Goal: Information Seeking & Learning: Compare options

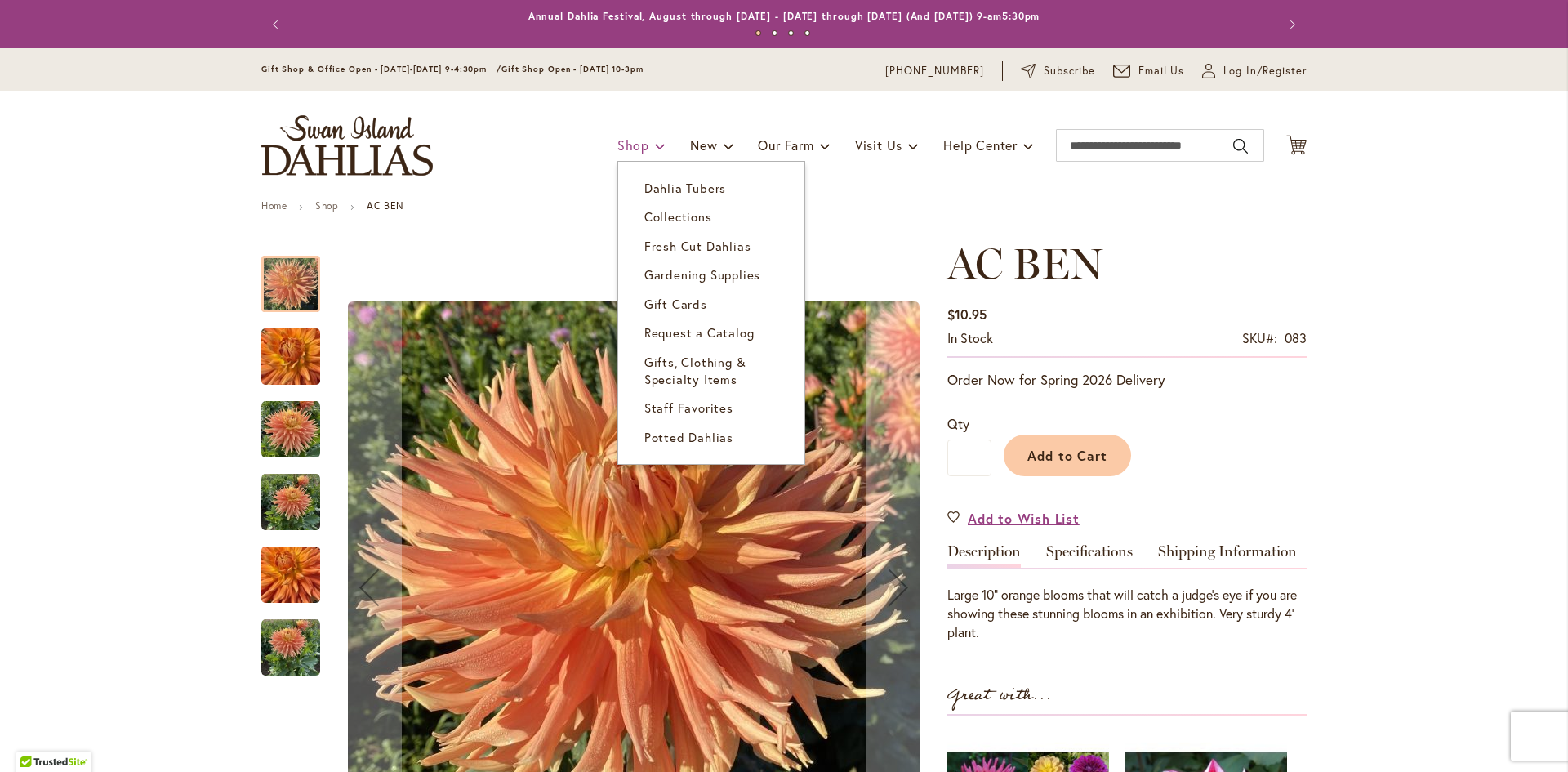
click at [627, 146] on span "Shop" at bounding box center [634, 145] width 32 height 17
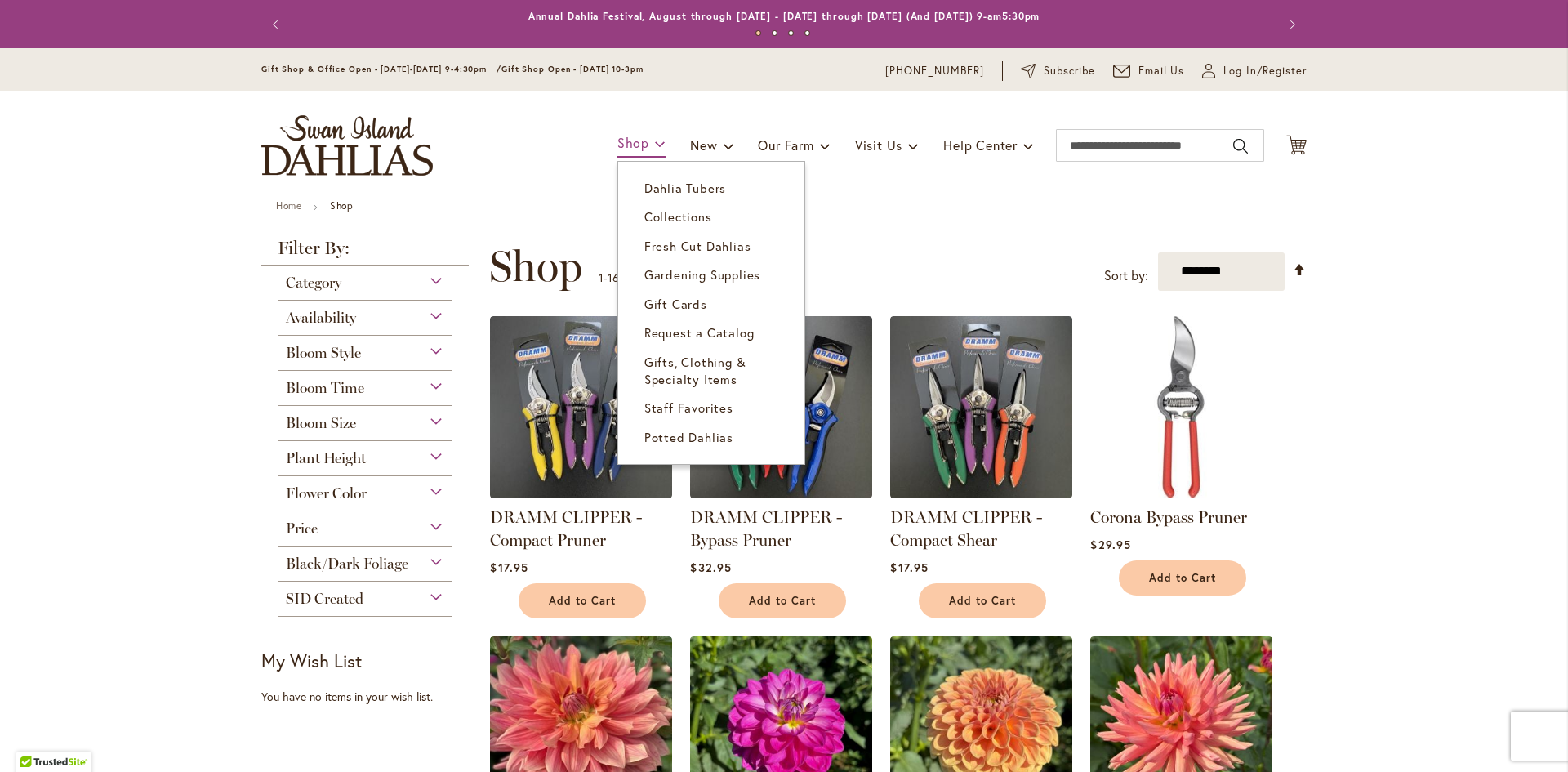
click at [623, 154] on link "Shop" at bounding box center [642, 144] width 49 height 29
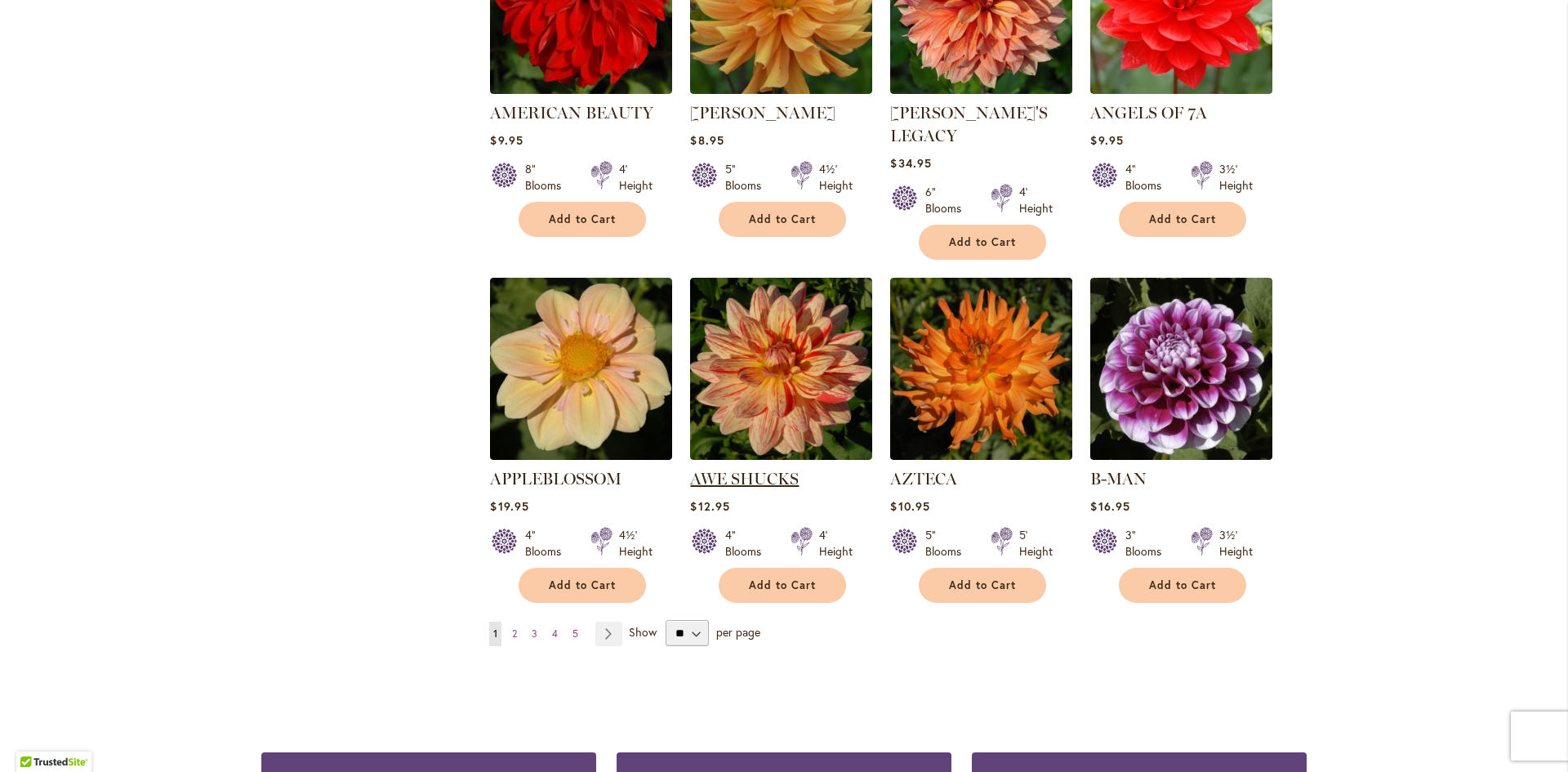
scroll to position [1553, 0]
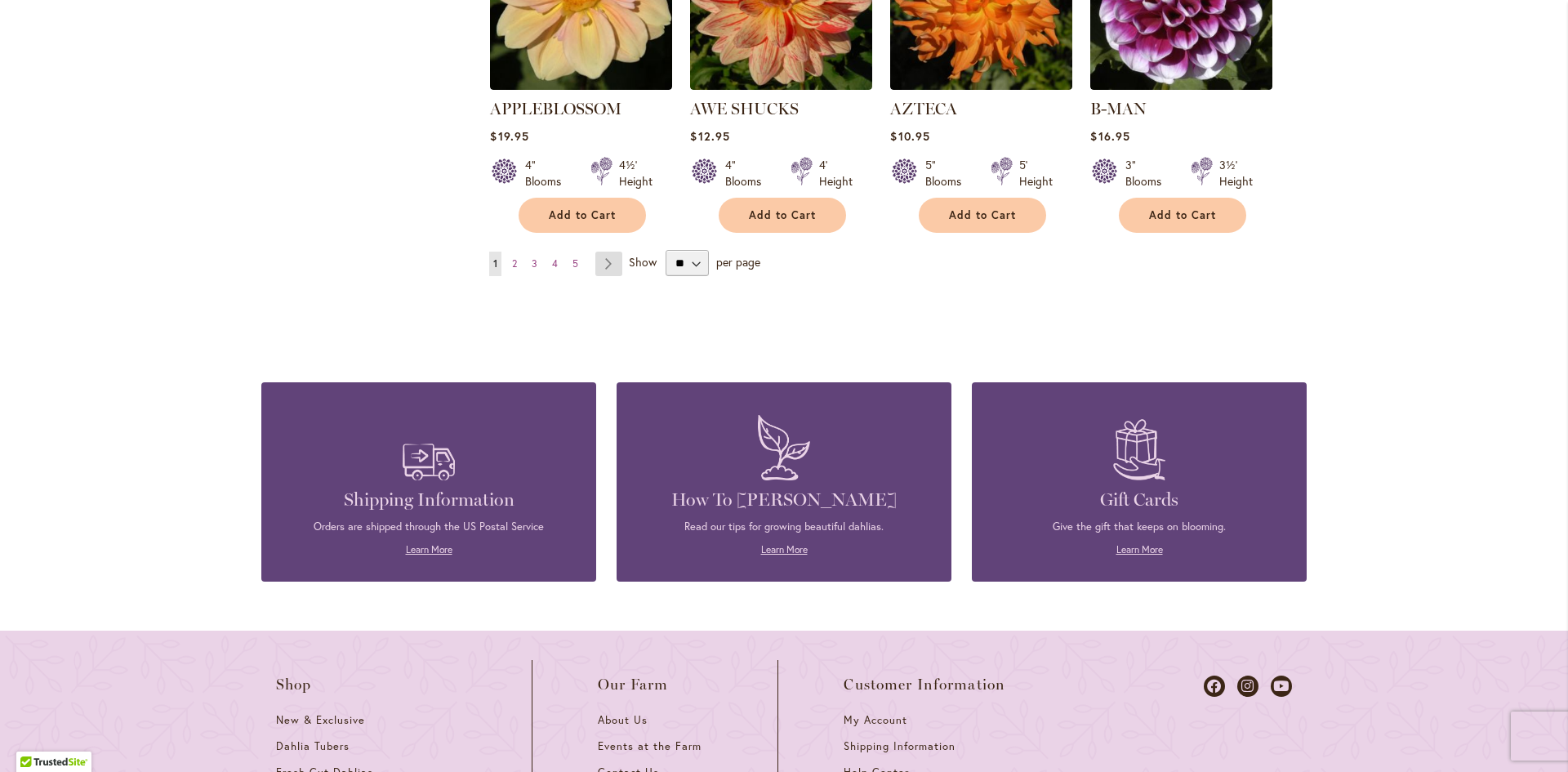
click at [609, 252] on link "Page Next" at bounding box center [608, 264] width 27 height 25
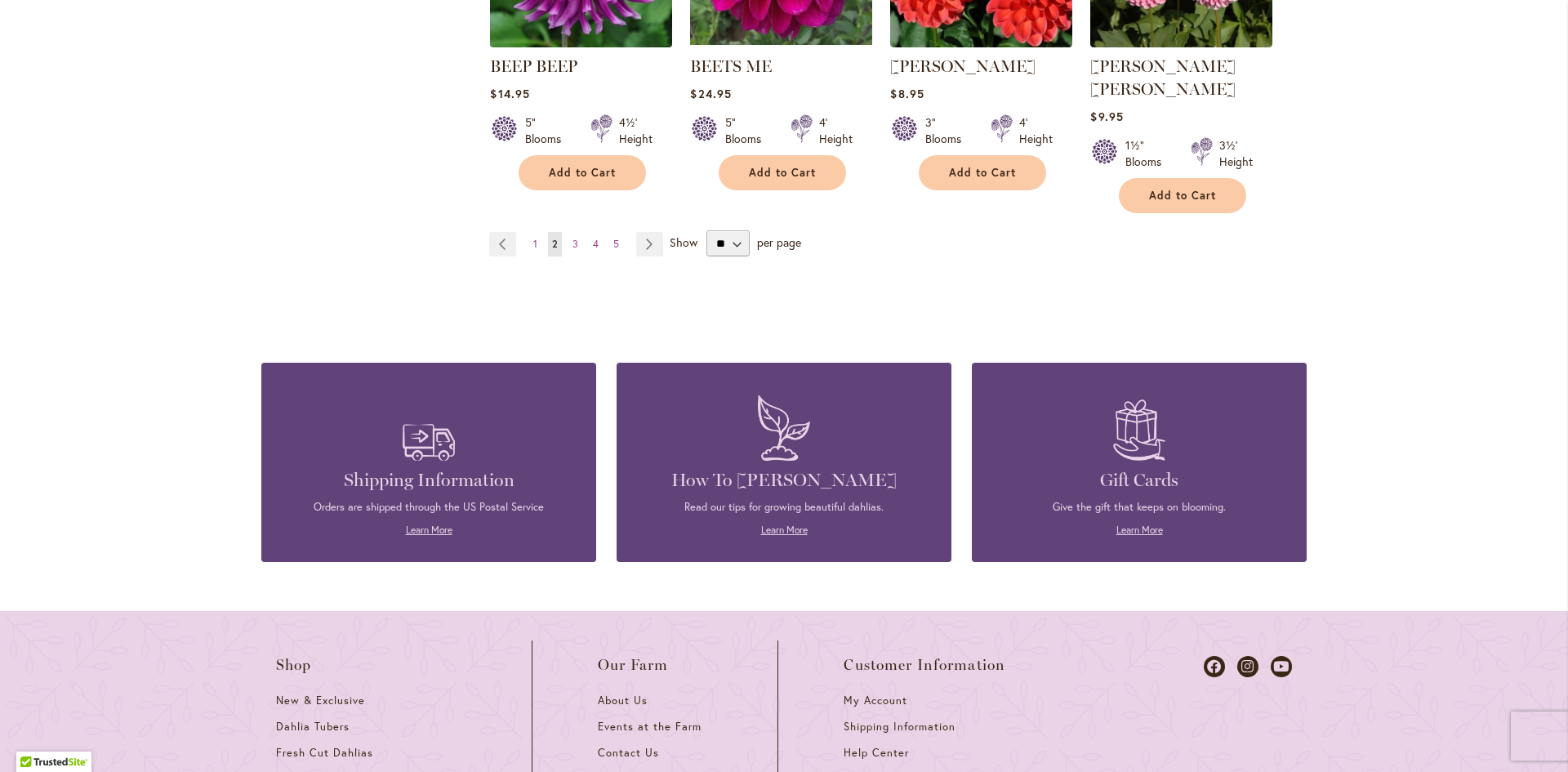
scroll to position [1308, 0]
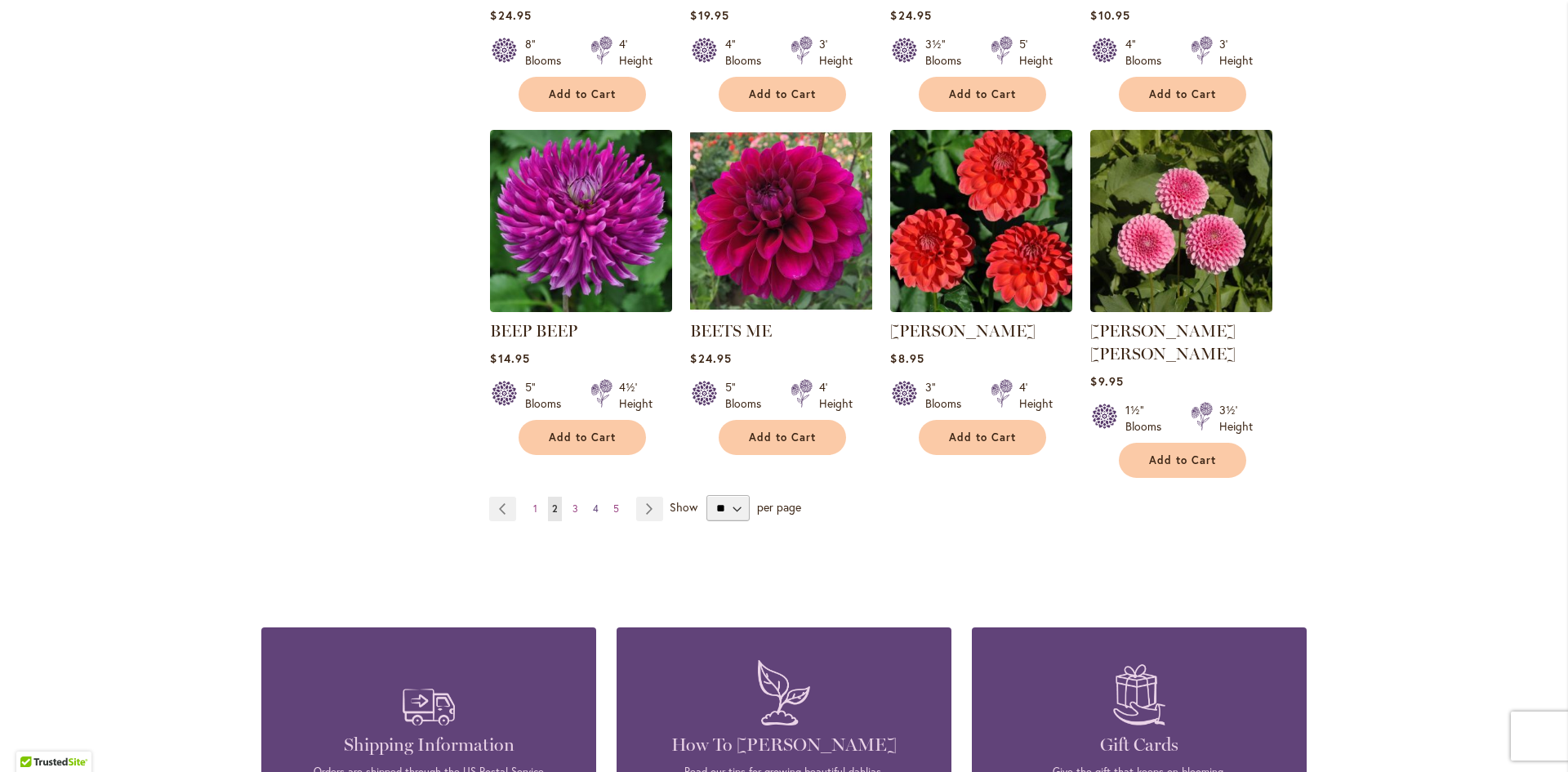
click at [593, 502] on span "4" at bounding box center [596, 508] width 6 height 12
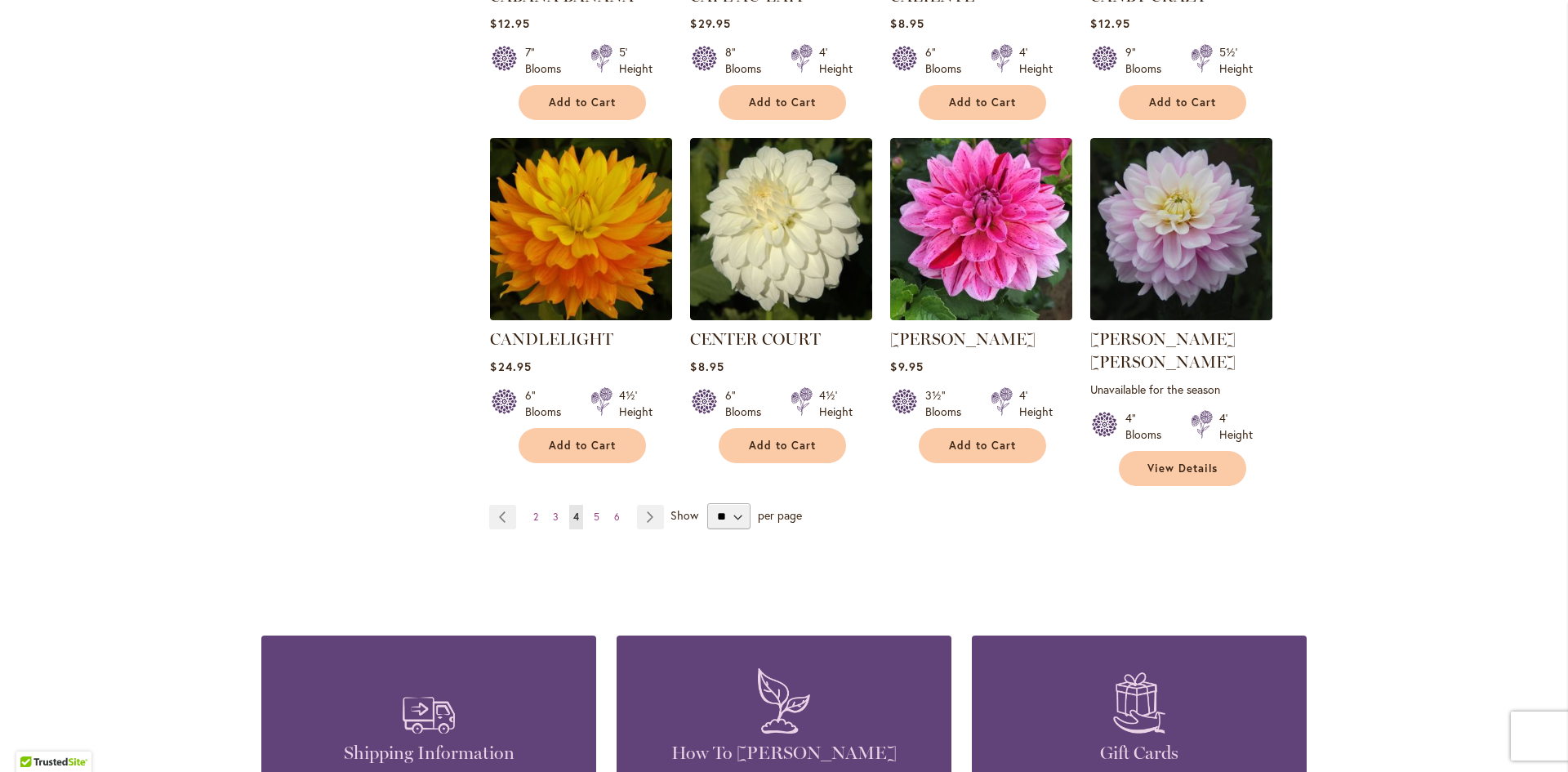
scroll to position [1389, 0]
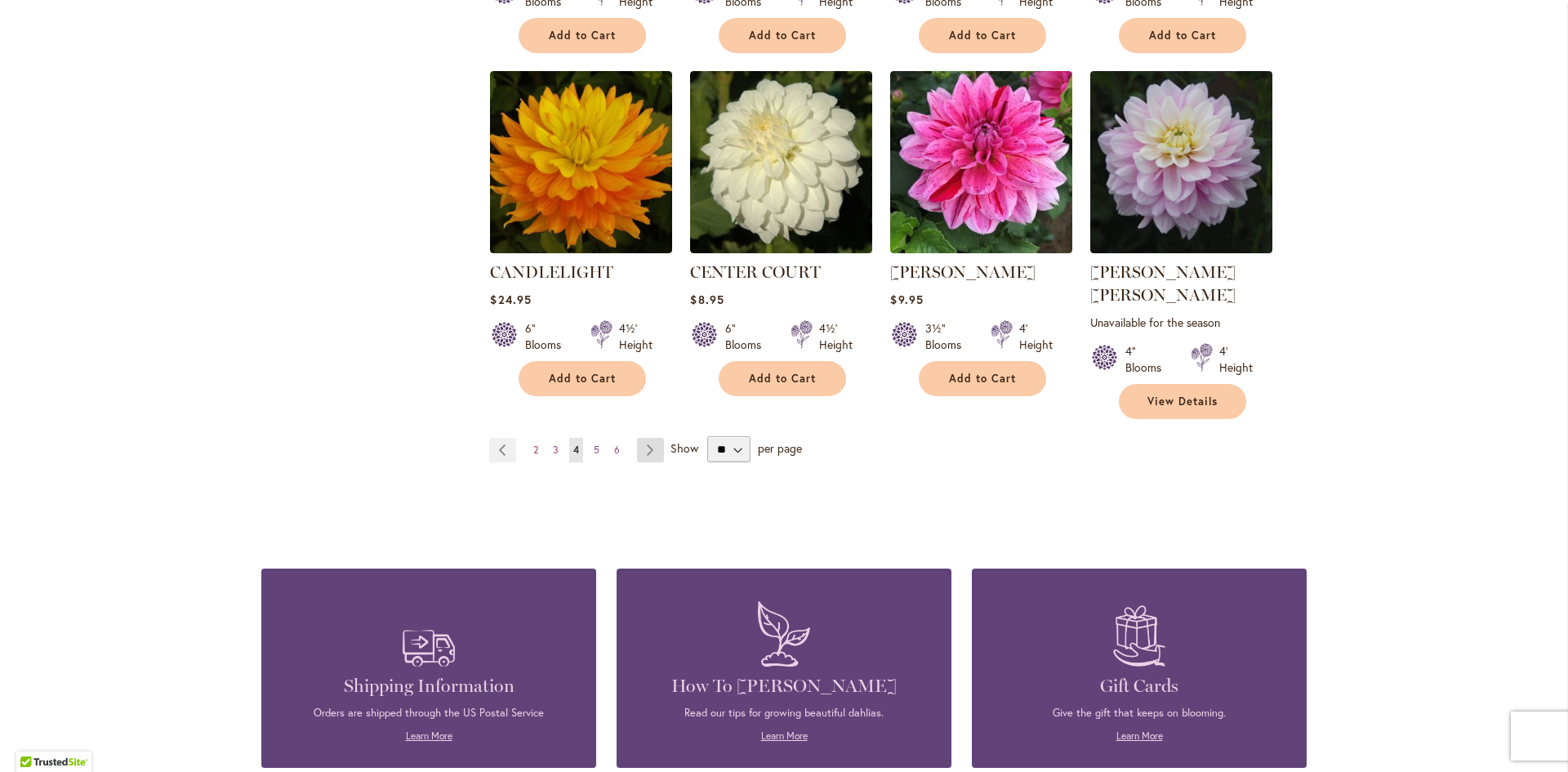
click at [645, 438] on link "Page Next" at bounding box center [650, 450] width 27 height 25
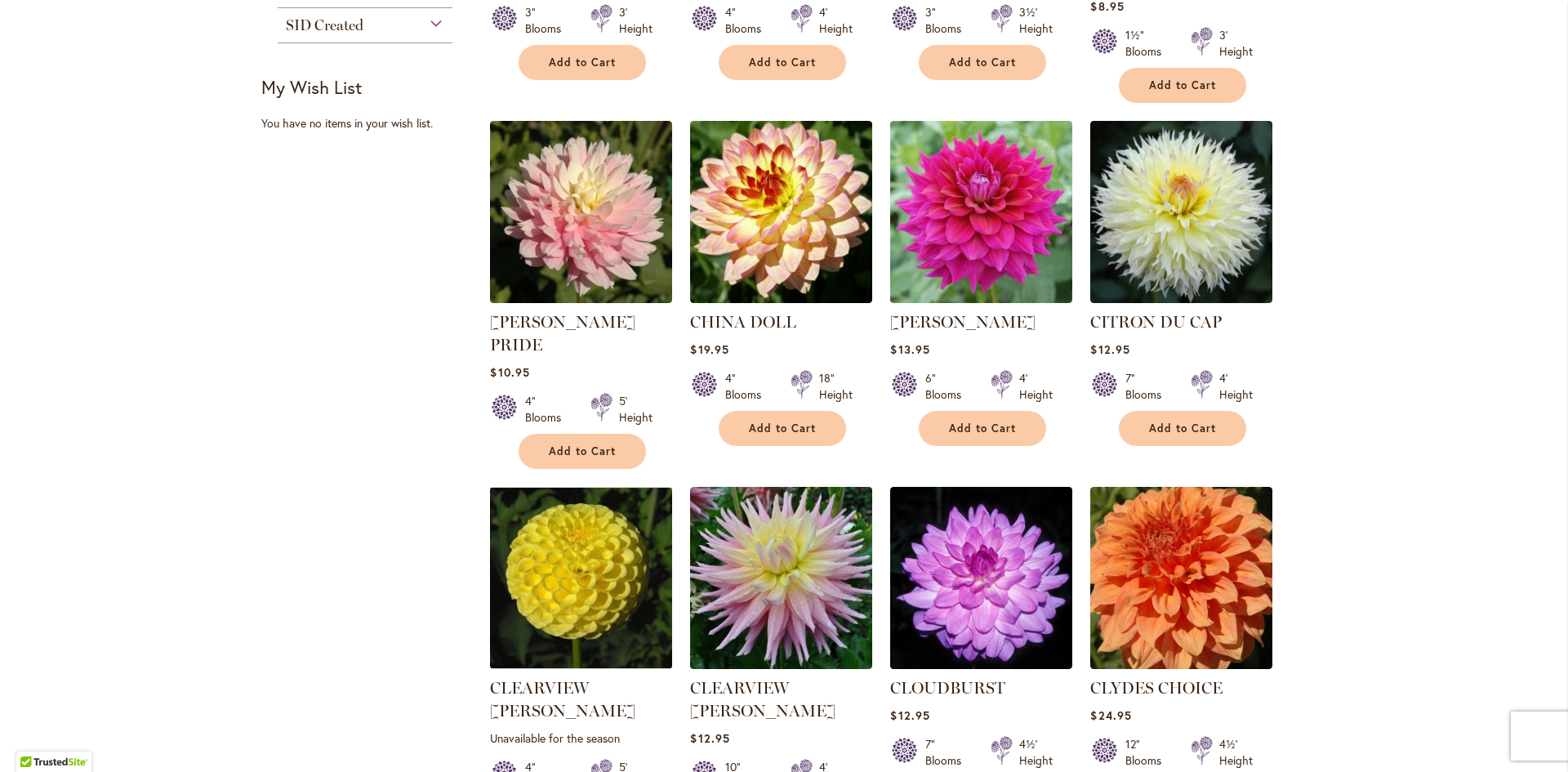
scroll to position [1389, 0]
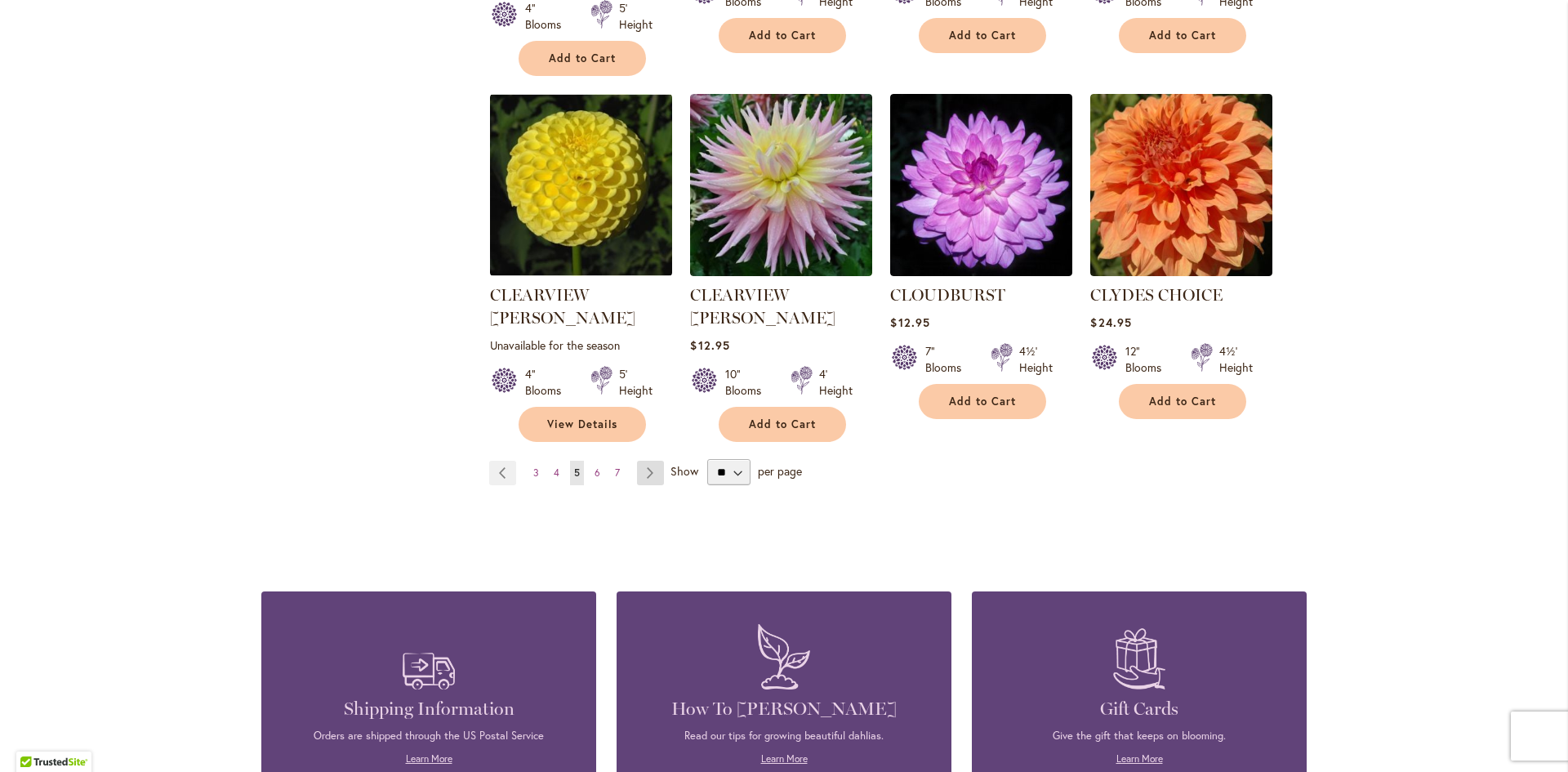
click at [640, 460] on link "Page Next" at bounding box center [650, 472] width 27 height 25
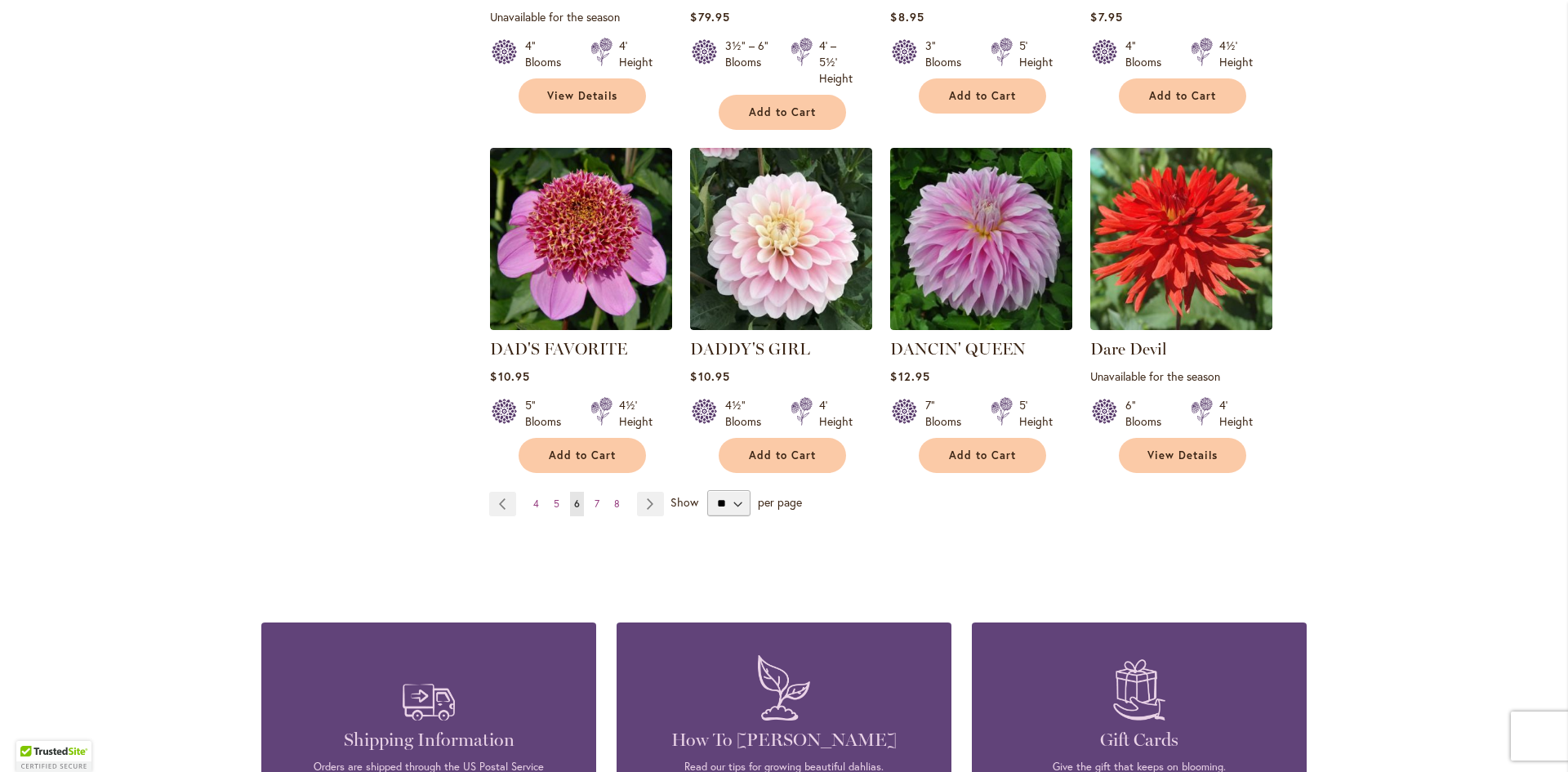
scroll to position [1389, 0]
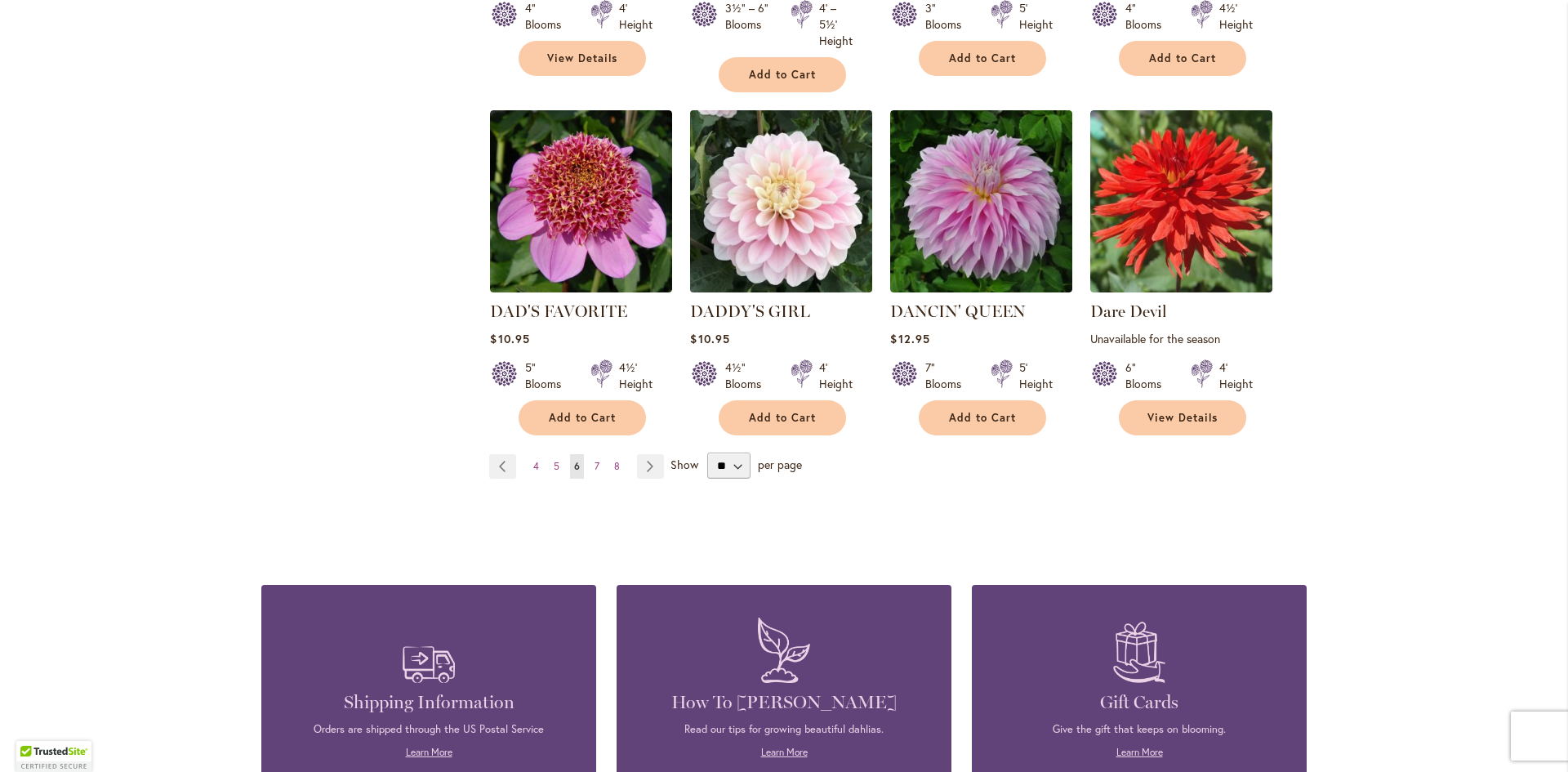
click at [755, 201] on img at bounding box center [782, 201] width 191 height 192
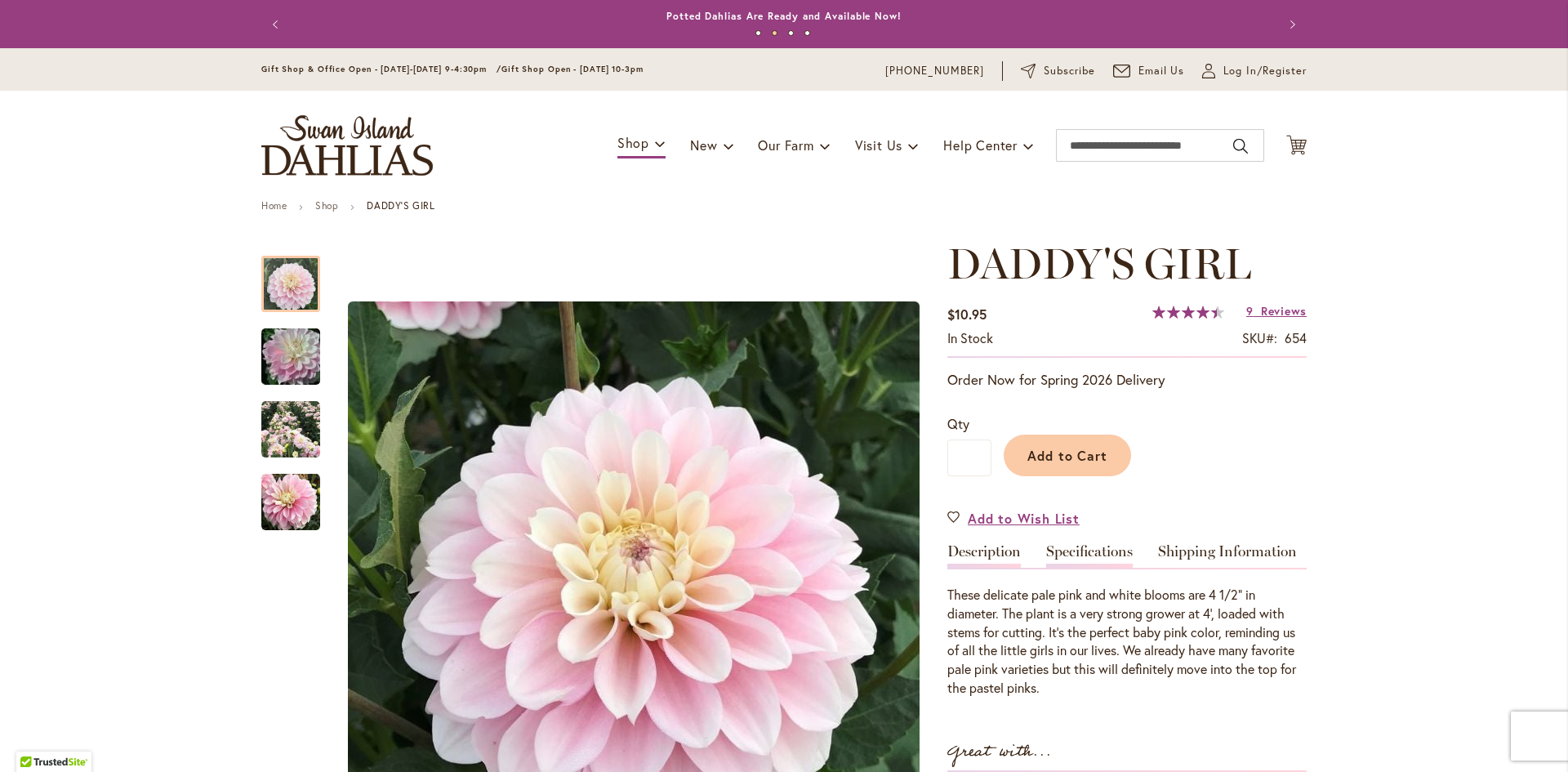
click at [1077, 544] on link "Specifications" at bounding box center [1089, 556] width 86 height 24
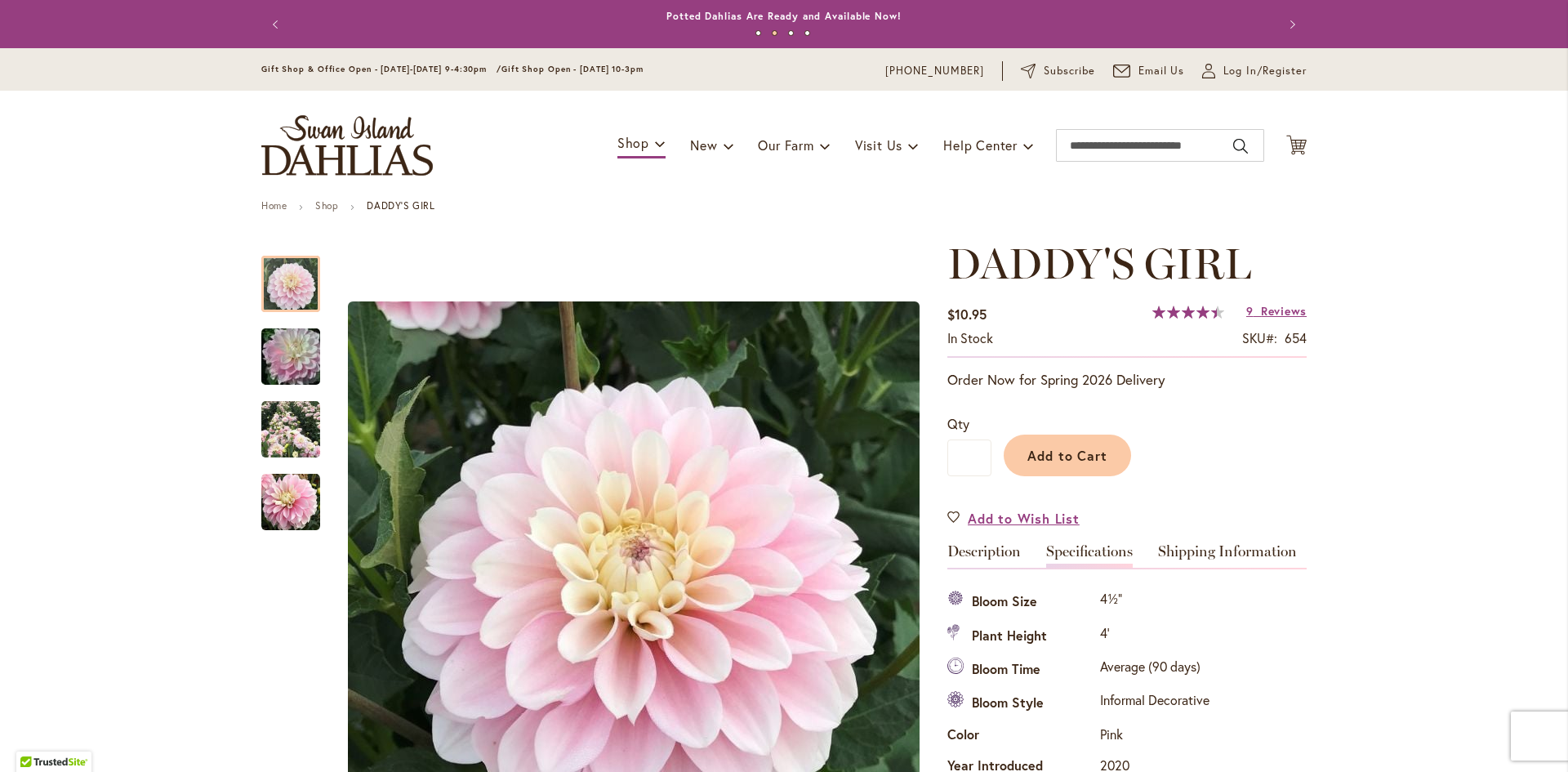
scroll to position [544, 0]
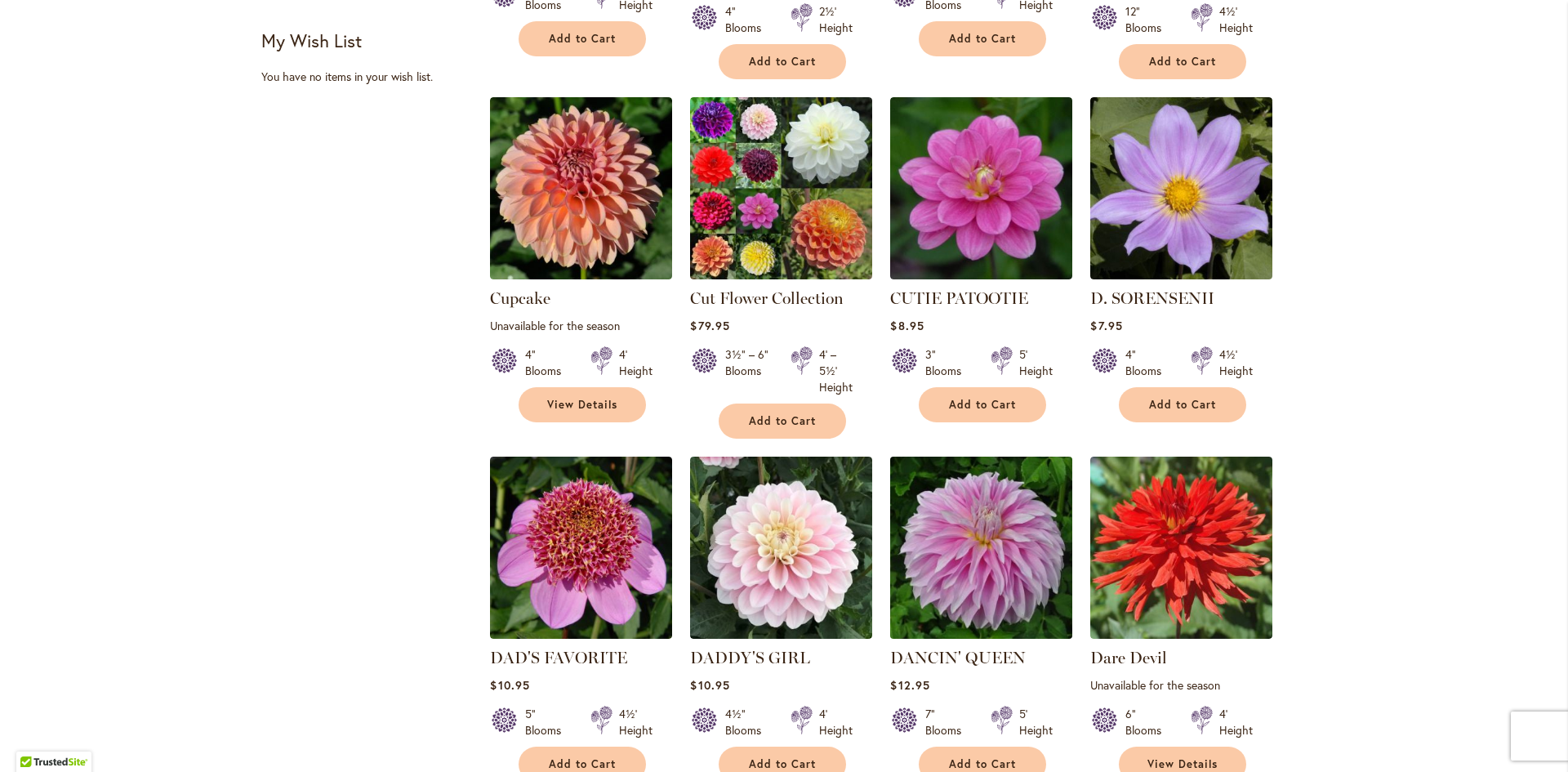
scroll to position [1308, 0]
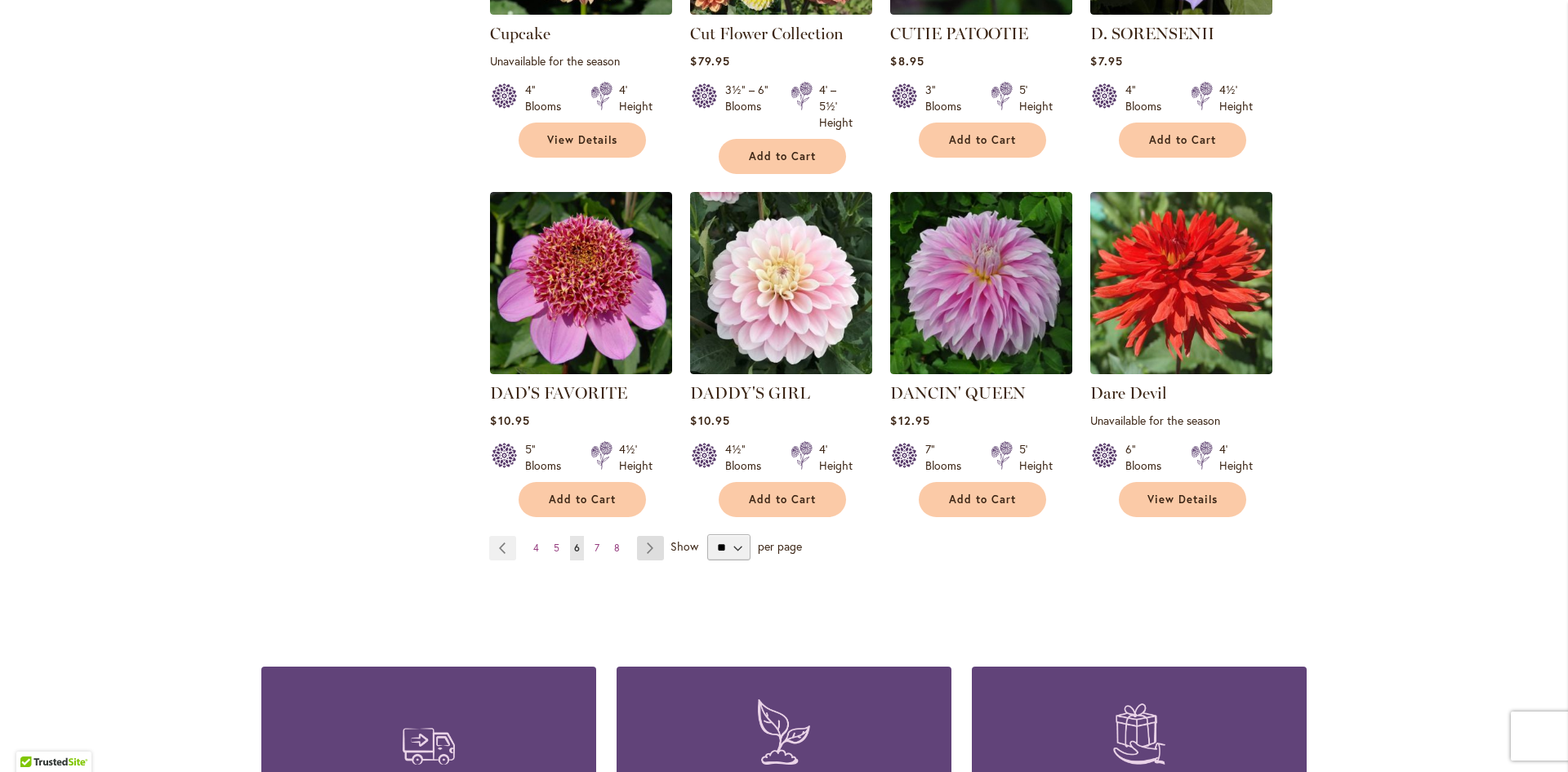
click at [642, 536] on link "Page Next" at bounding box center [650, 548] width 27 height 25
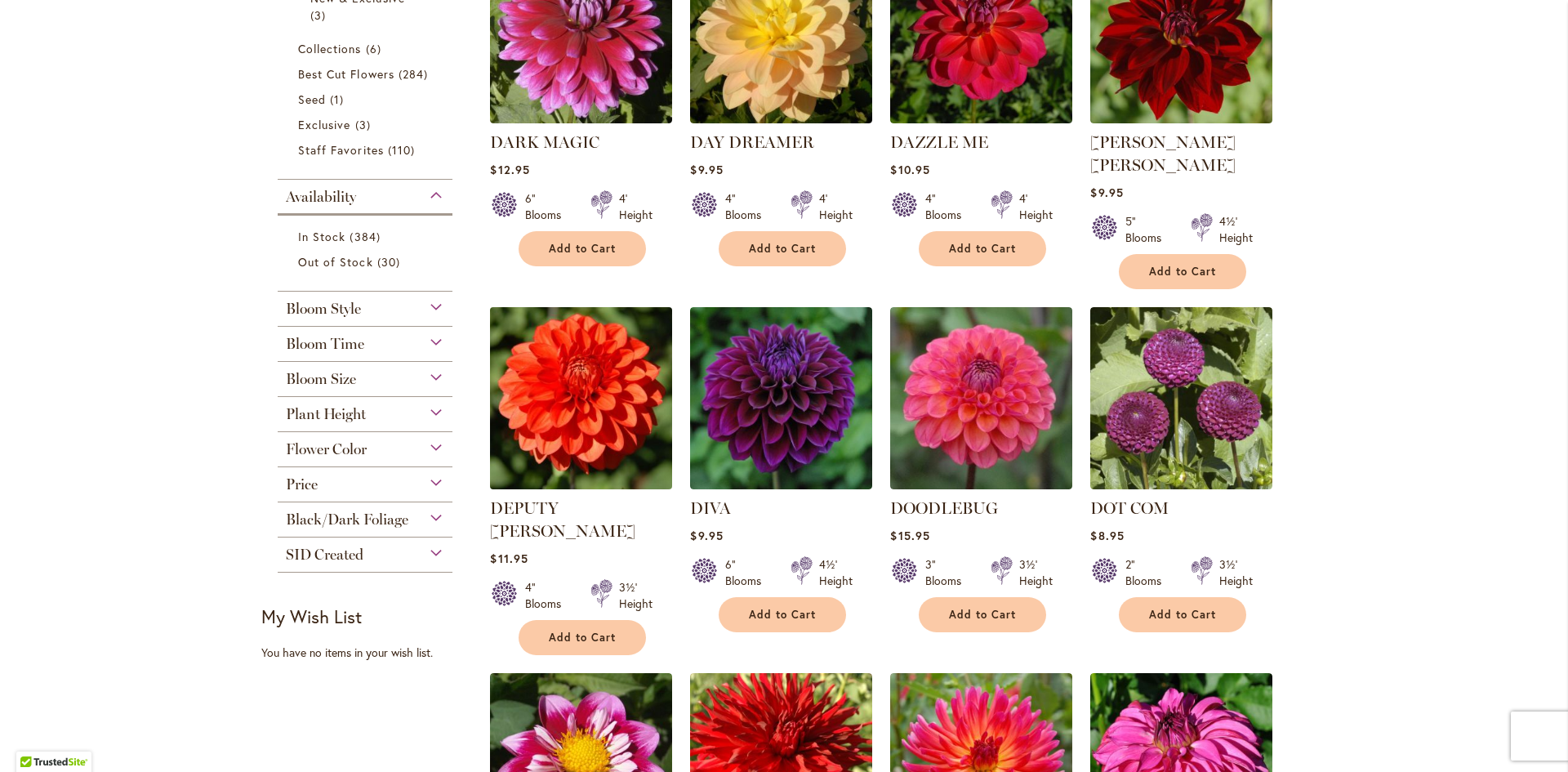
scroll to position [490, 0]
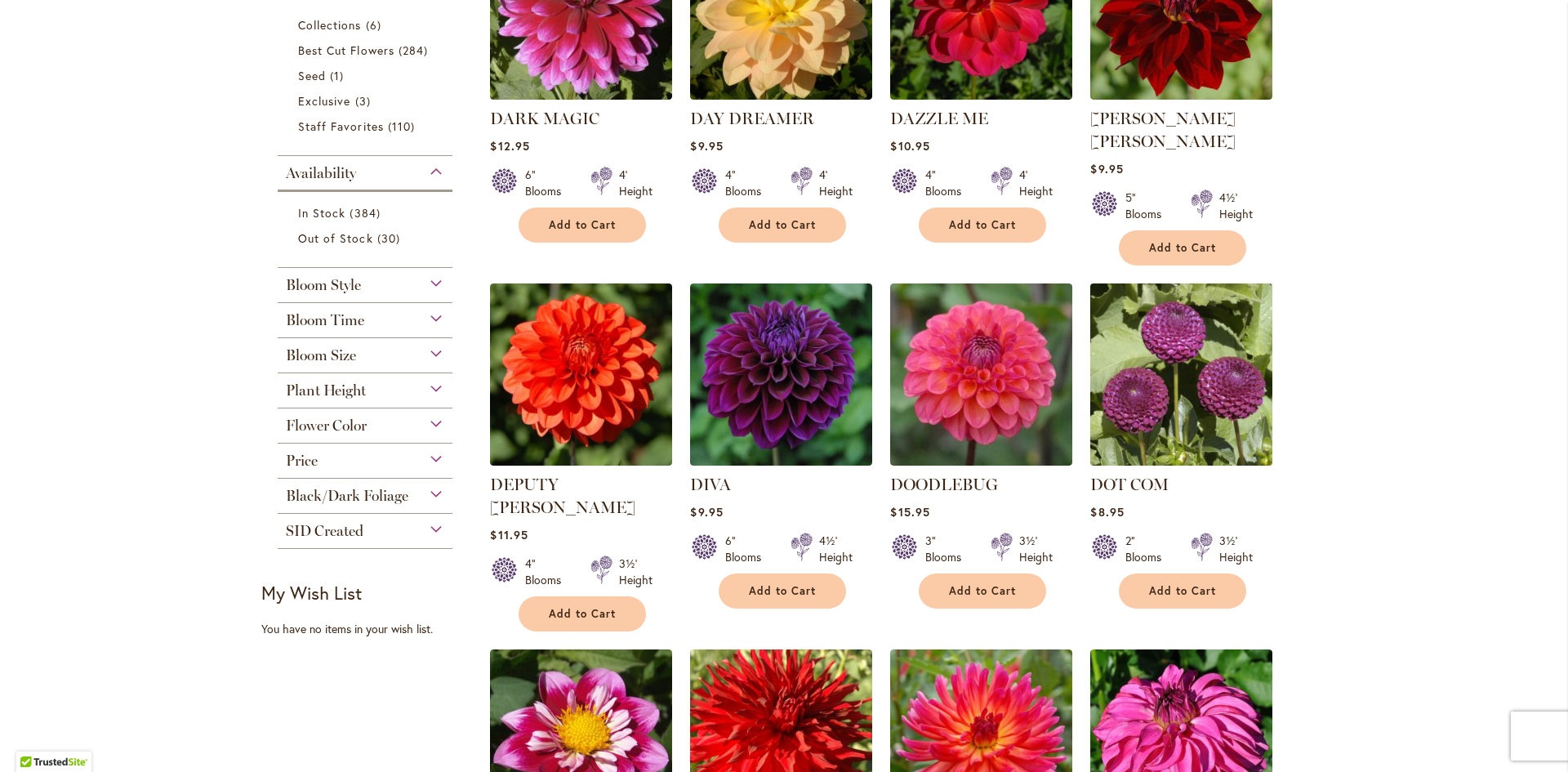
click at [1201, 377] on img at bounding box center [1181, 375] width 191 height 192
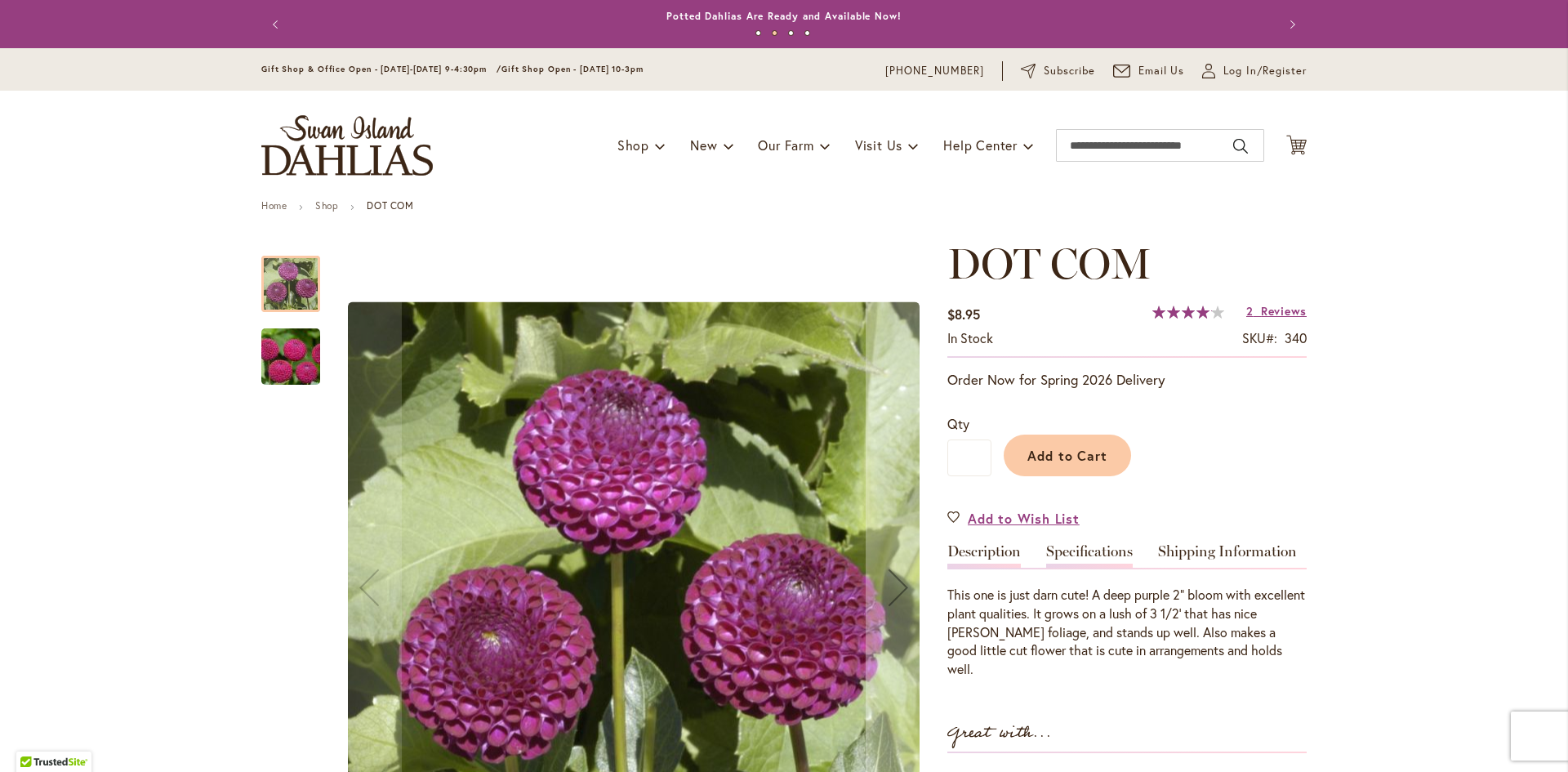
click at [1070, 550] on link "Specifications" at bounding box center [1089, 556] width 86 height 24
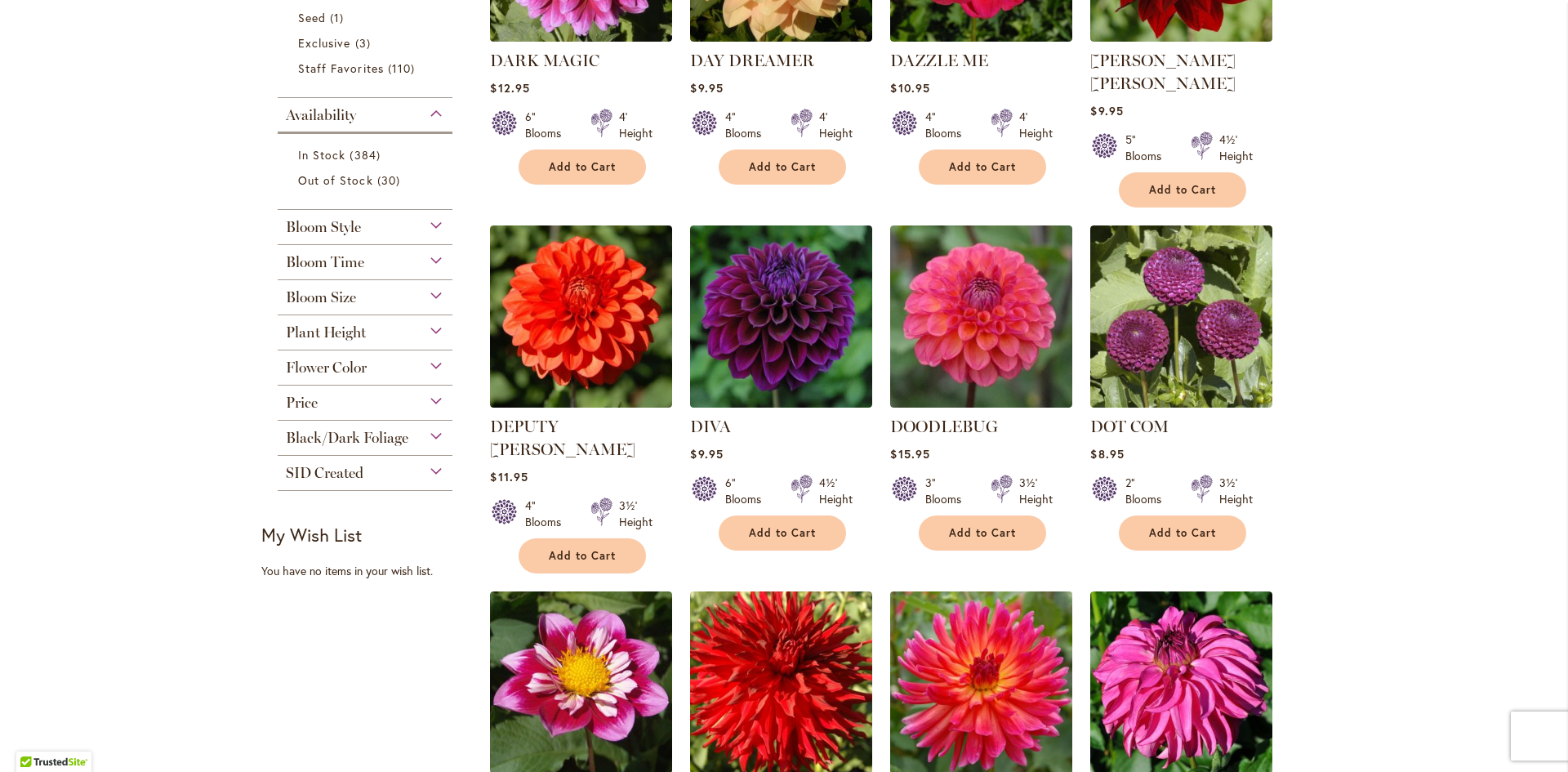
scroll to position [899, 0]
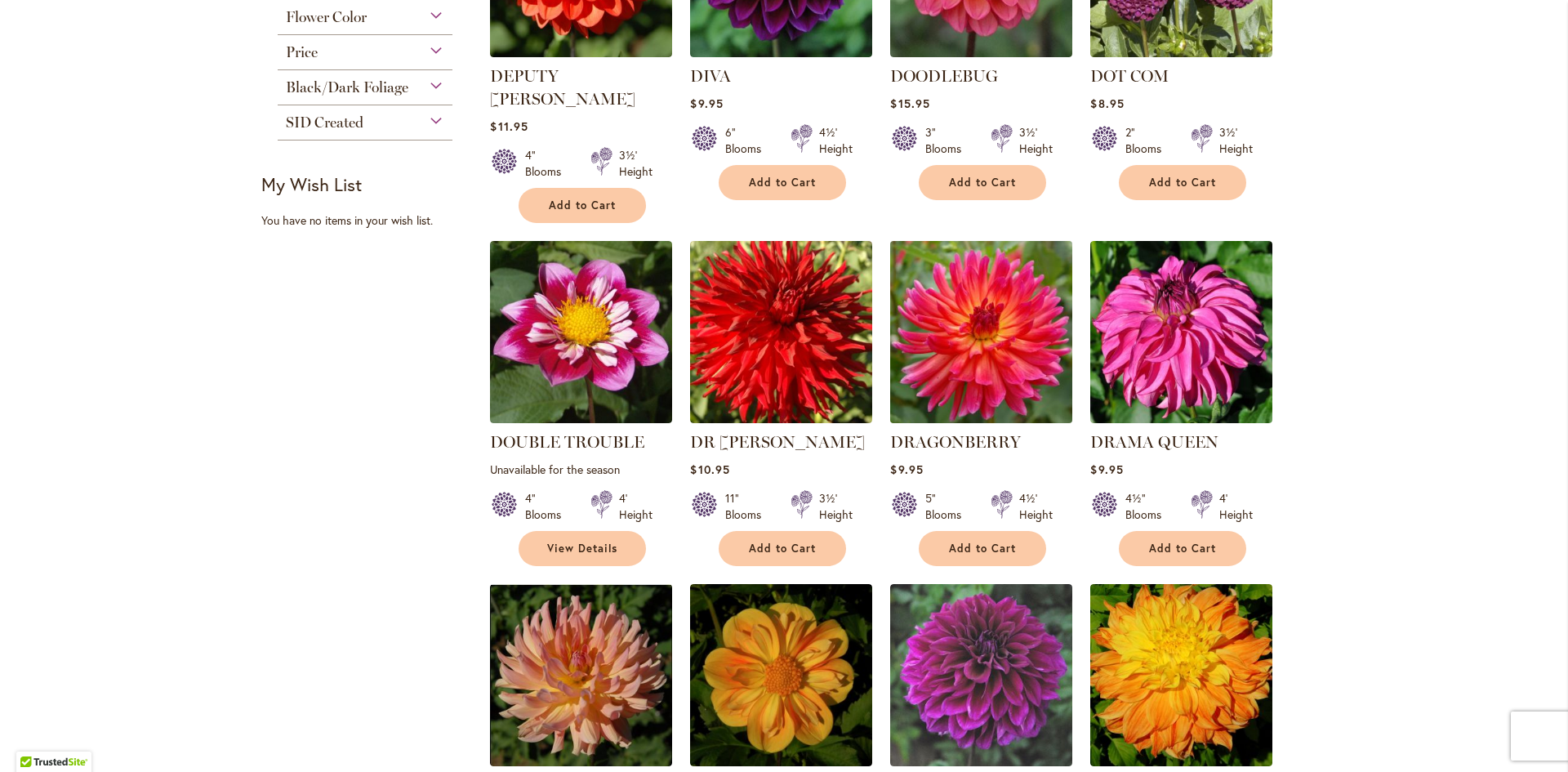
click at [1000, 322] on img at bounding box center [982, 332] width 191 height 192
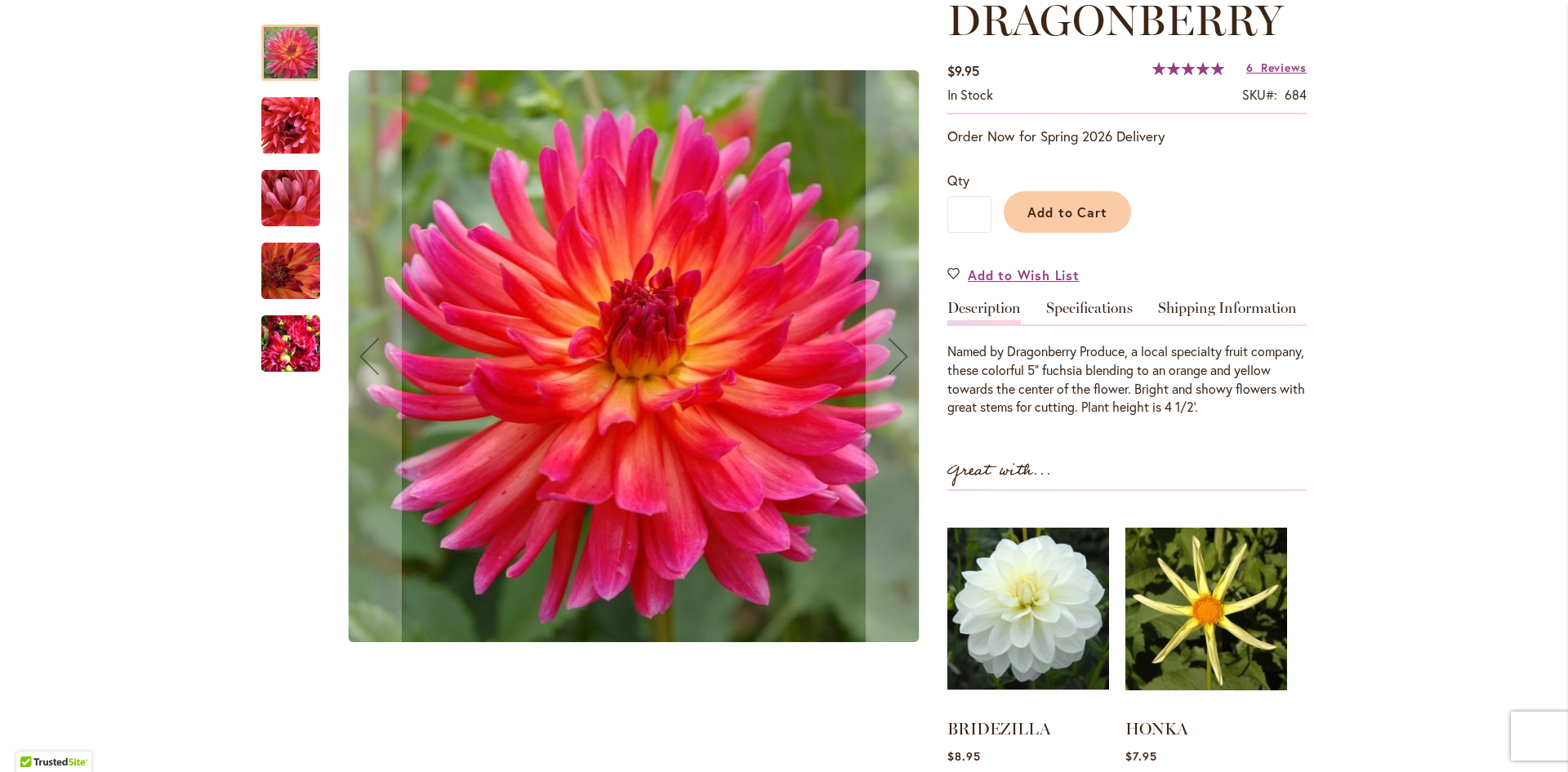
scroll to position [245, 0]
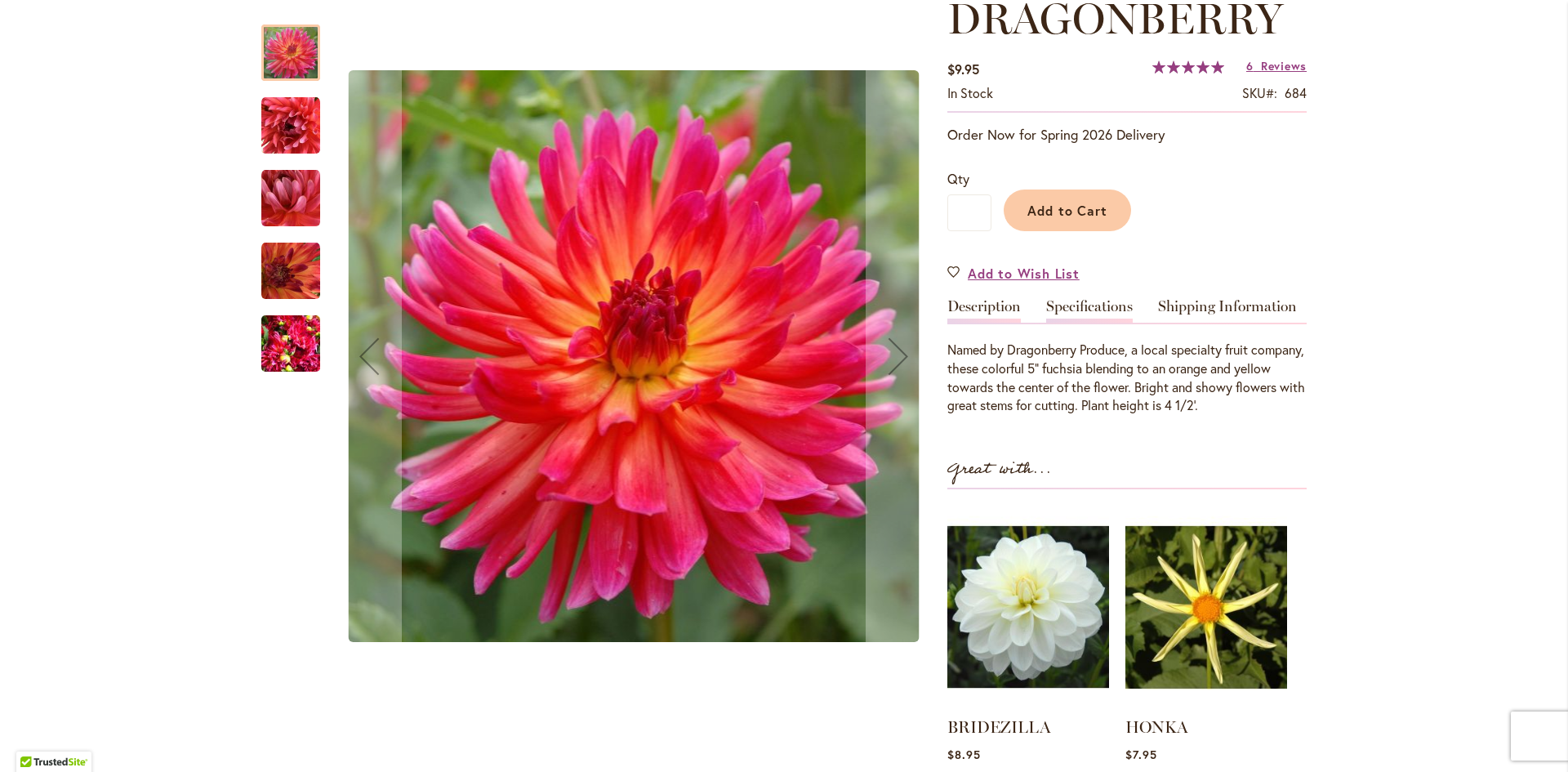
click at [1083, 307] on link "Specifications" at bounding box center [1089, 311] width 86 height 24
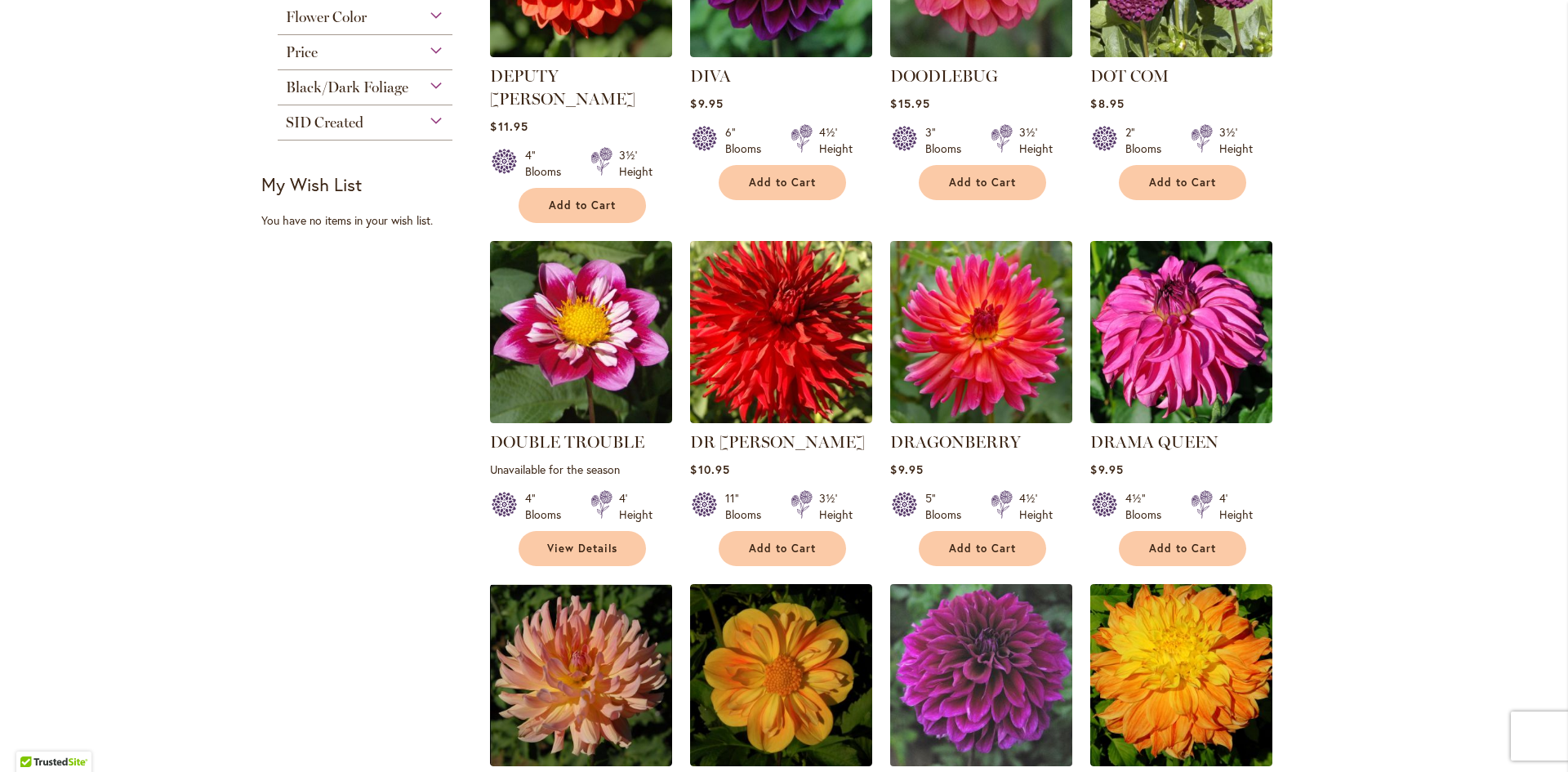
scroll to position [1389, 0]
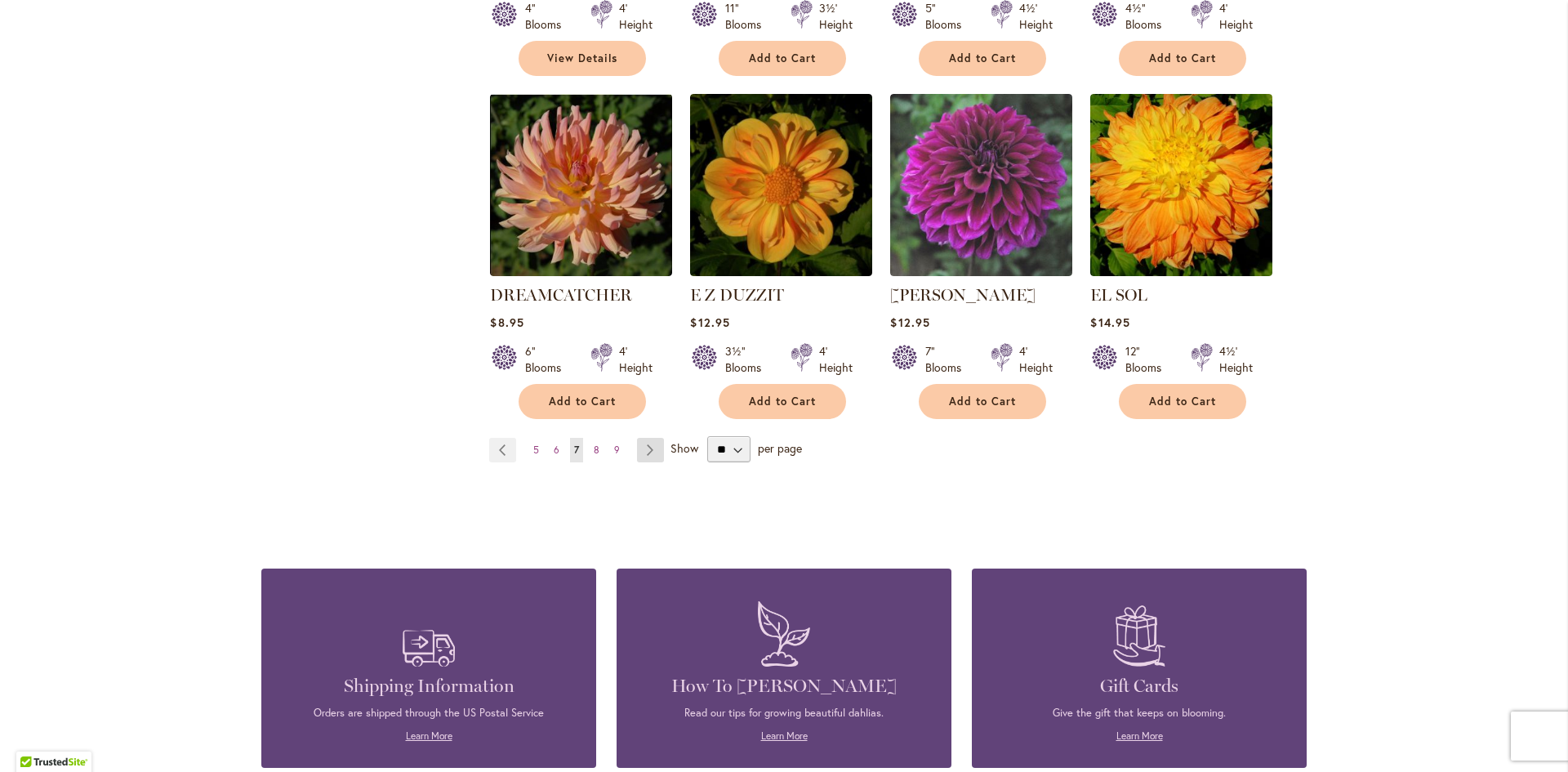
click at [644, 438] on link "Page Next" at bounding box center [650, 450] width 27 height 25
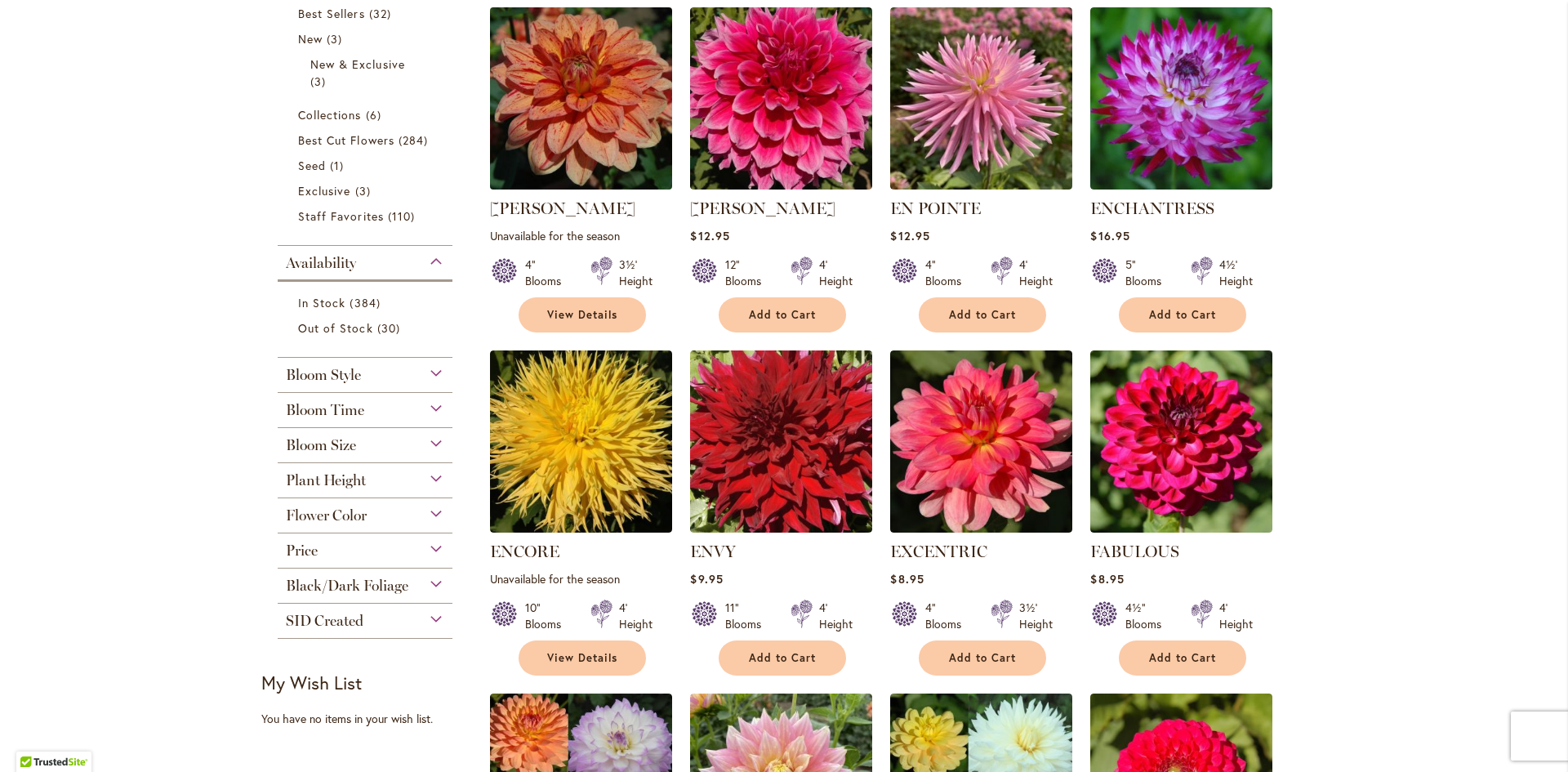
scroll to position [409, 0]
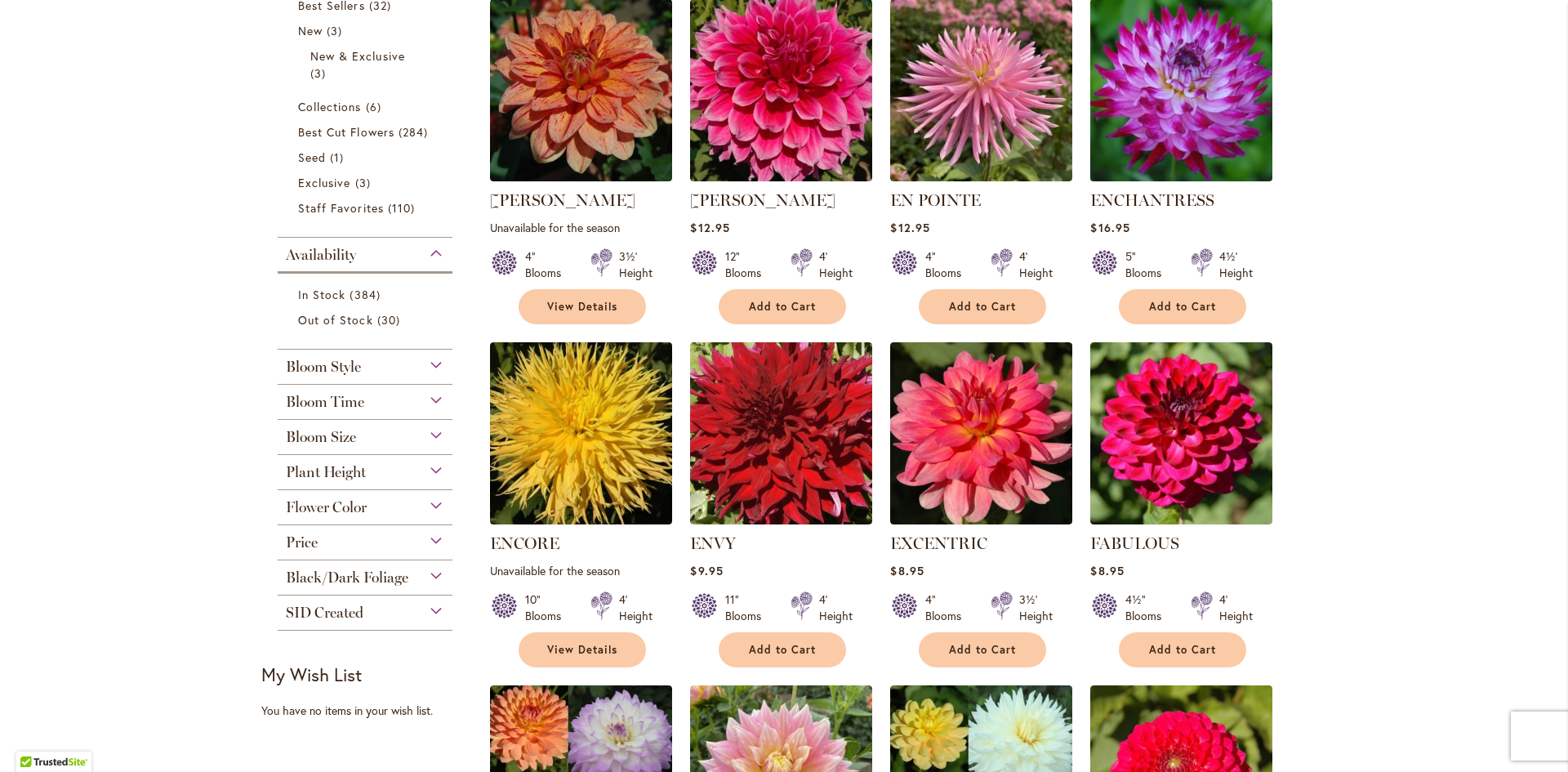
click at [1162, 124] on img at bounding box center [1181, 90] width 191 height 192
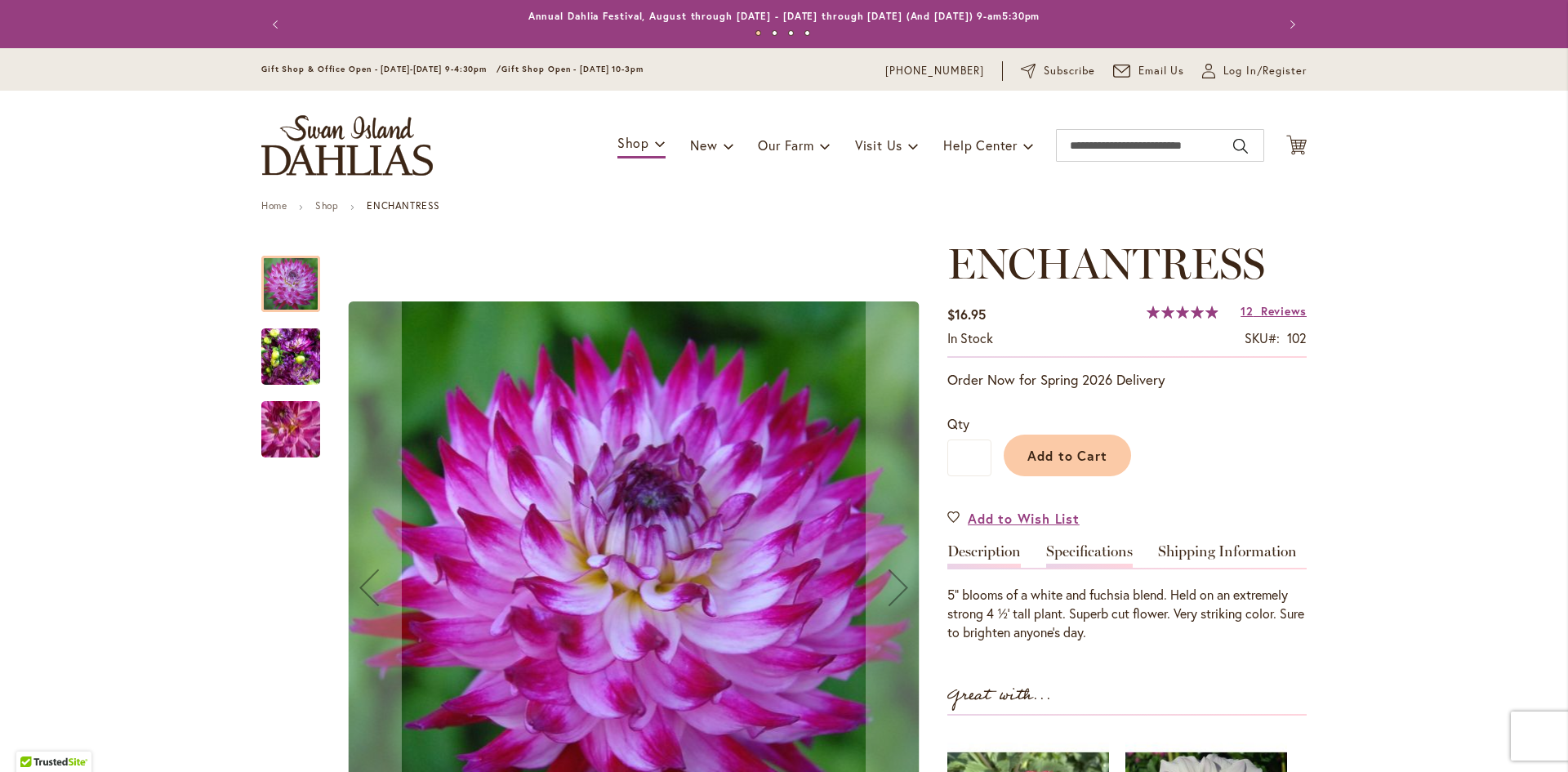
click at [1067, 554] on link "Specifications" at bounding box center [1089, 556] width 86 height 24
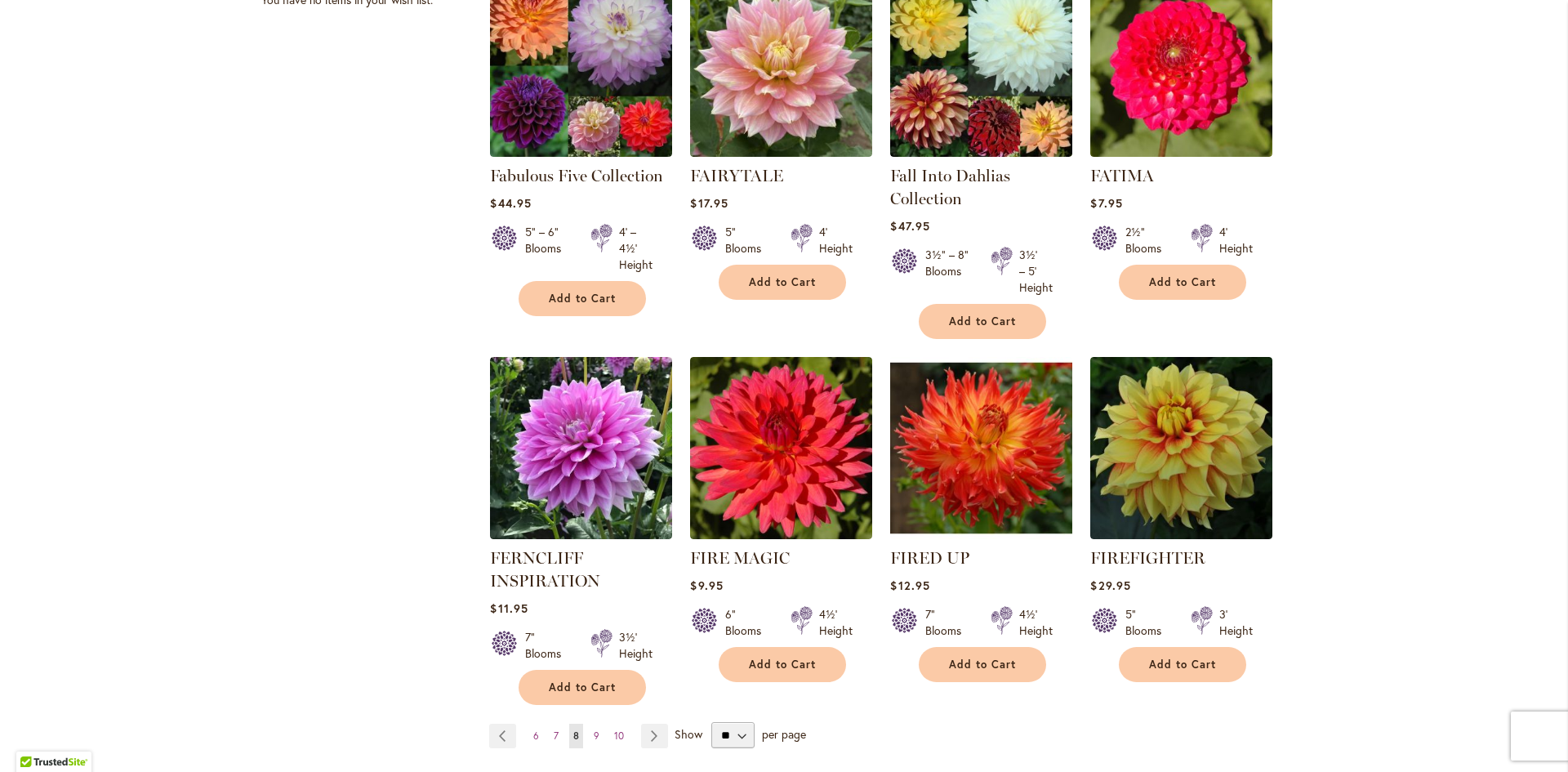
scroll to position [1144, 0]
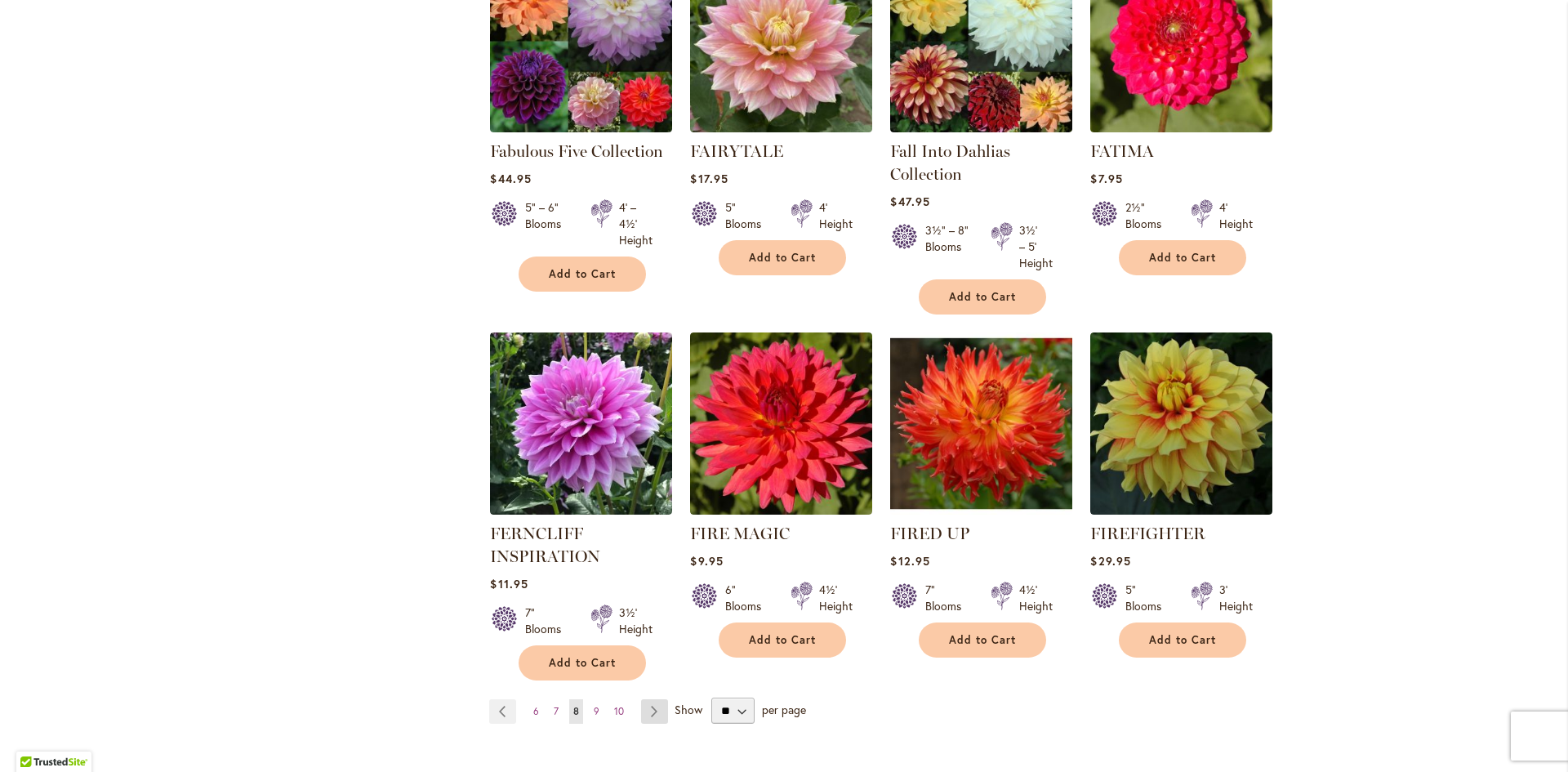
click at [641, 708] on link "Page Next" at bounding box center [654, 711] width 27 height 25
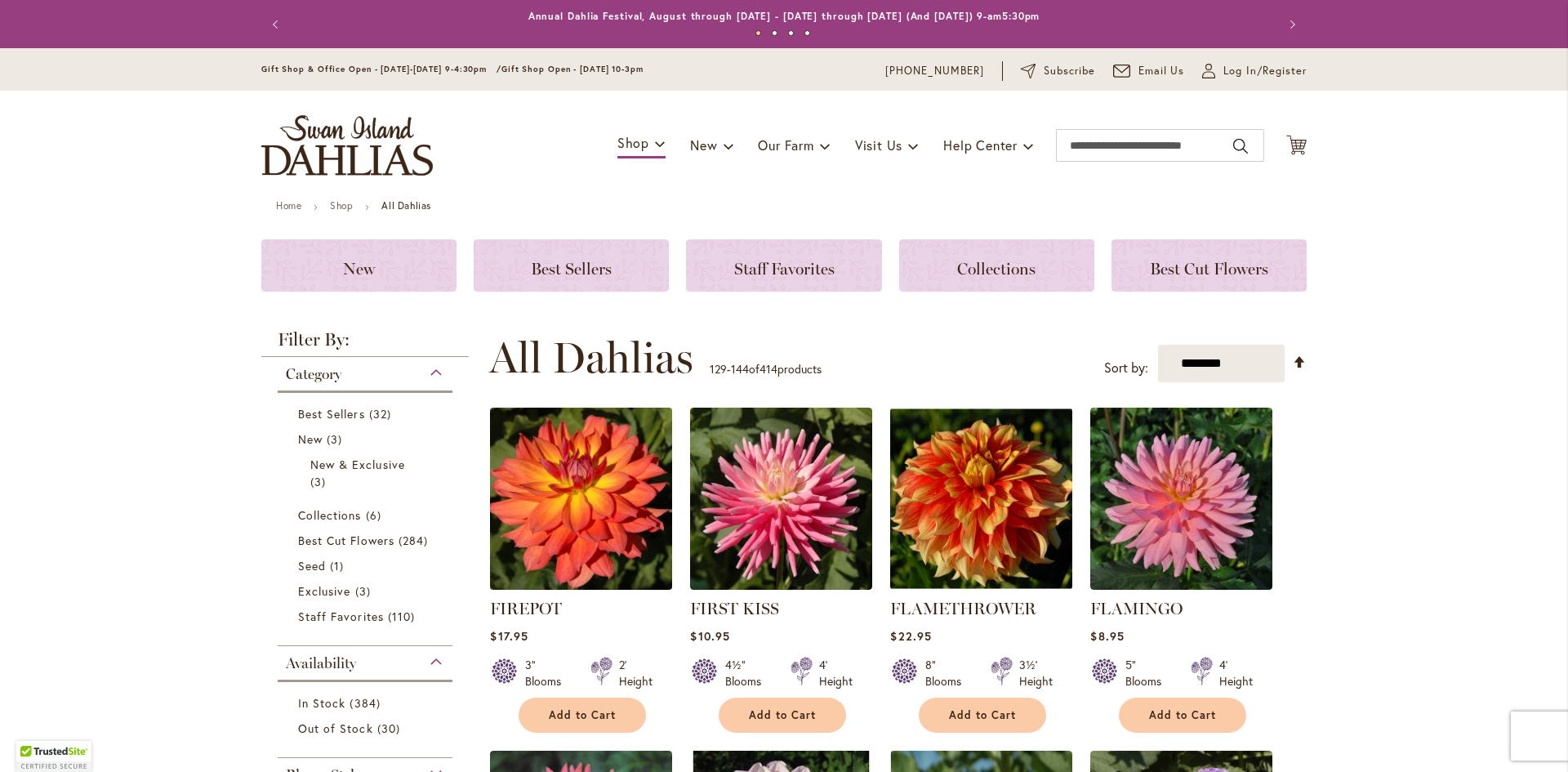
click at [556, 520] on img at bounding box center [581, 499] width 191 height 192
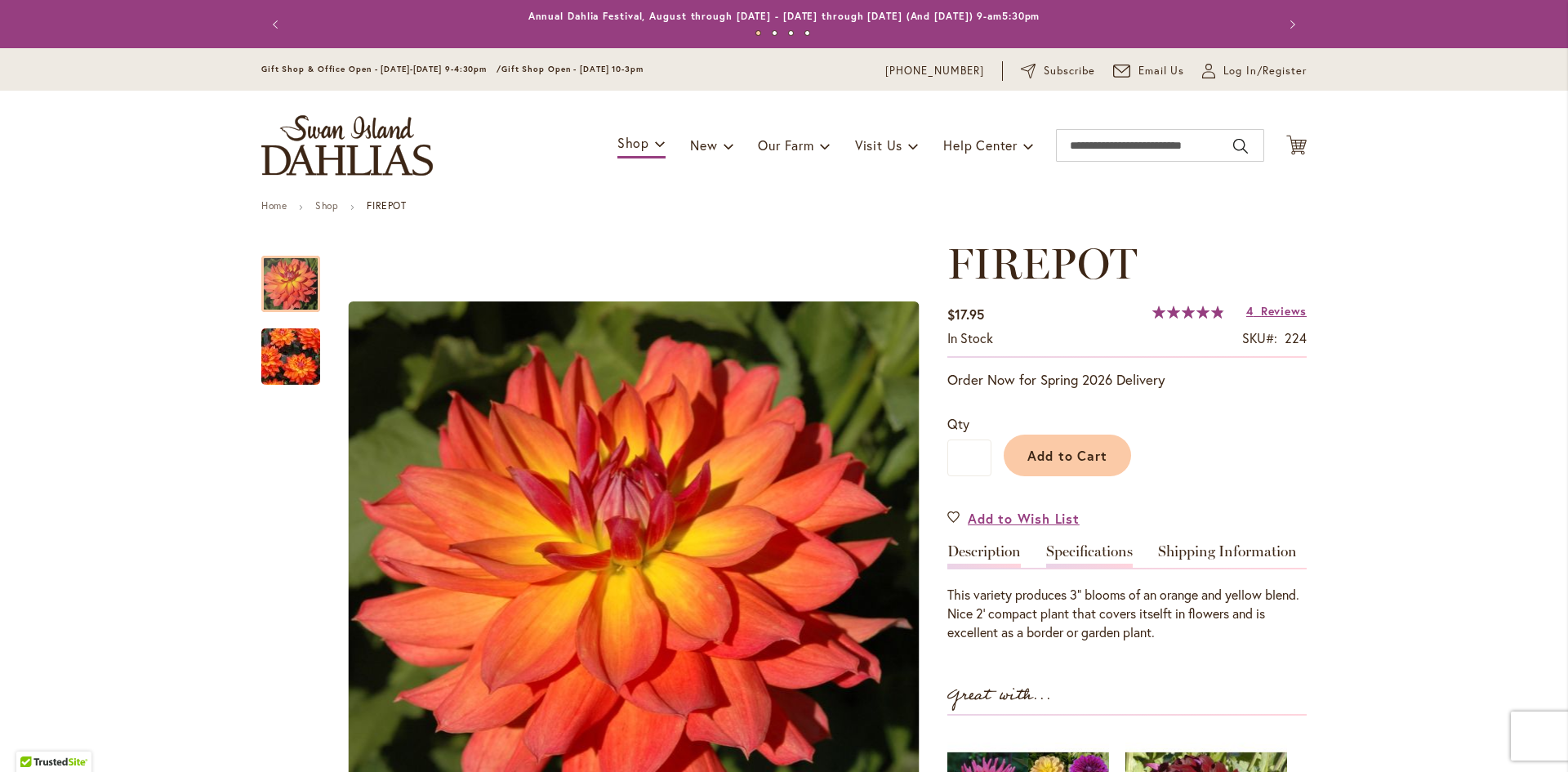
click at [1101, 549] on link "Specifications" at bounding box center [1089, 556] width 86 height 24
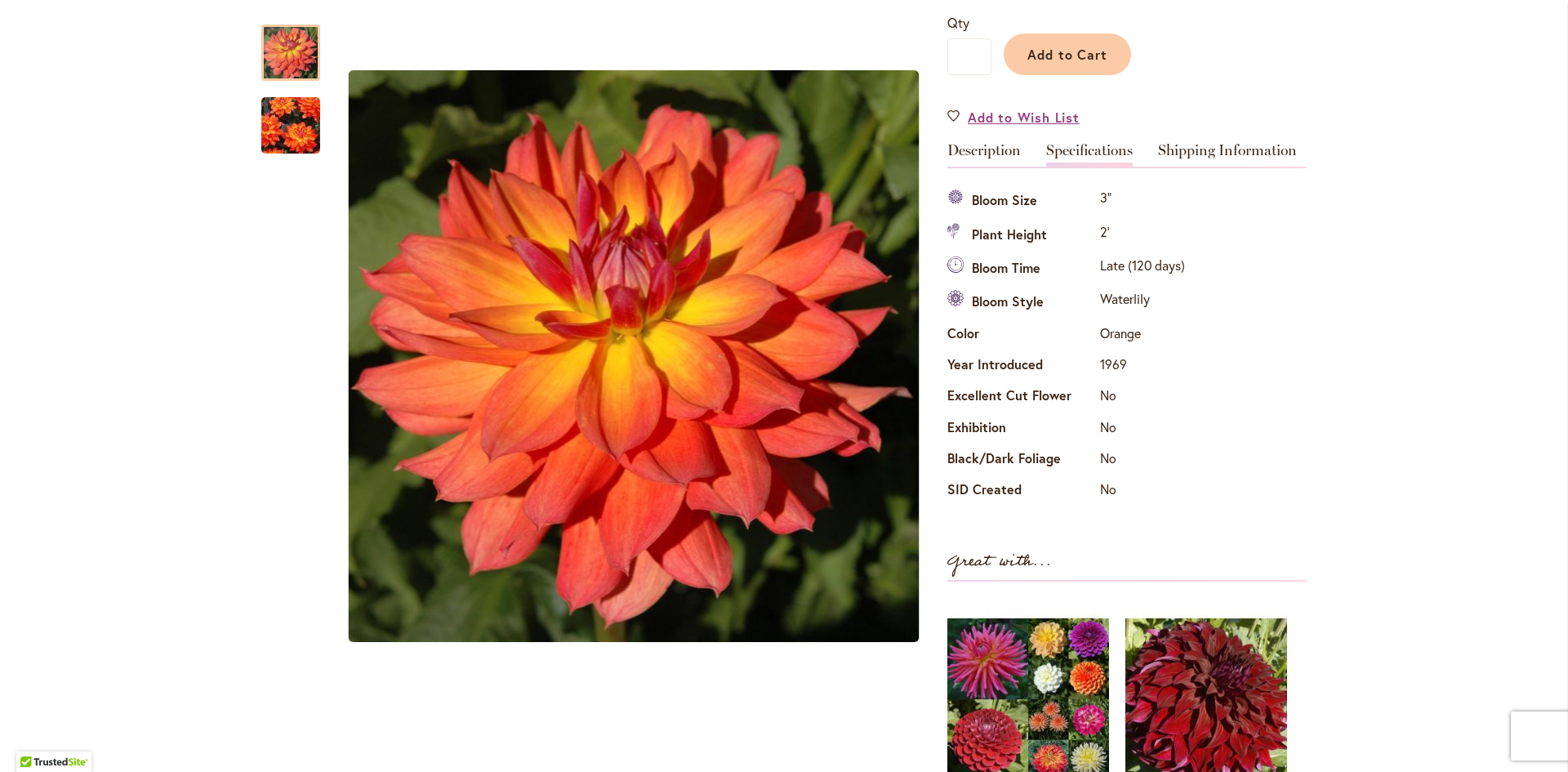
scroll to position [380, 0]
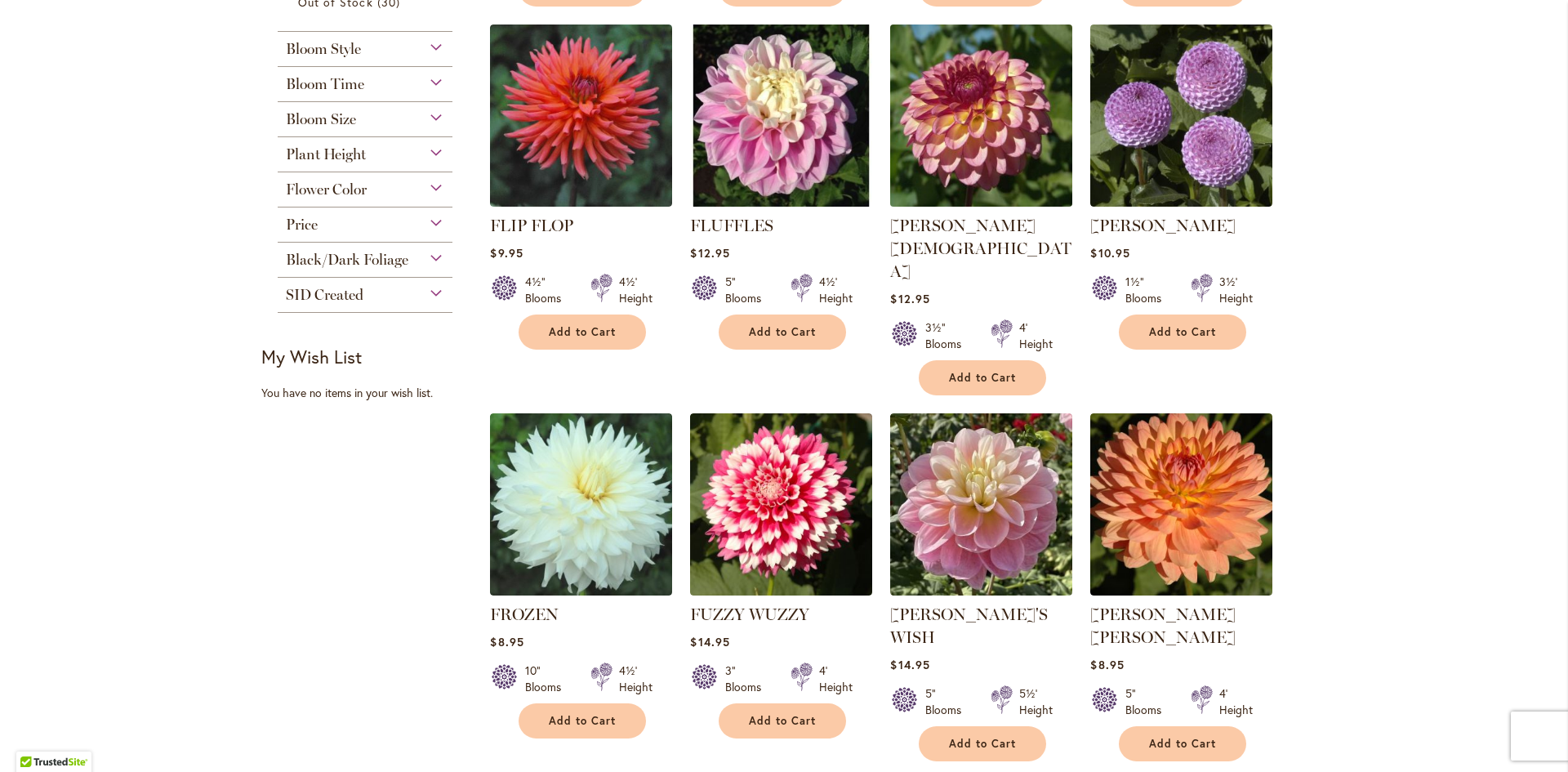
scroll to position [735, 0]
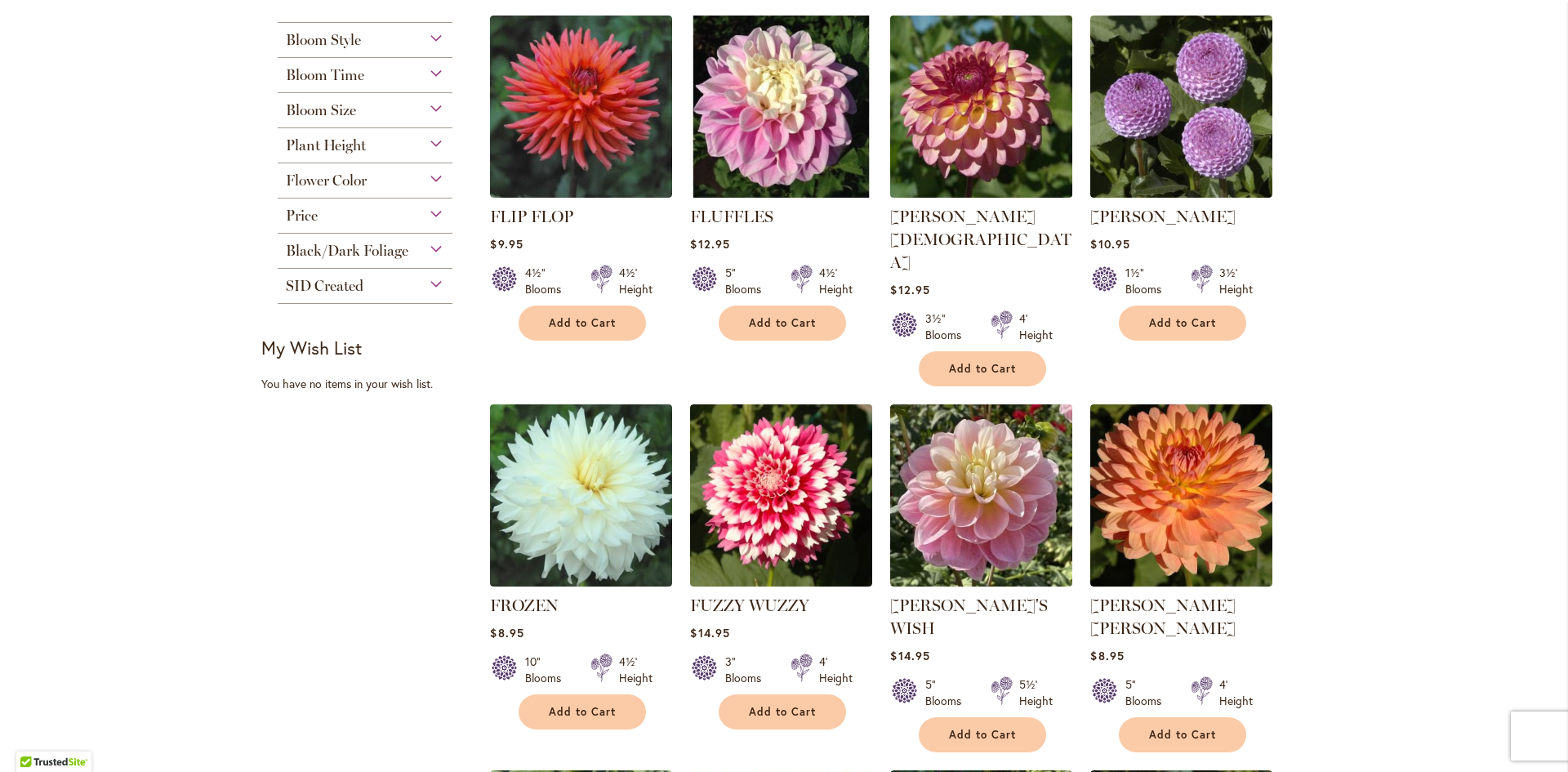
click at [925, 112] on img at bounding box center [982, 107] width 191 height 192
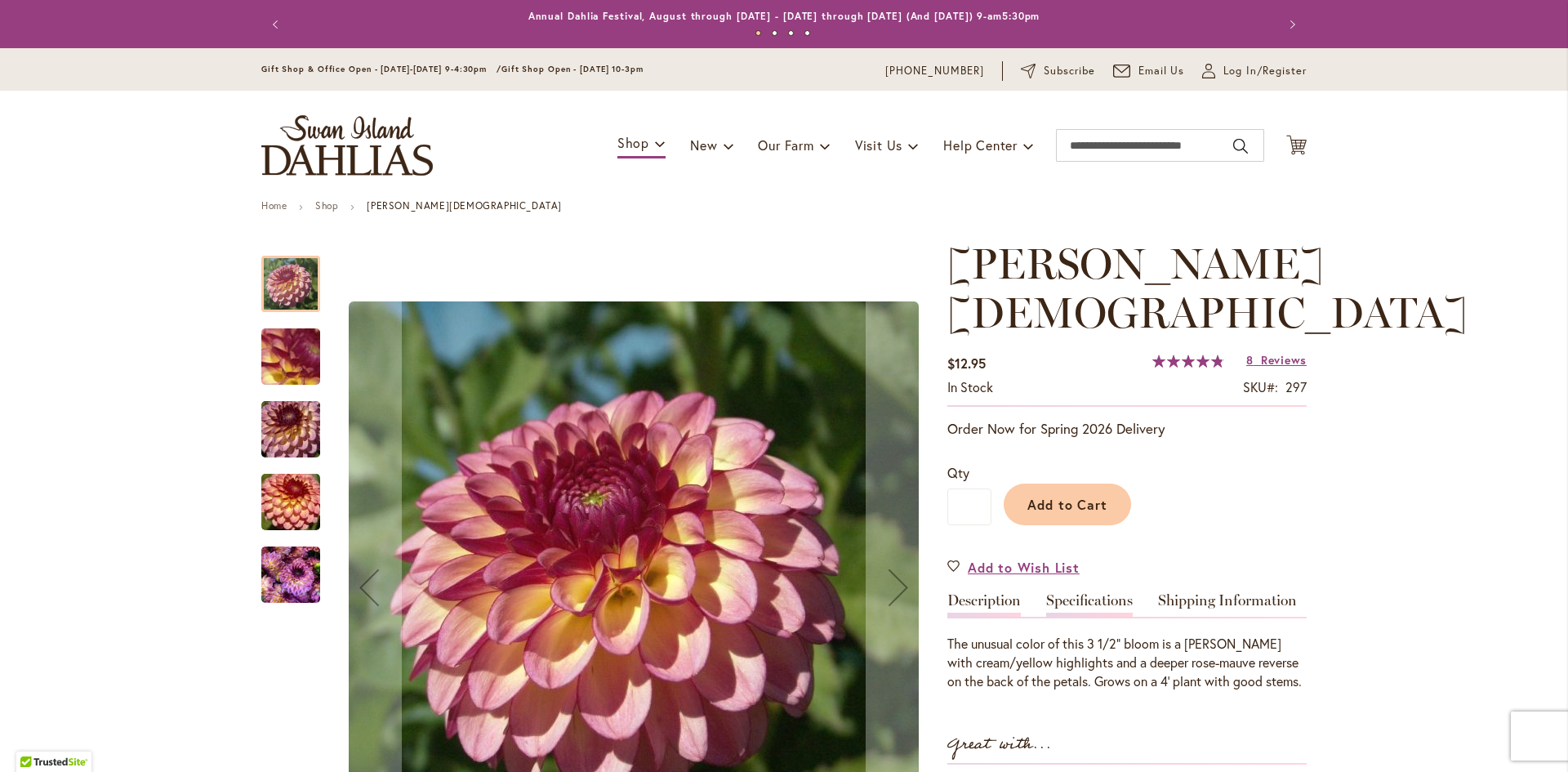
click at [1085, 593] on link "Specifications" at bounding box center [1089, 605] width 86 height 24
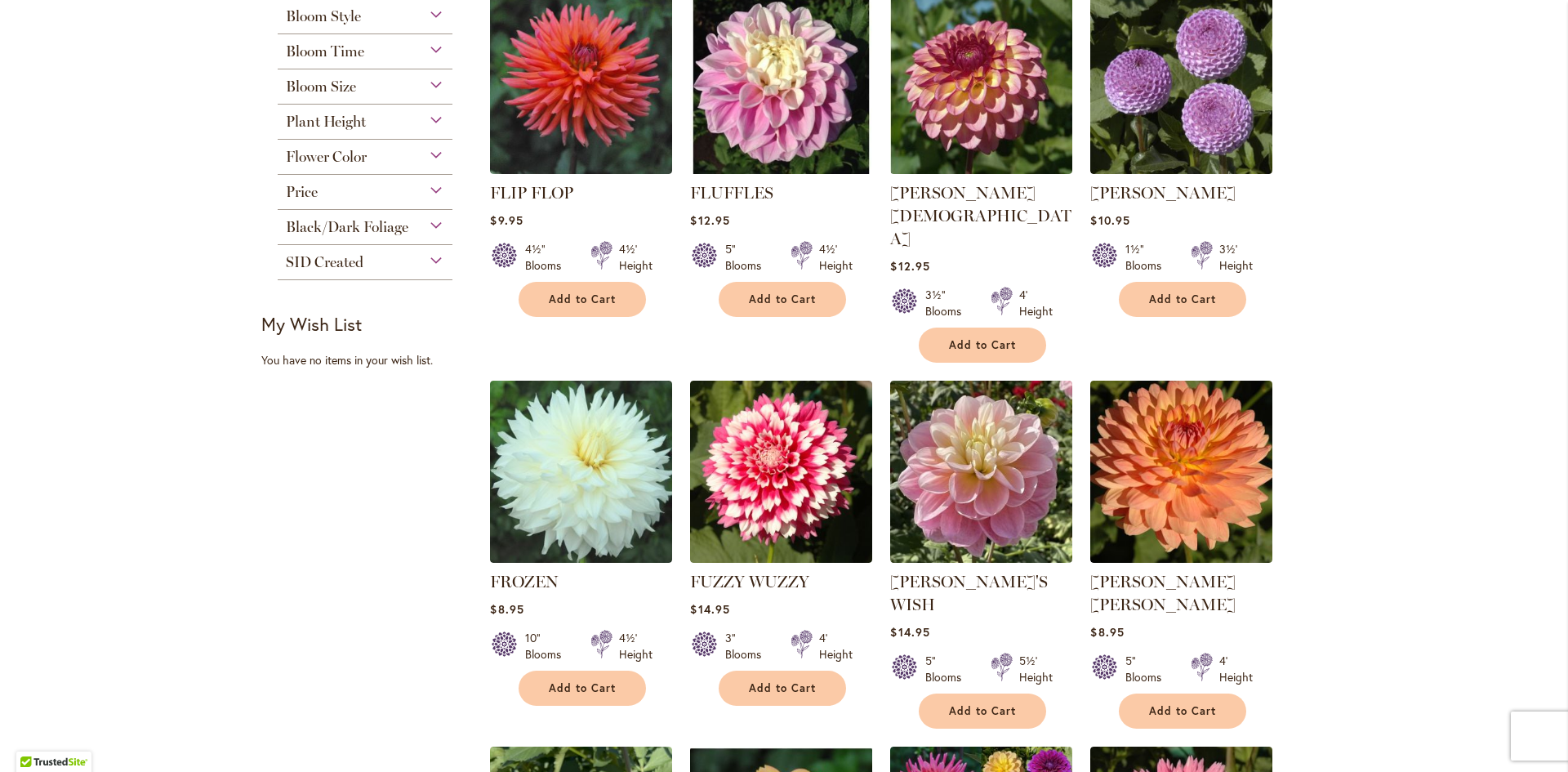
scroll to position [980, 0]
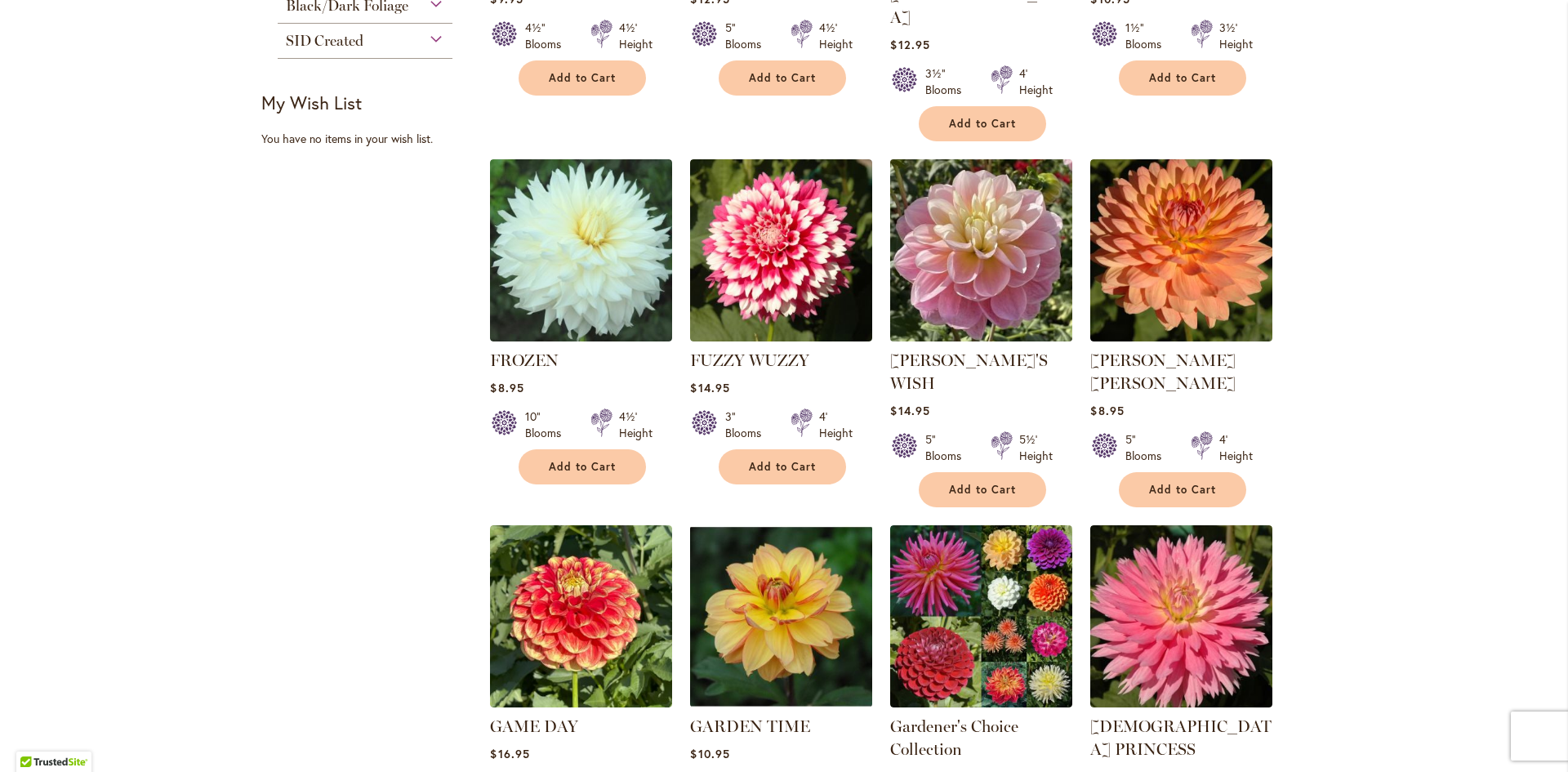
click at [952, 191] on img at bounding box center [982, 250] width 191 height 192
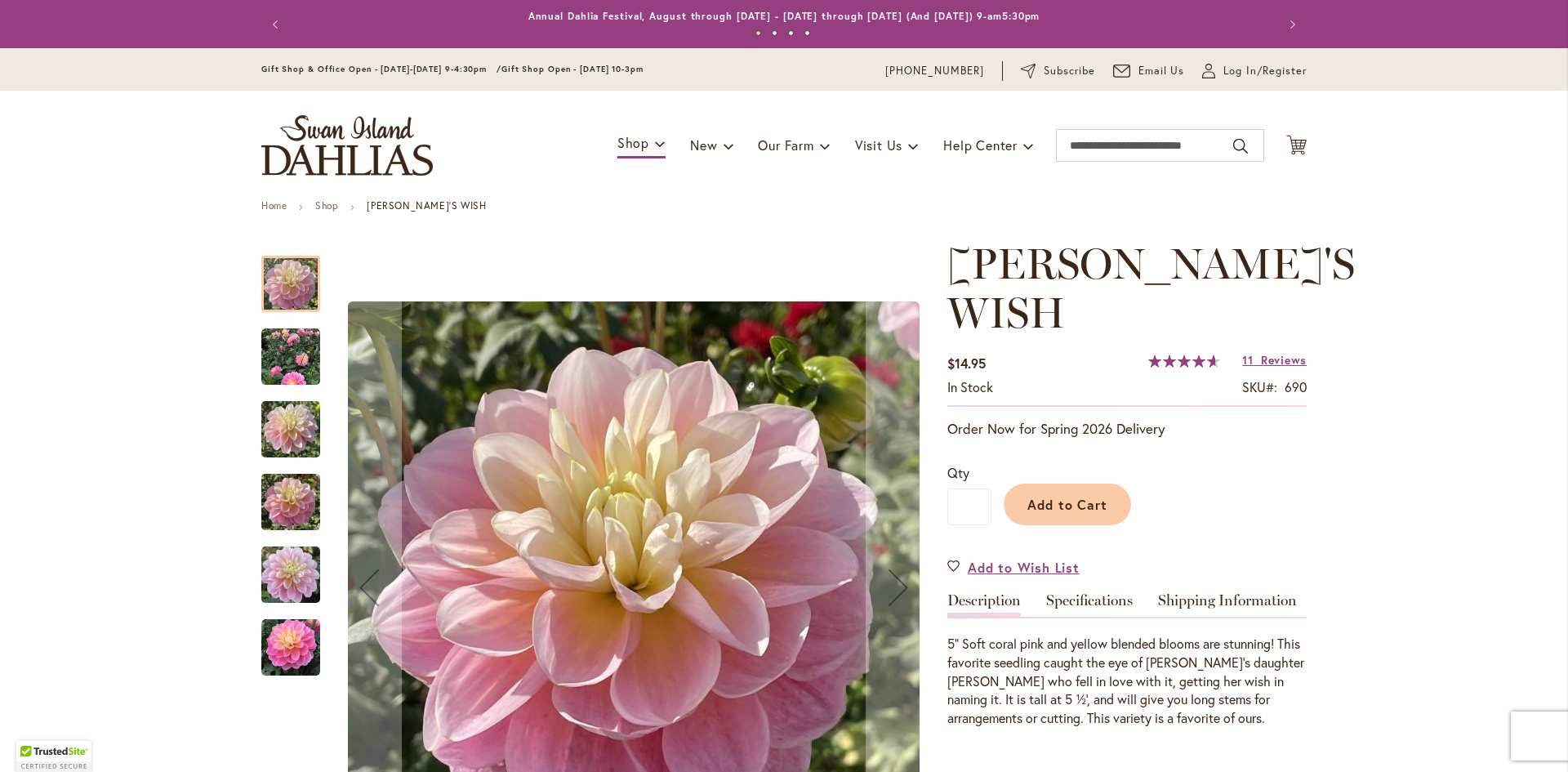
click at [1073, 593] on link "Specifications" at bounding box center [1089, 605] width 86 height 24
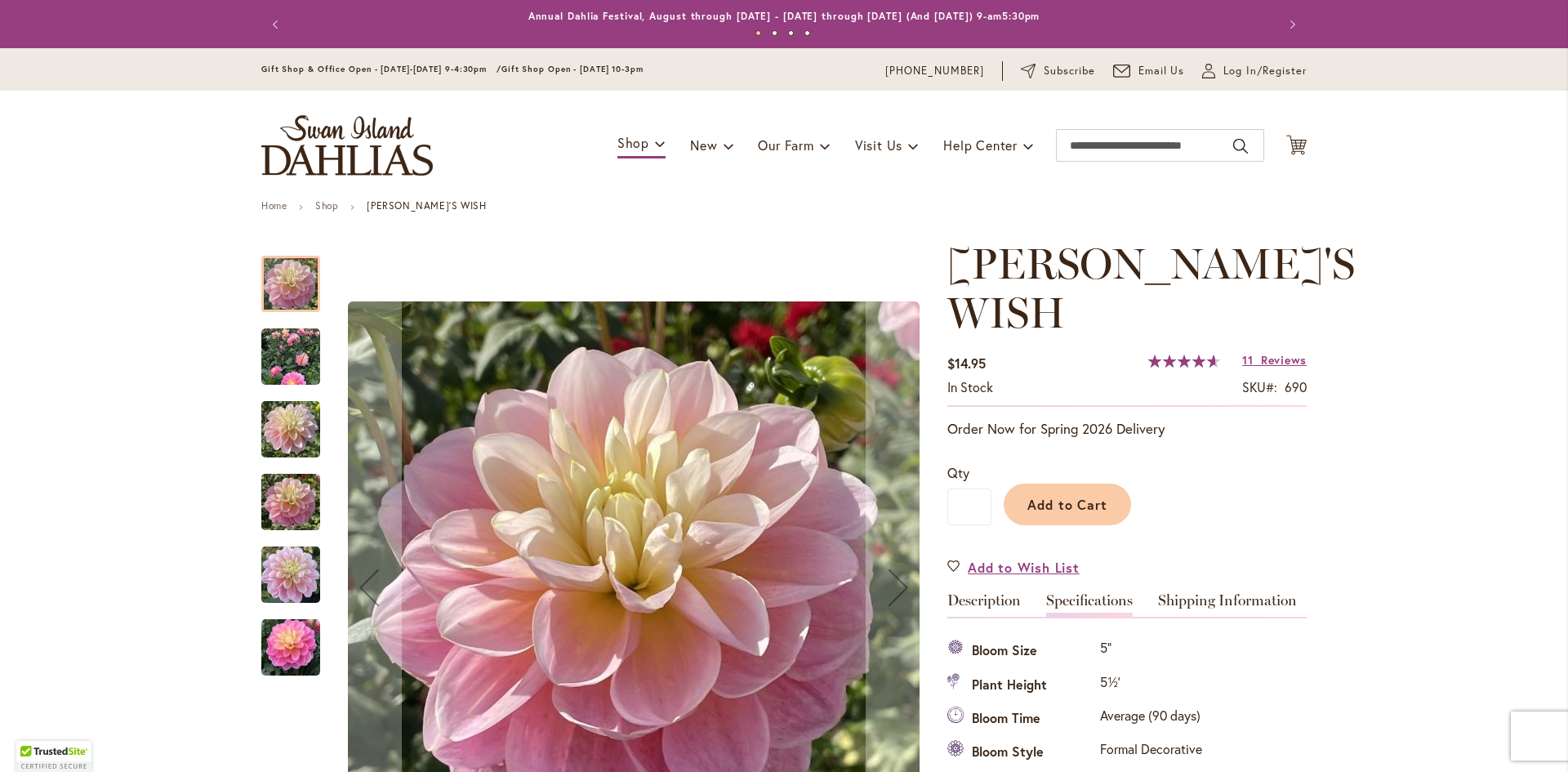
scroll to position [544, 0]
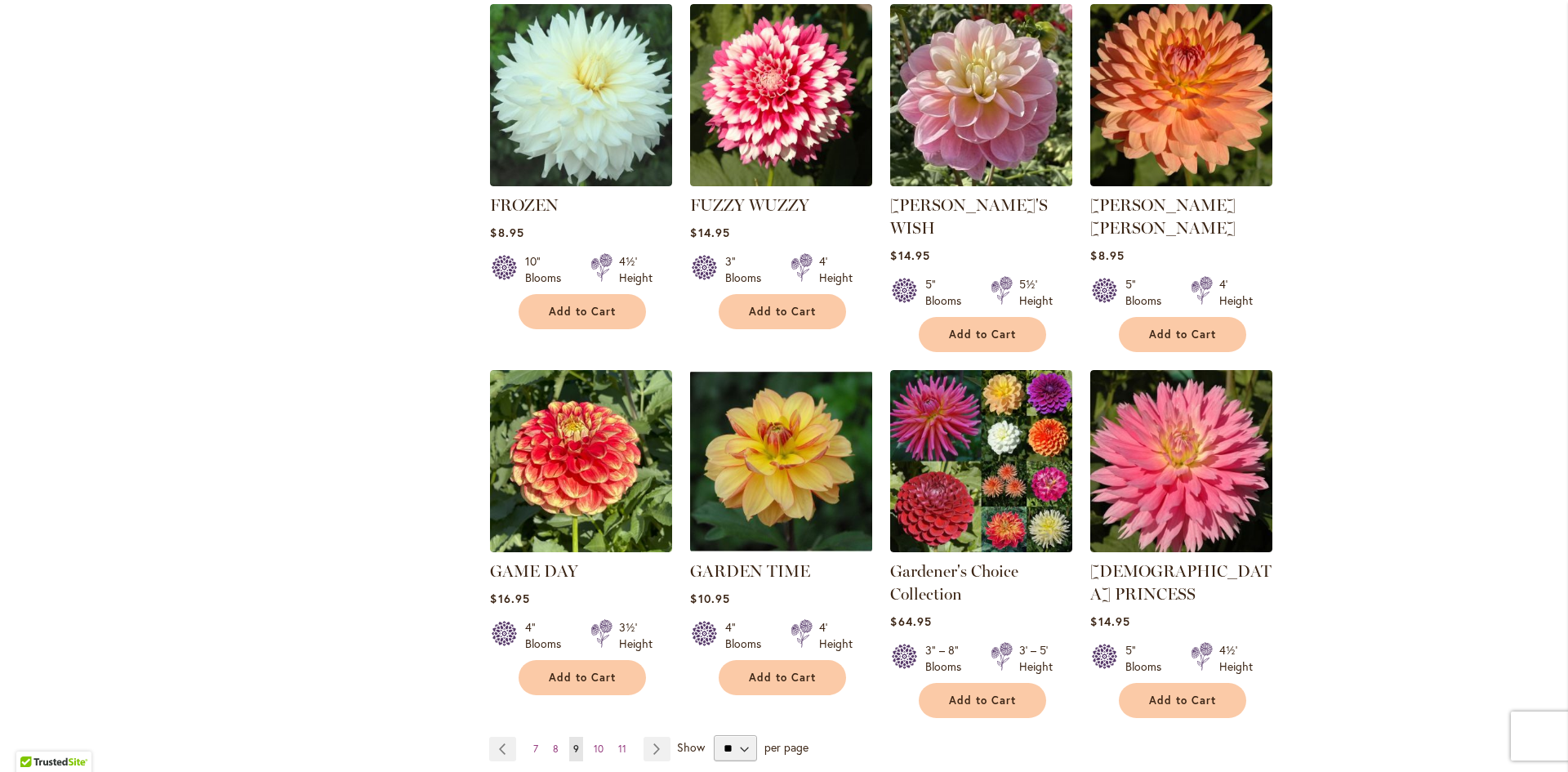
scroll to position [1308, 0]
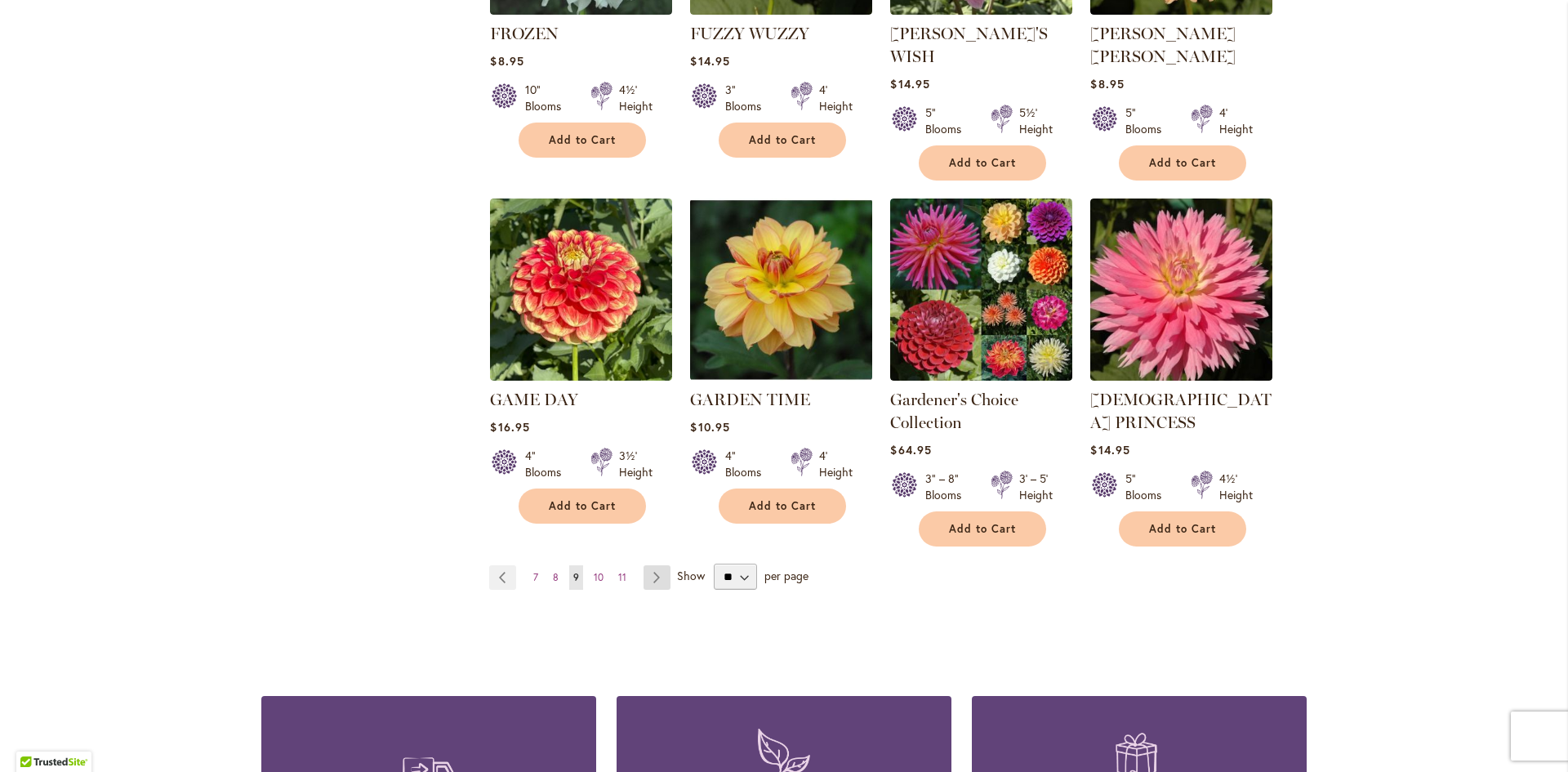
click at [654, 566] on link "Page Next" at bounding box center [657, 578] width 27 height 25
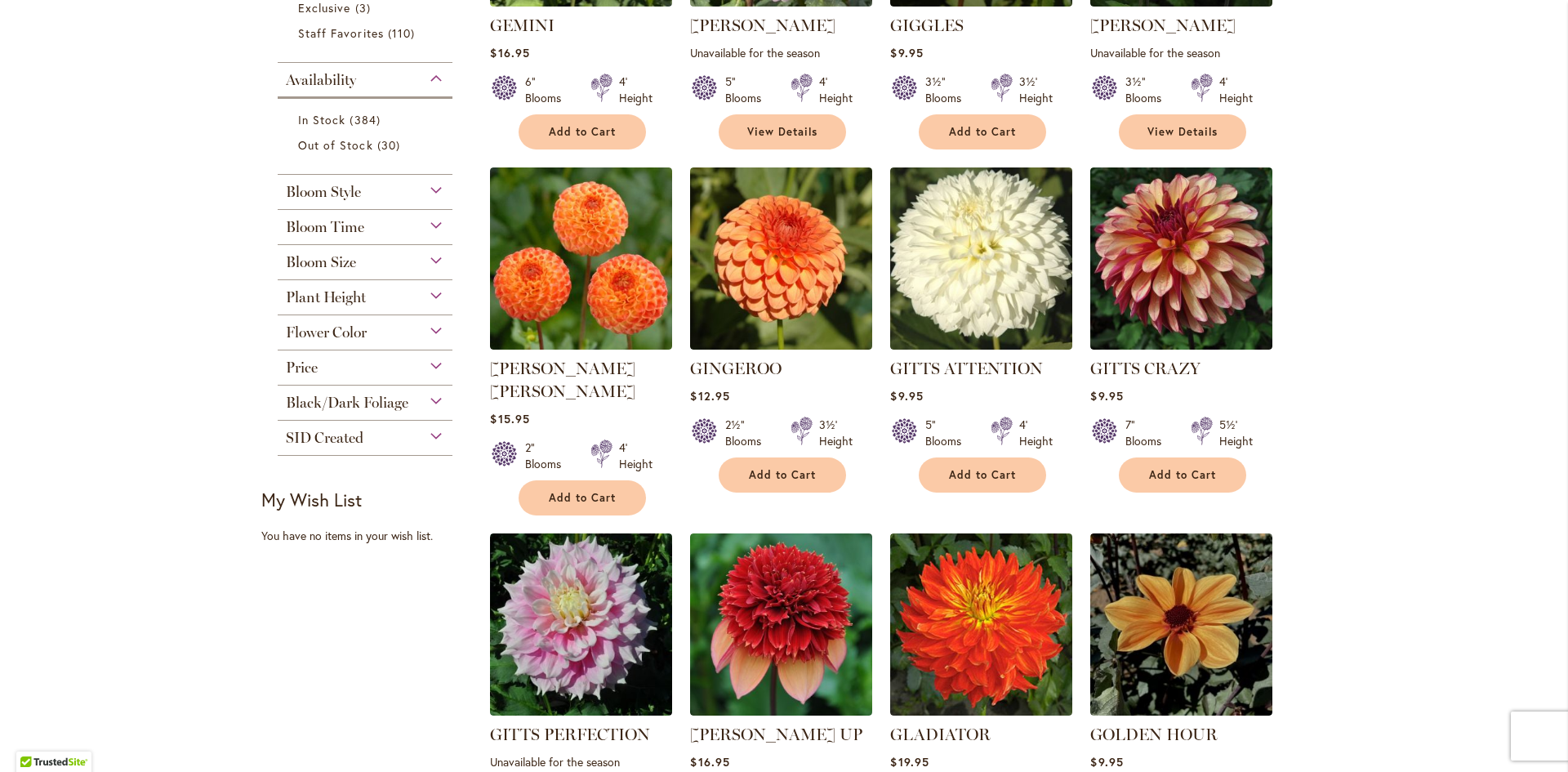
scroll to position [654, 0]
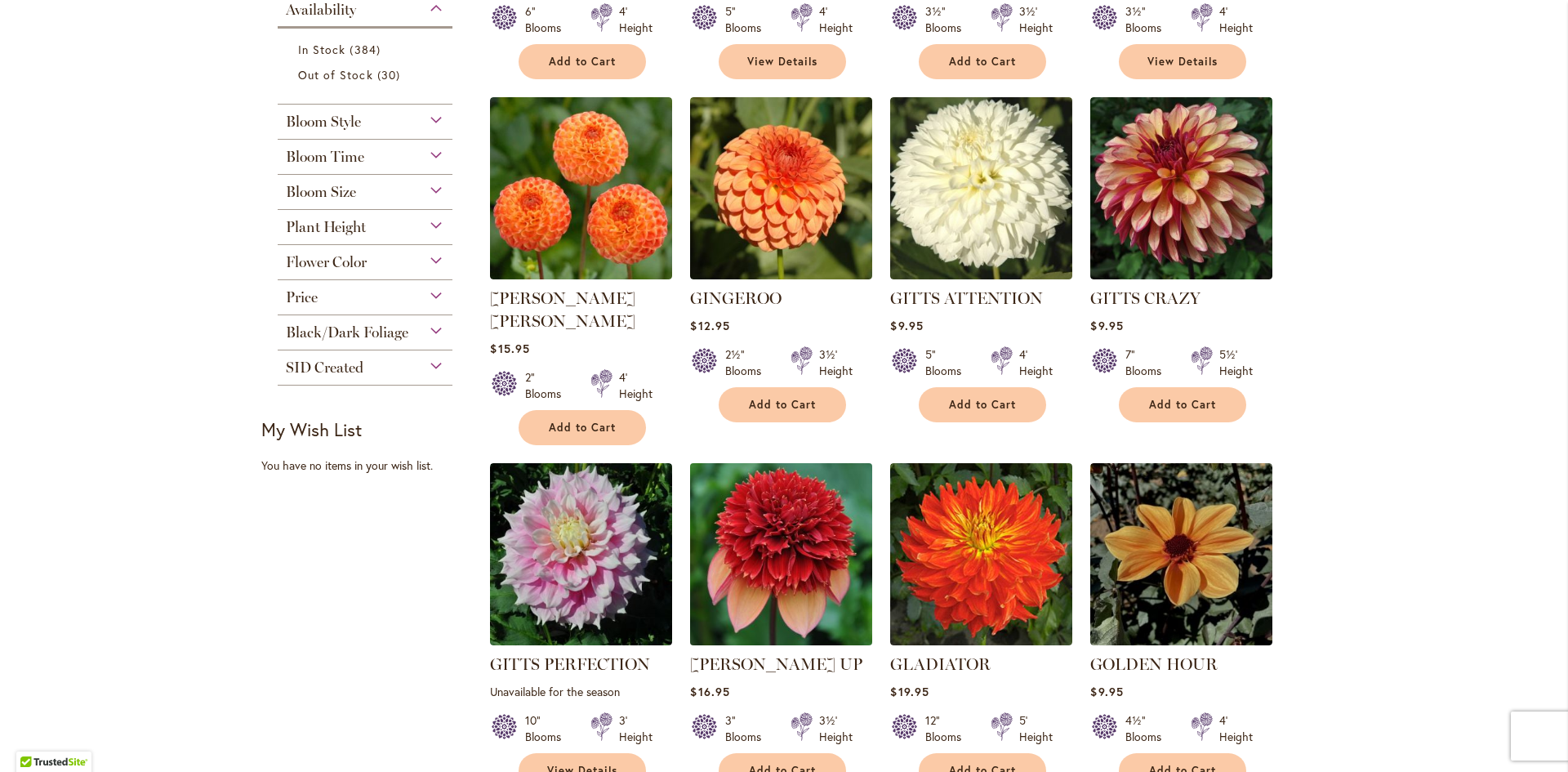
click at [772, 540] on img at bounding box center [782, 555] width 191 height 192
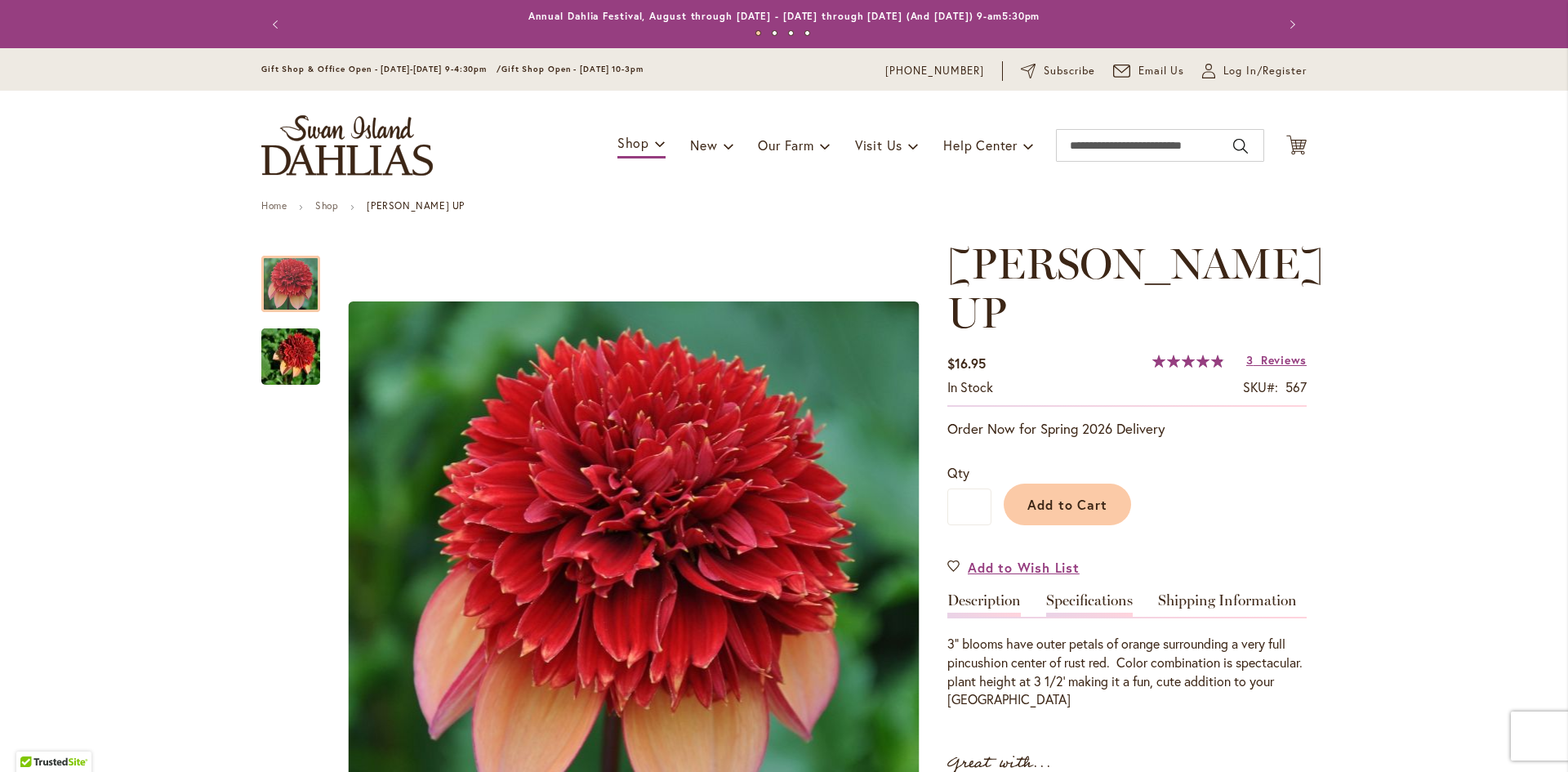
click at [1087, 593] on link "Specifications" at bounding box center [1089, 605] width 86 height 24
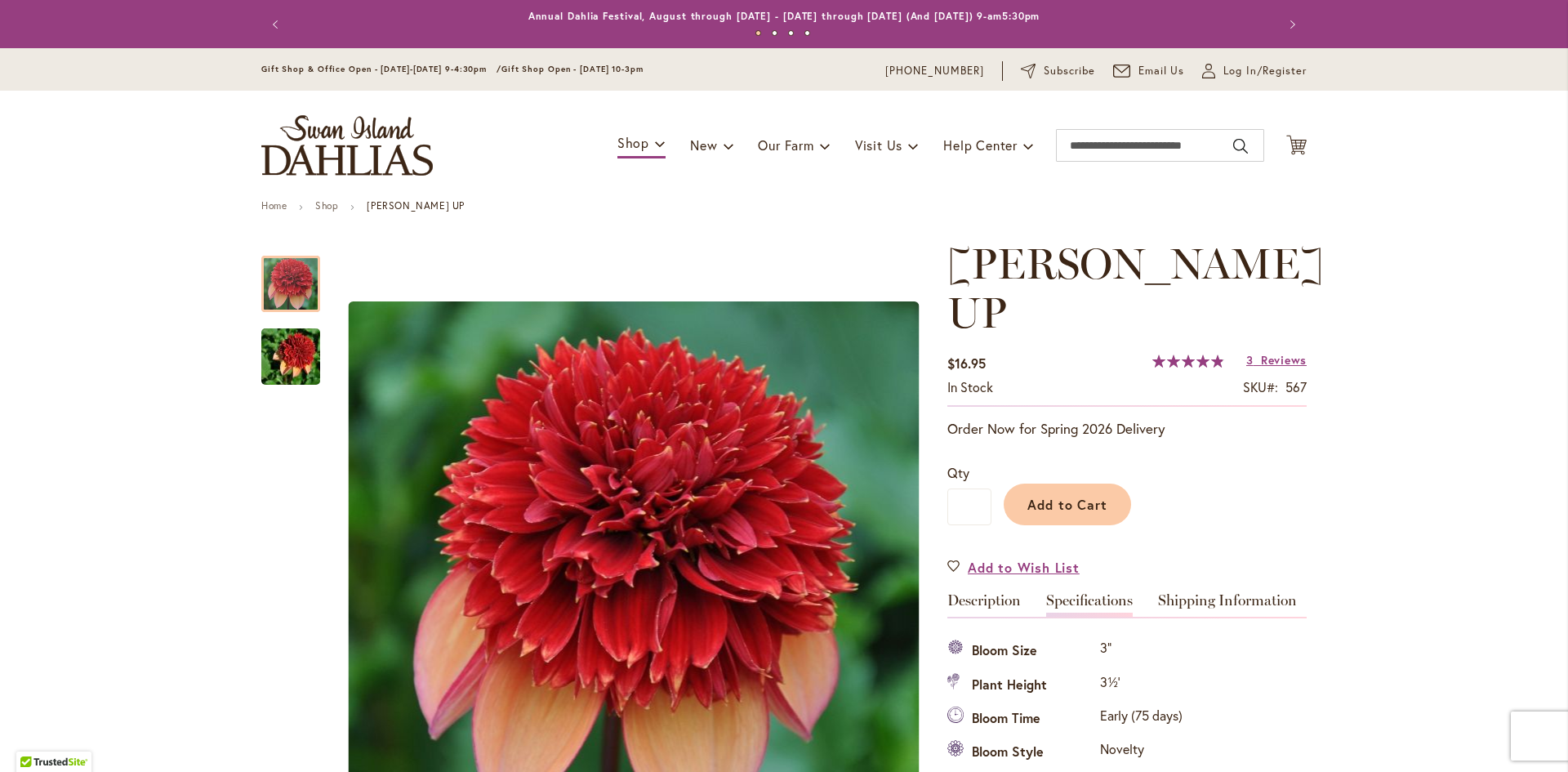
scroll to position [544, 0]
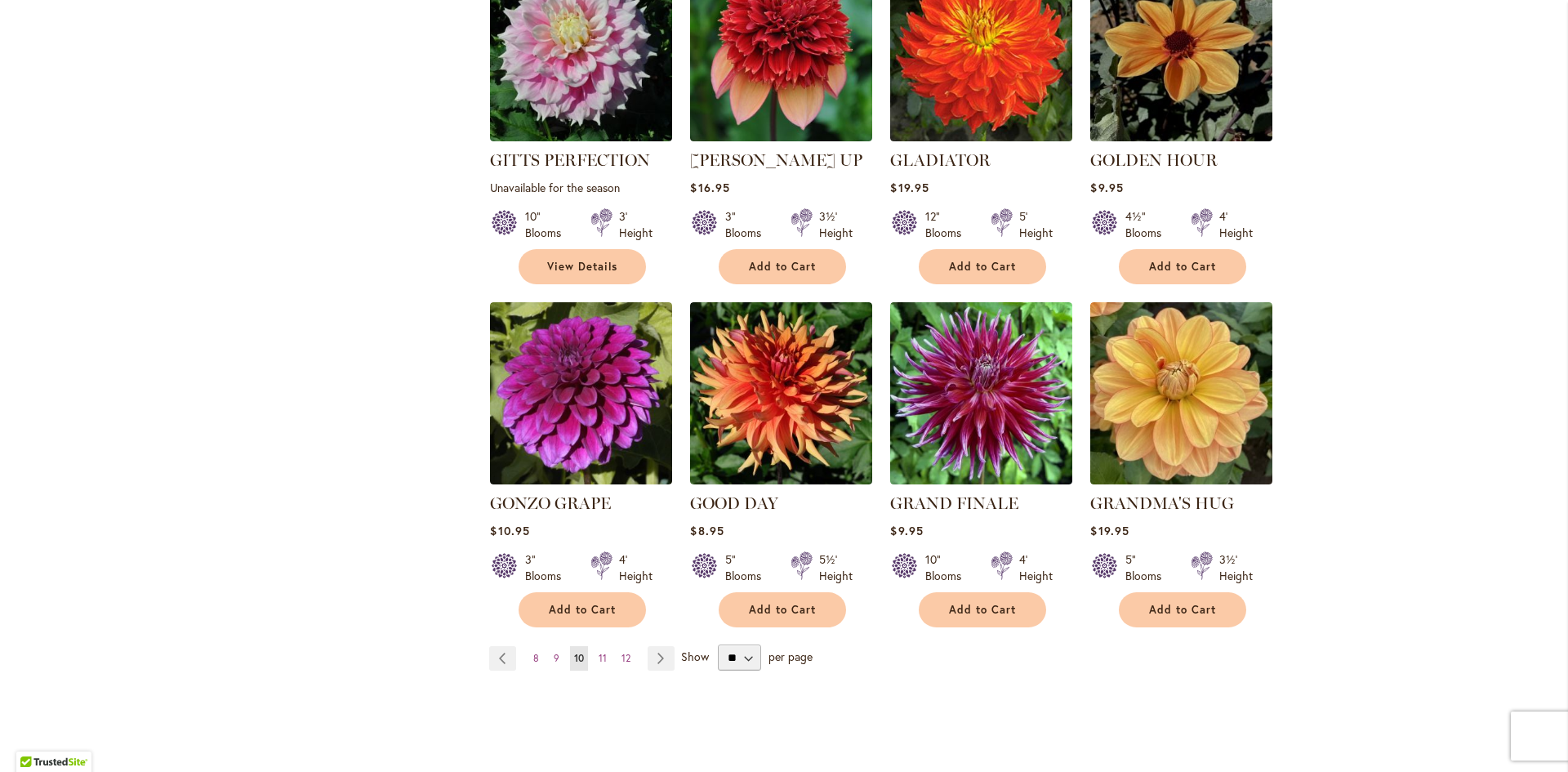
scroll to position [1225, 0]
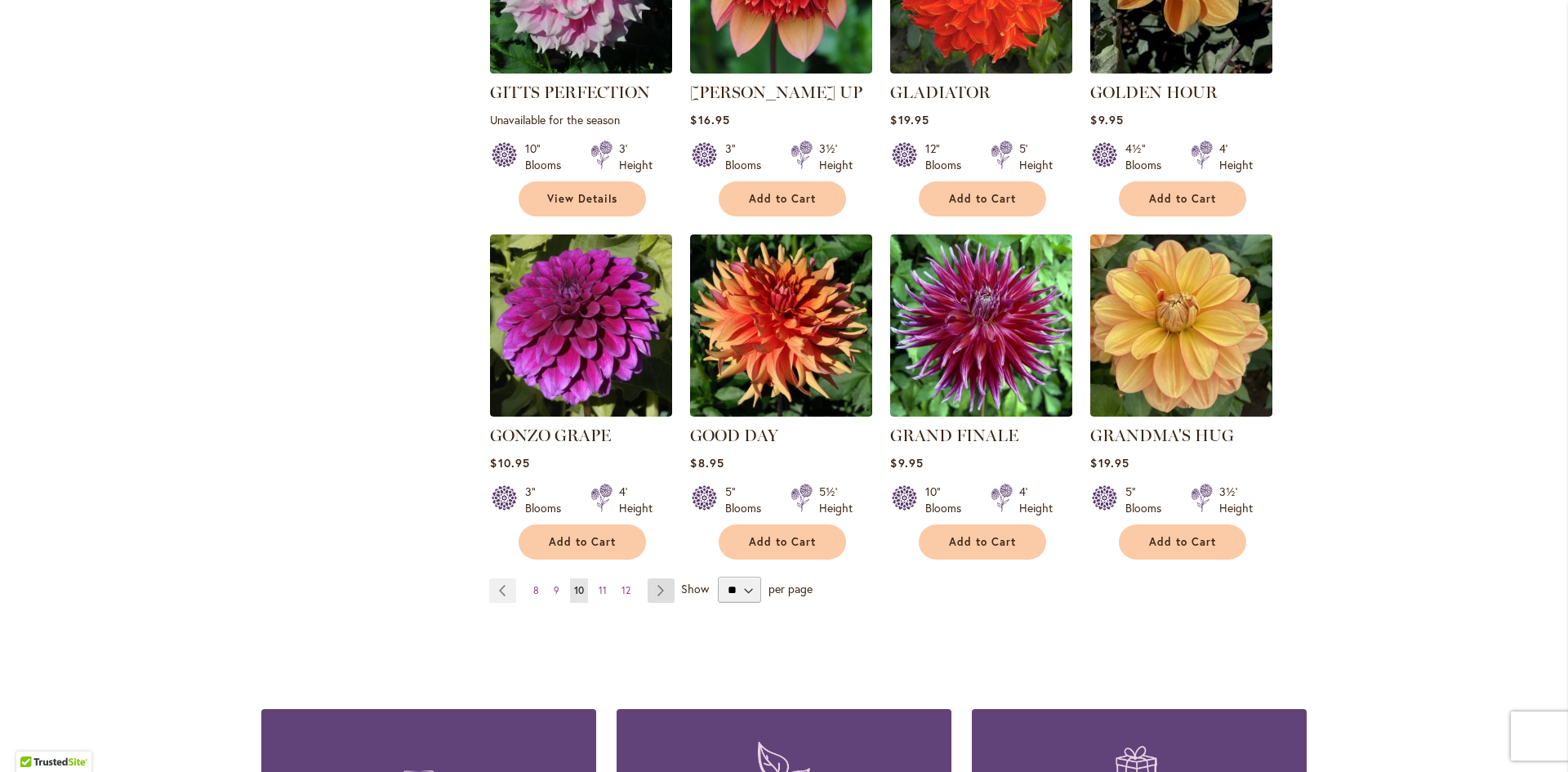
click at [649, 579] on link "Page Next" at bounding box center [661, 590] width 27 height 25
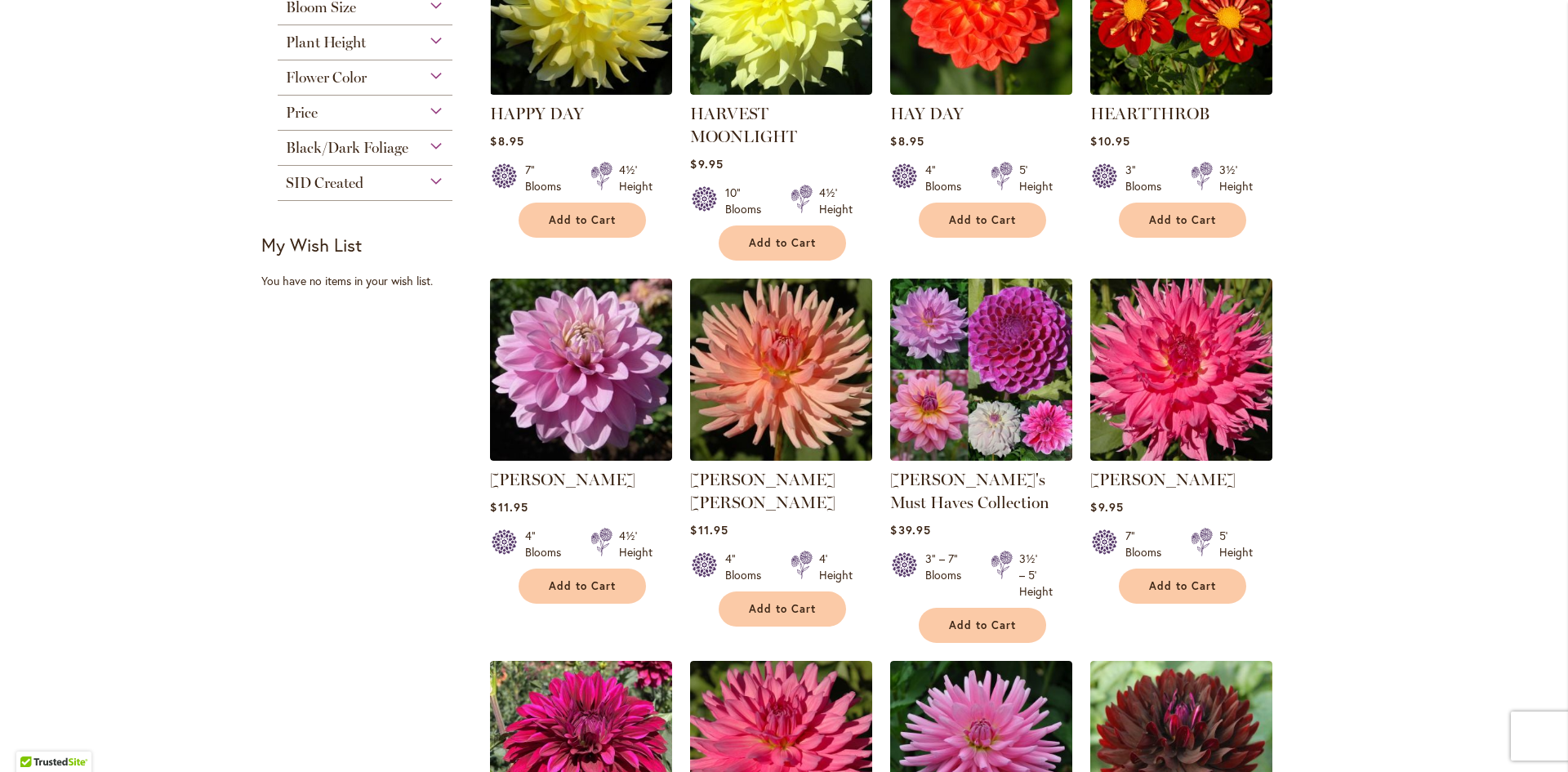
scroll to position [899, 0]
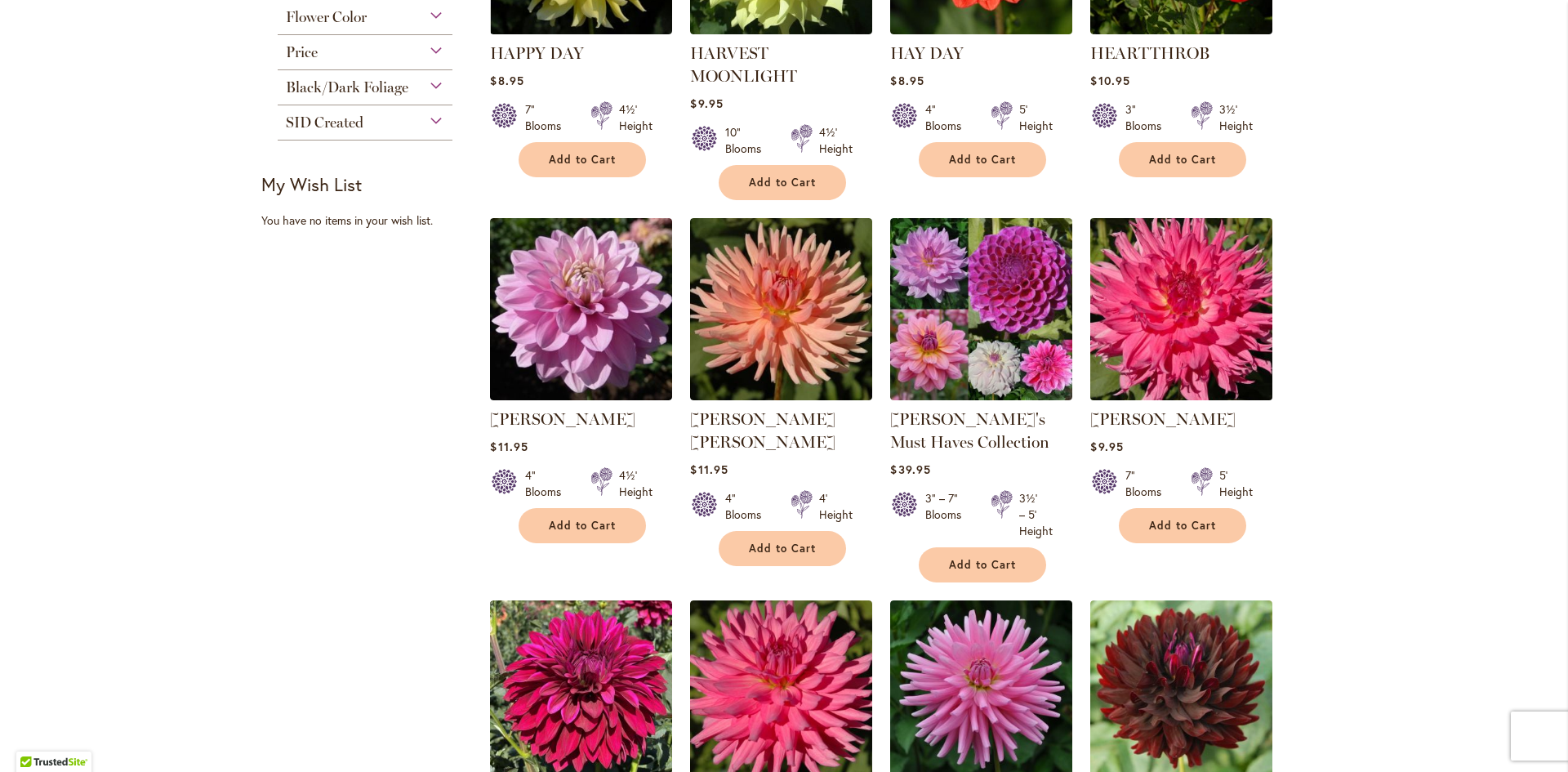
click at [1146, 308] on img at bounding box center [1181, 310] width 191 height 192
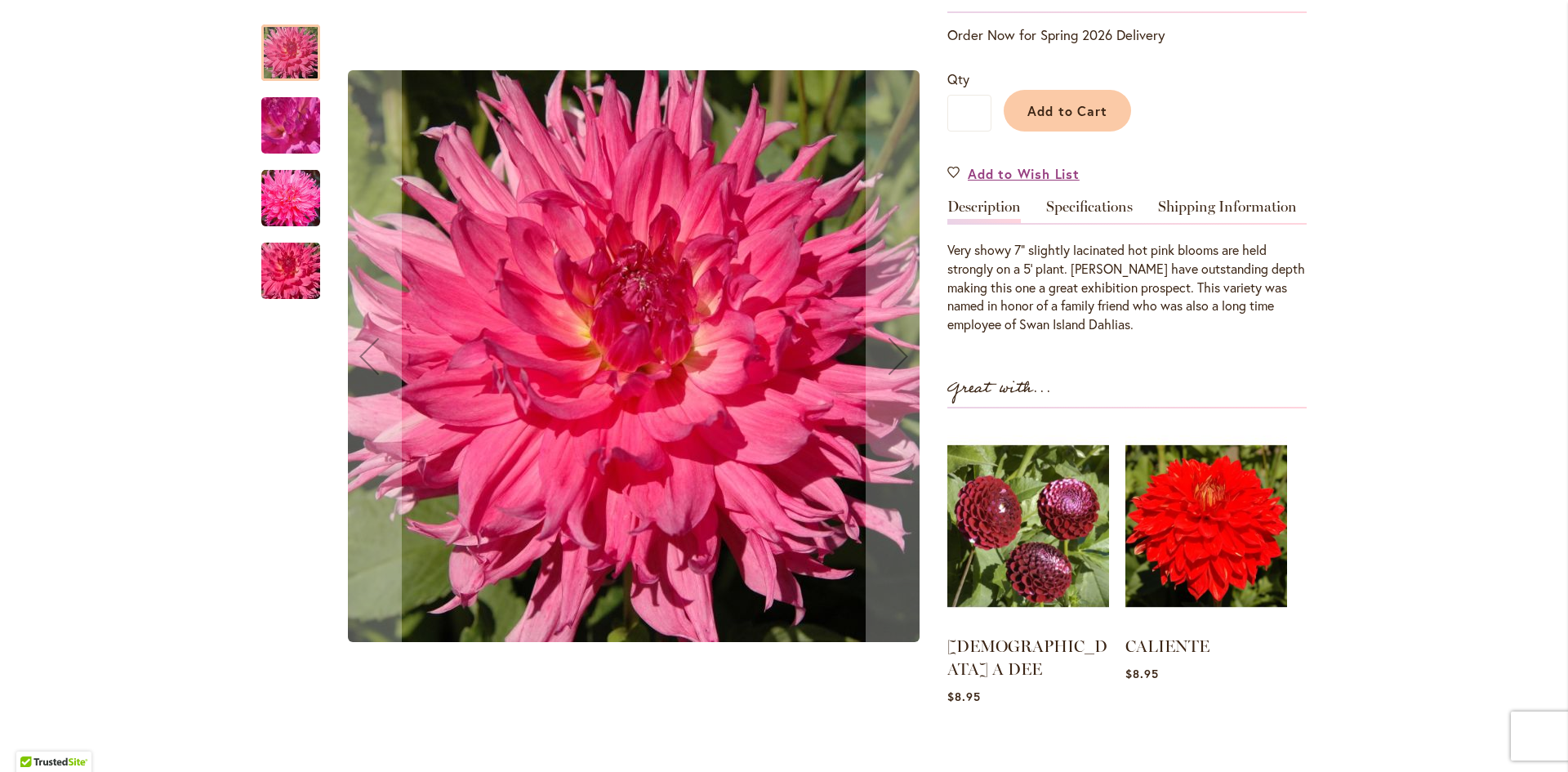
scroll to position [409, 0]
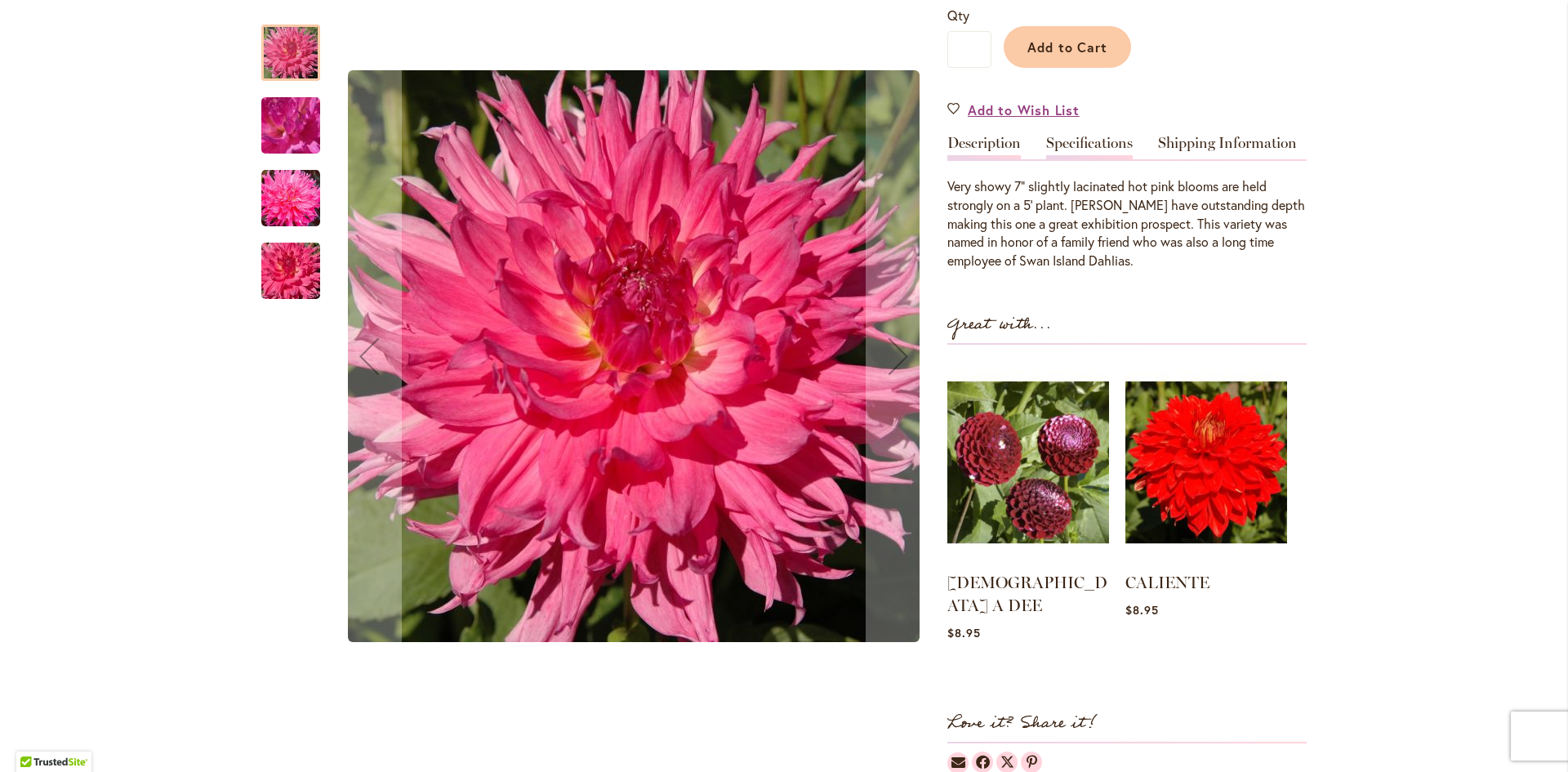
click at [1065, 160] on link "Specifications" at bounding box center [1089, 148] width 86 height 24
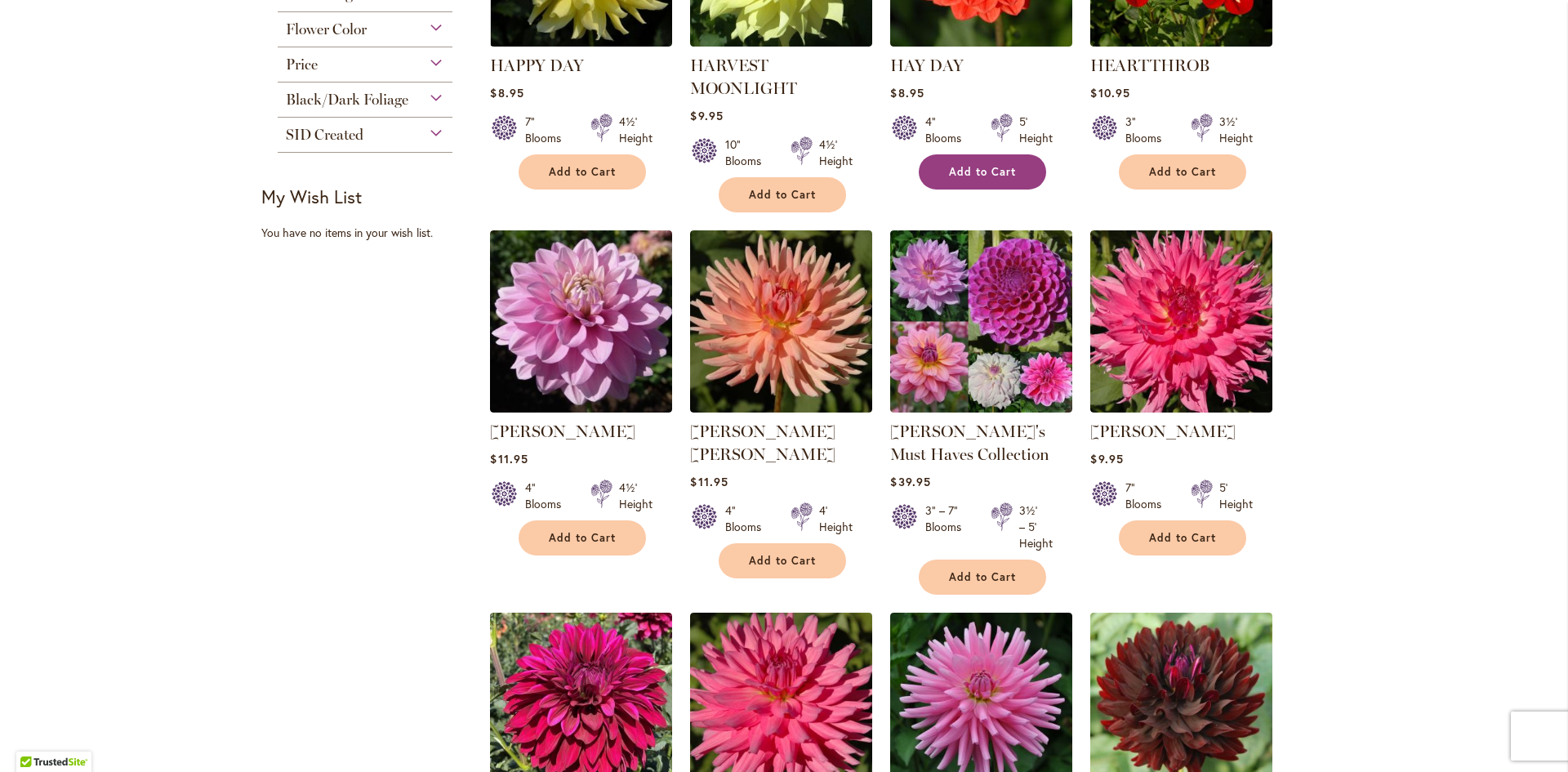
scroll to position [899, 0]
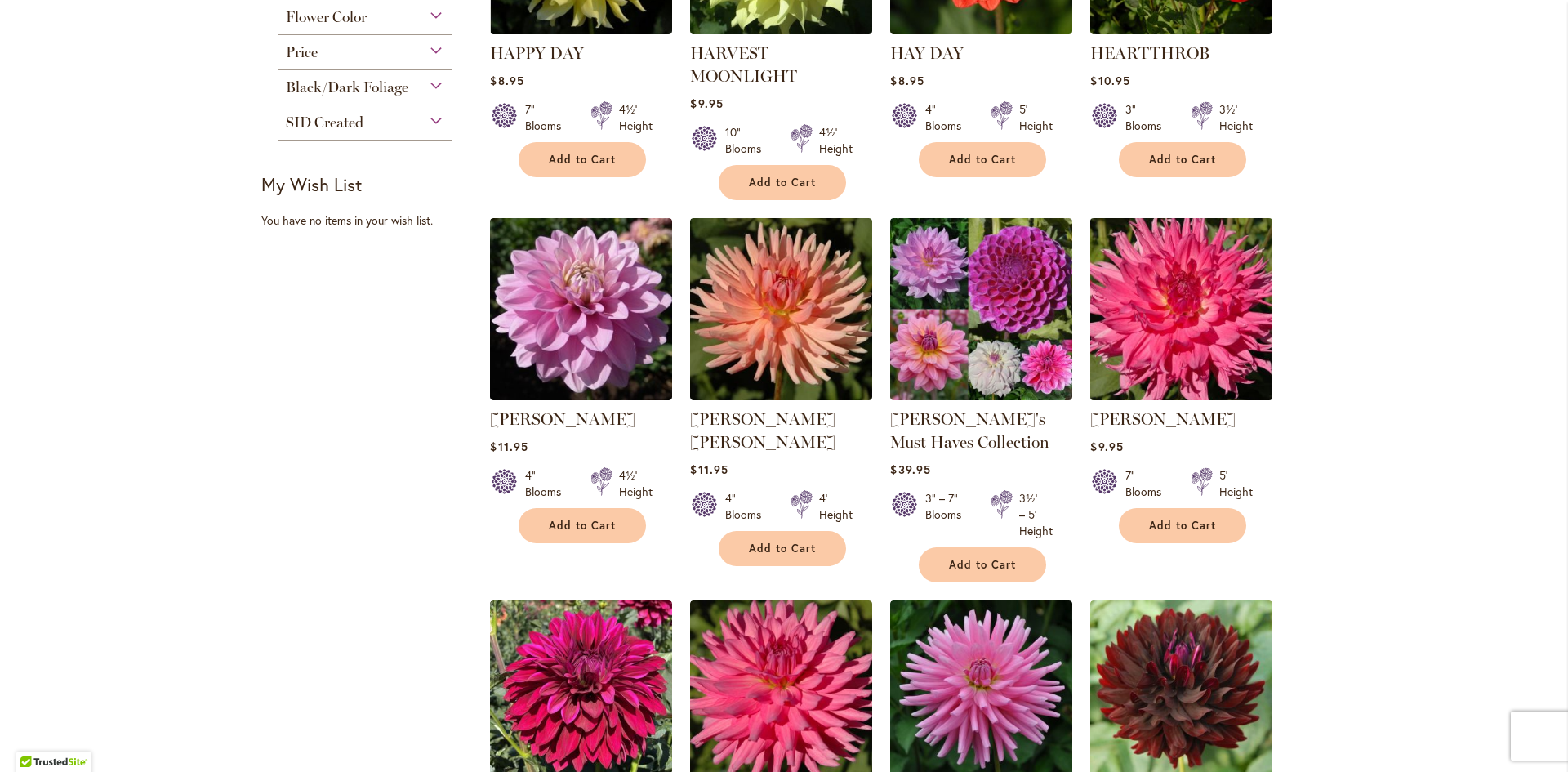
click at [1185, 294] on img at bounding box center [1181, 310] width 191 height 192
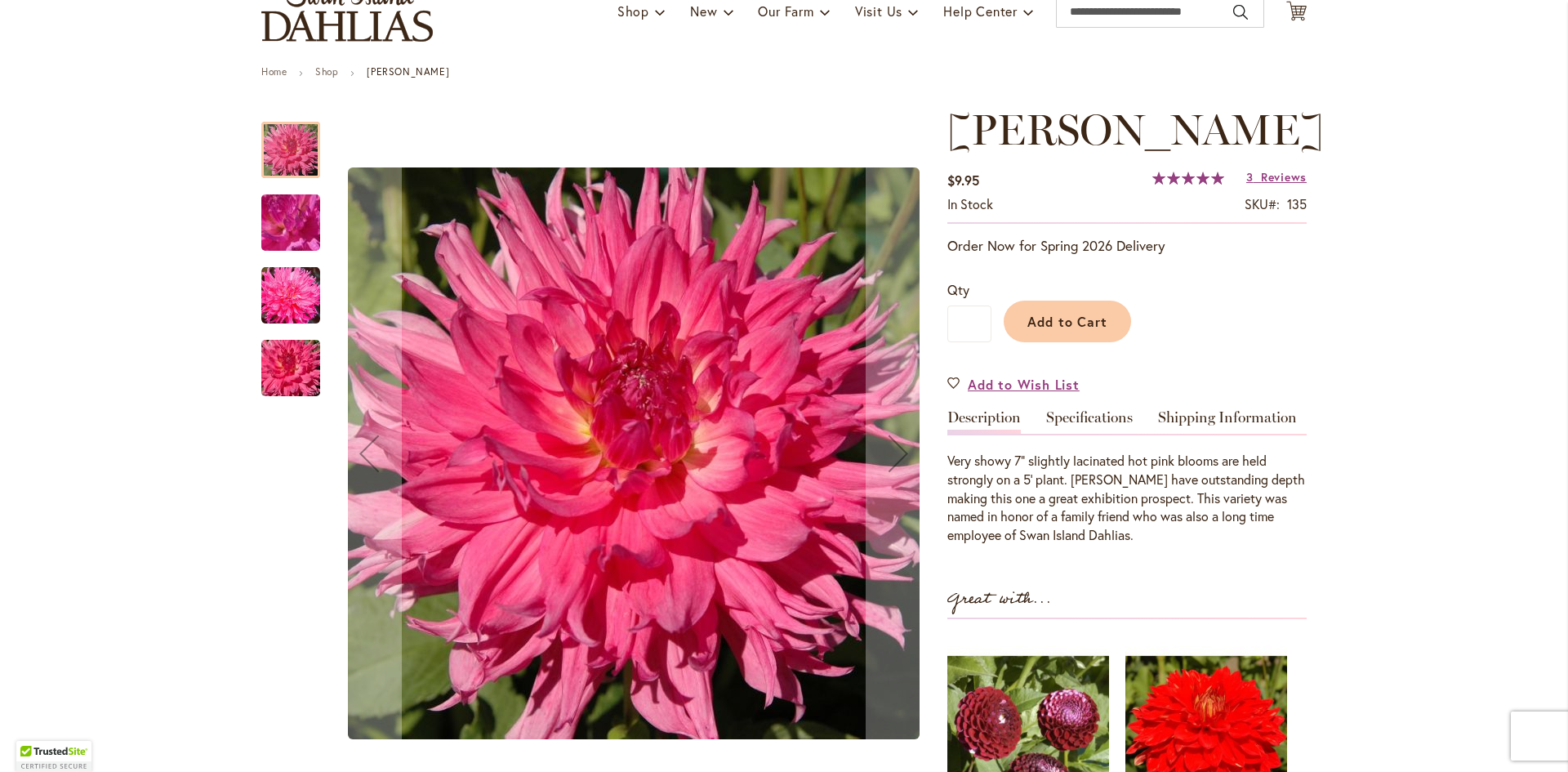
scroll to position [245, 0]
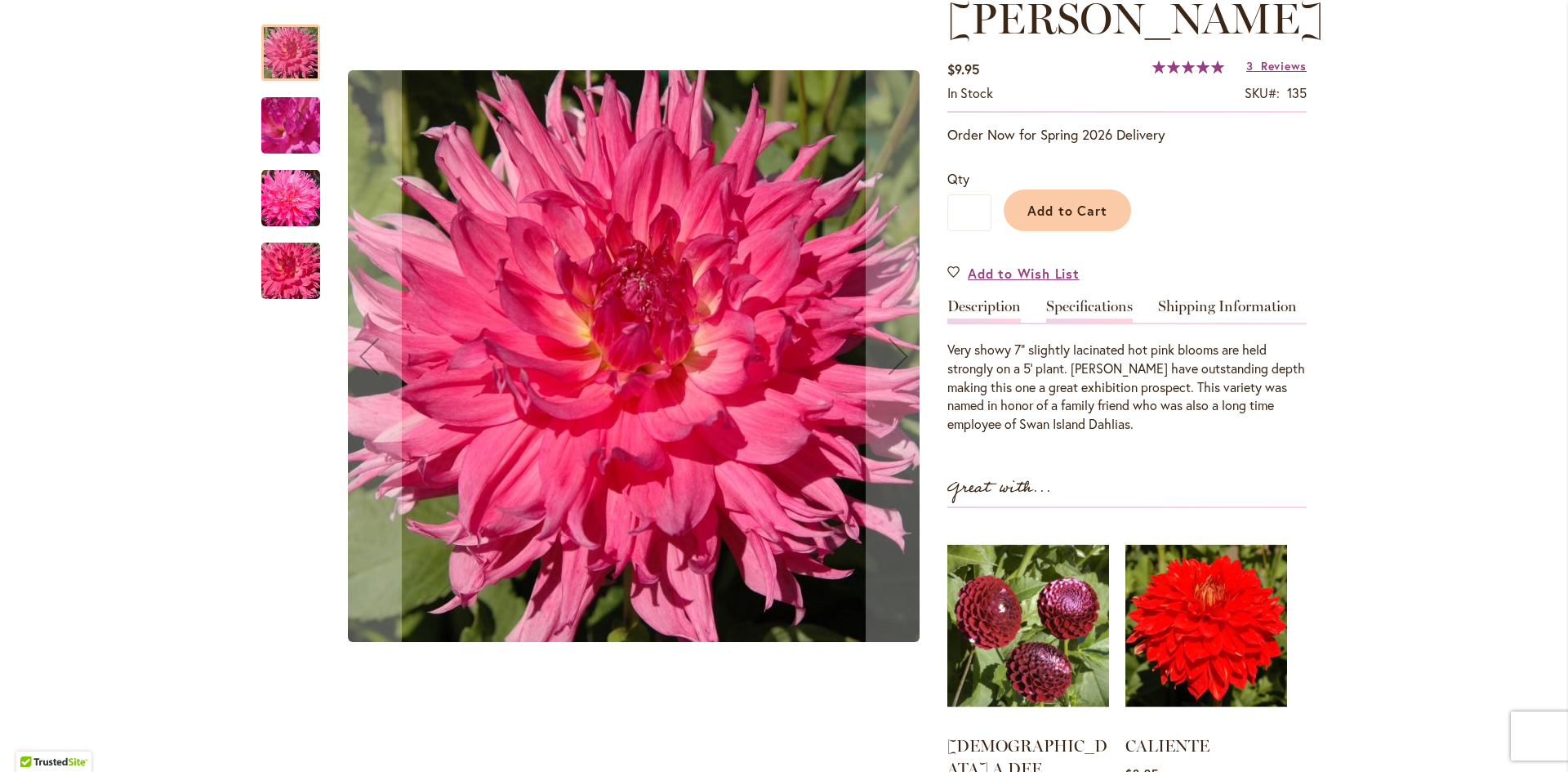
click at [1074, 322] on link "Specifications" at bounding box center [1089, 311] width 86 height 24
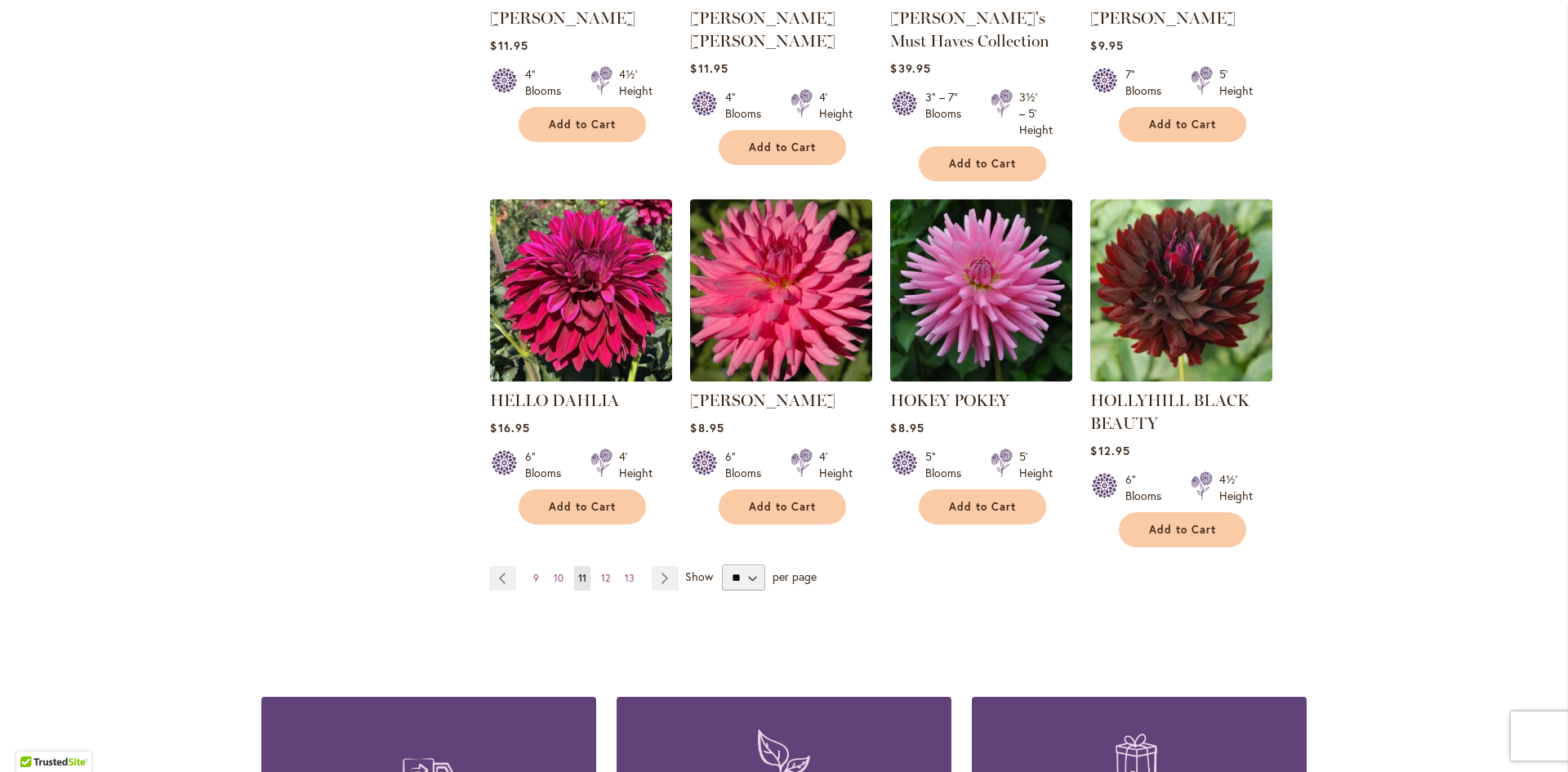
scroll to position [1308, 0]
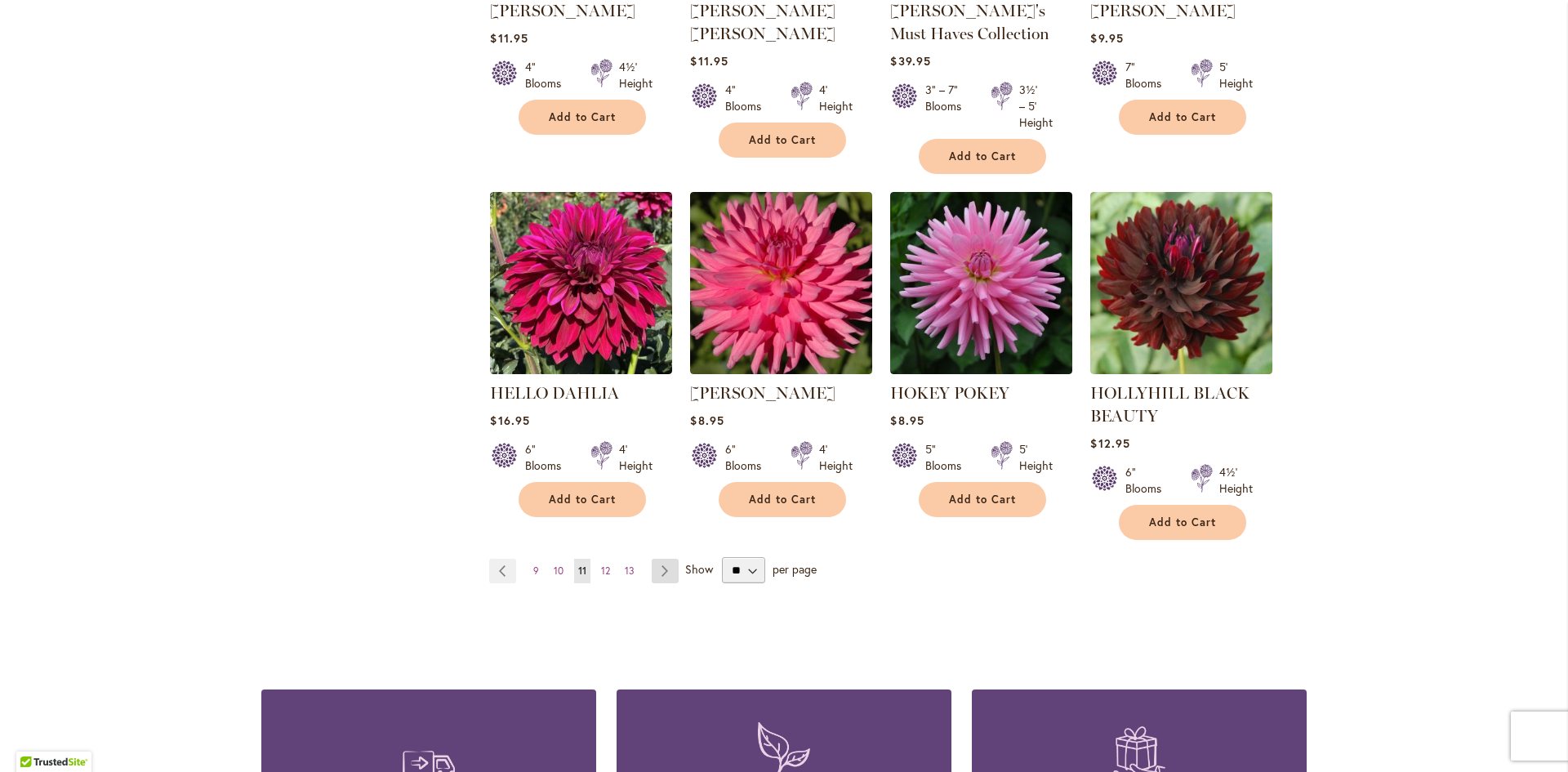
click at [653, 565] on link "Page Next" at bounding box center [664, 571] width 27 height 25
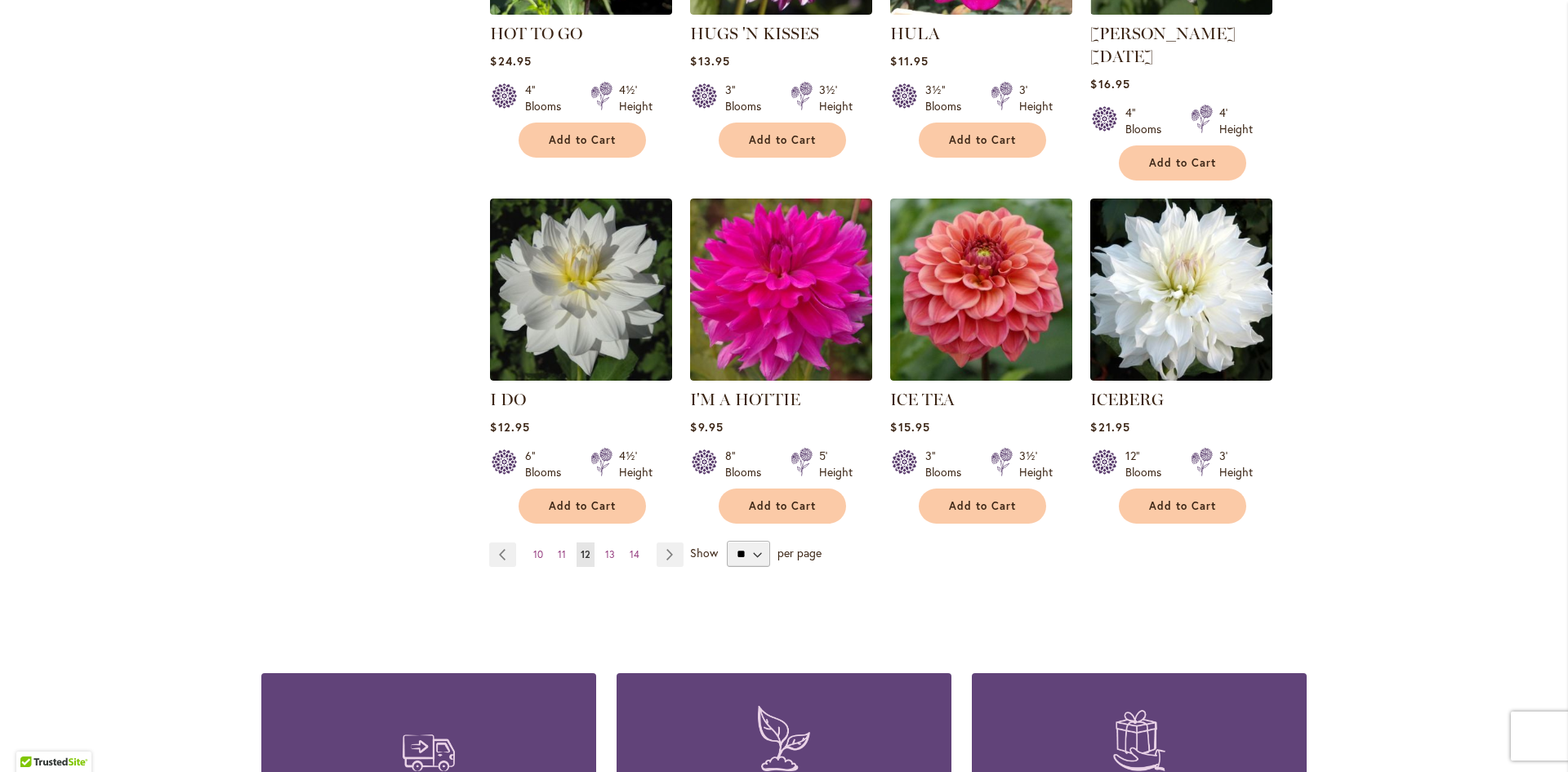
scroll to position [1308, 0]
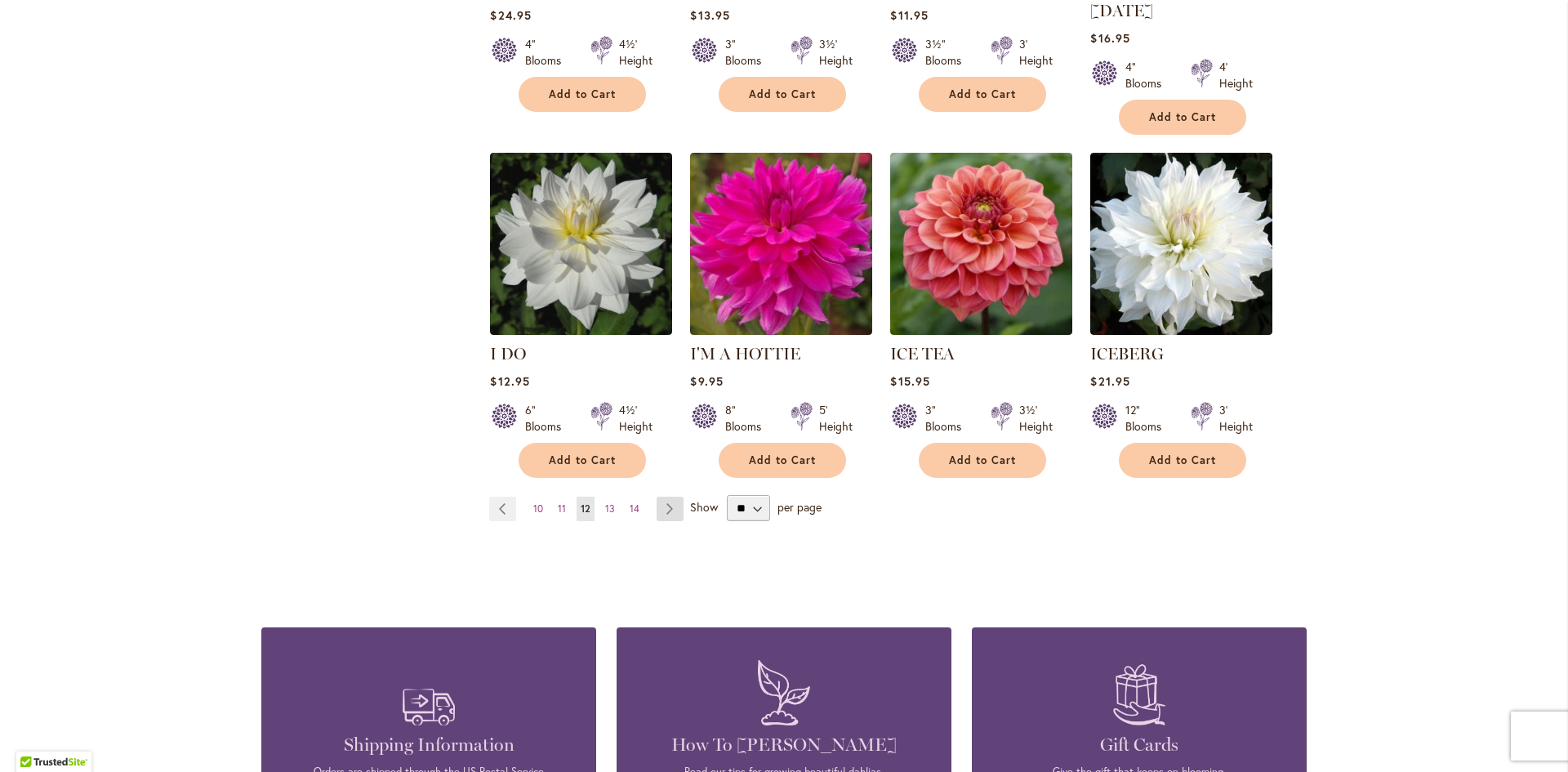
click at [664, 497] on link "Page Next" at bounding box center [669, 509] width 27 height 25
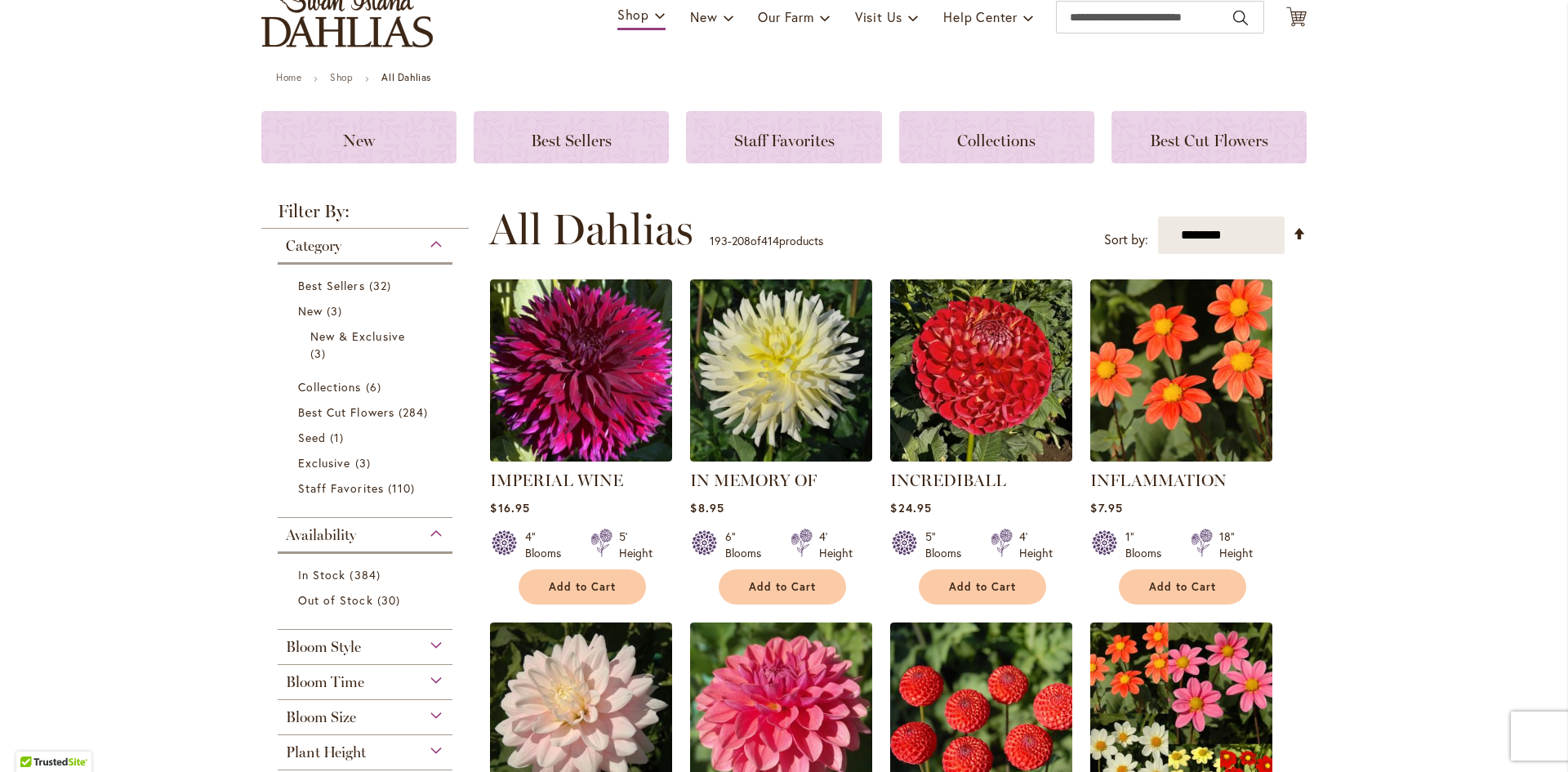
scroll to position [164, 0]
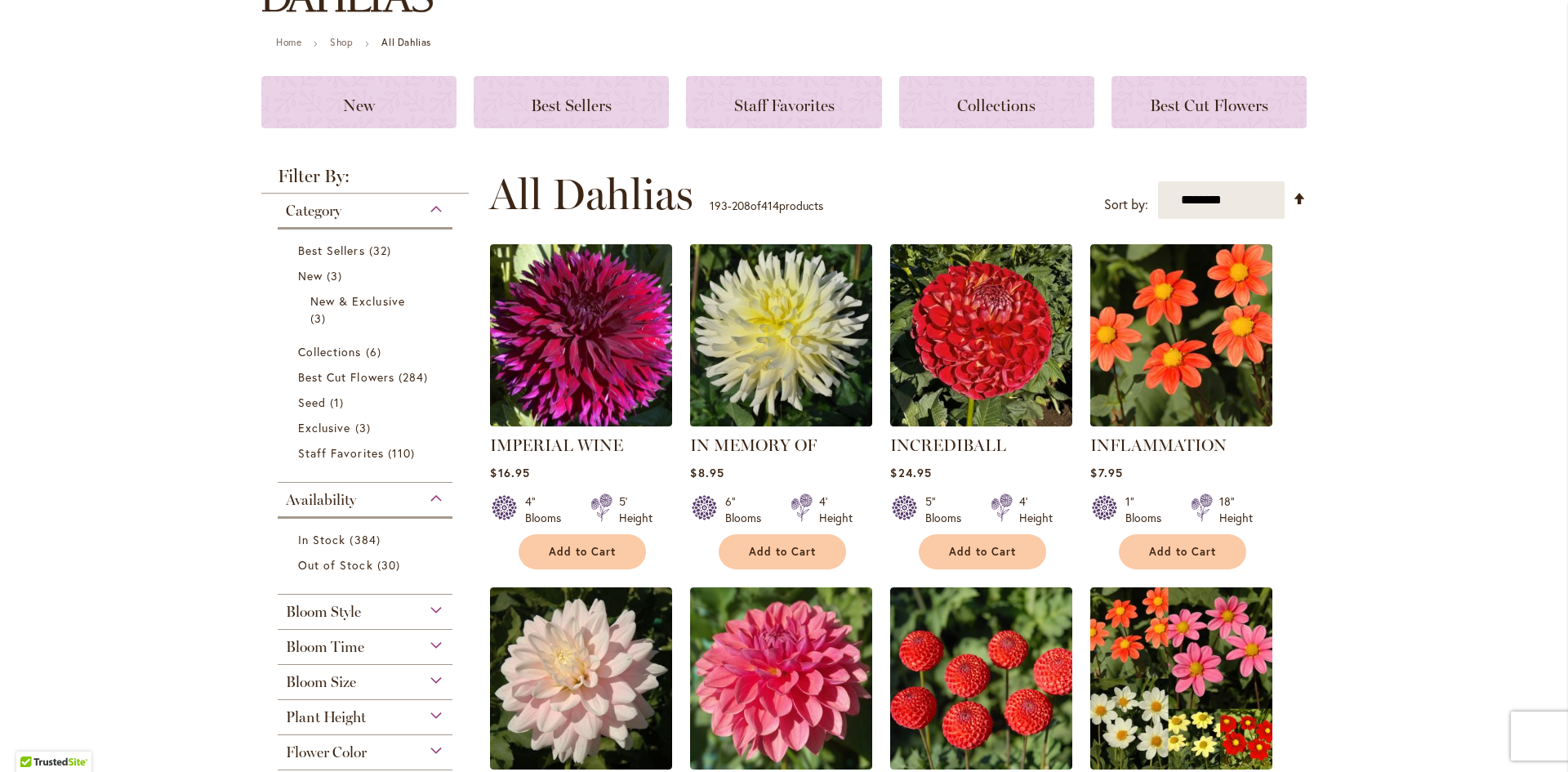
click at [766, 330] on img at bounding box center [782, 335] width 191 height 192
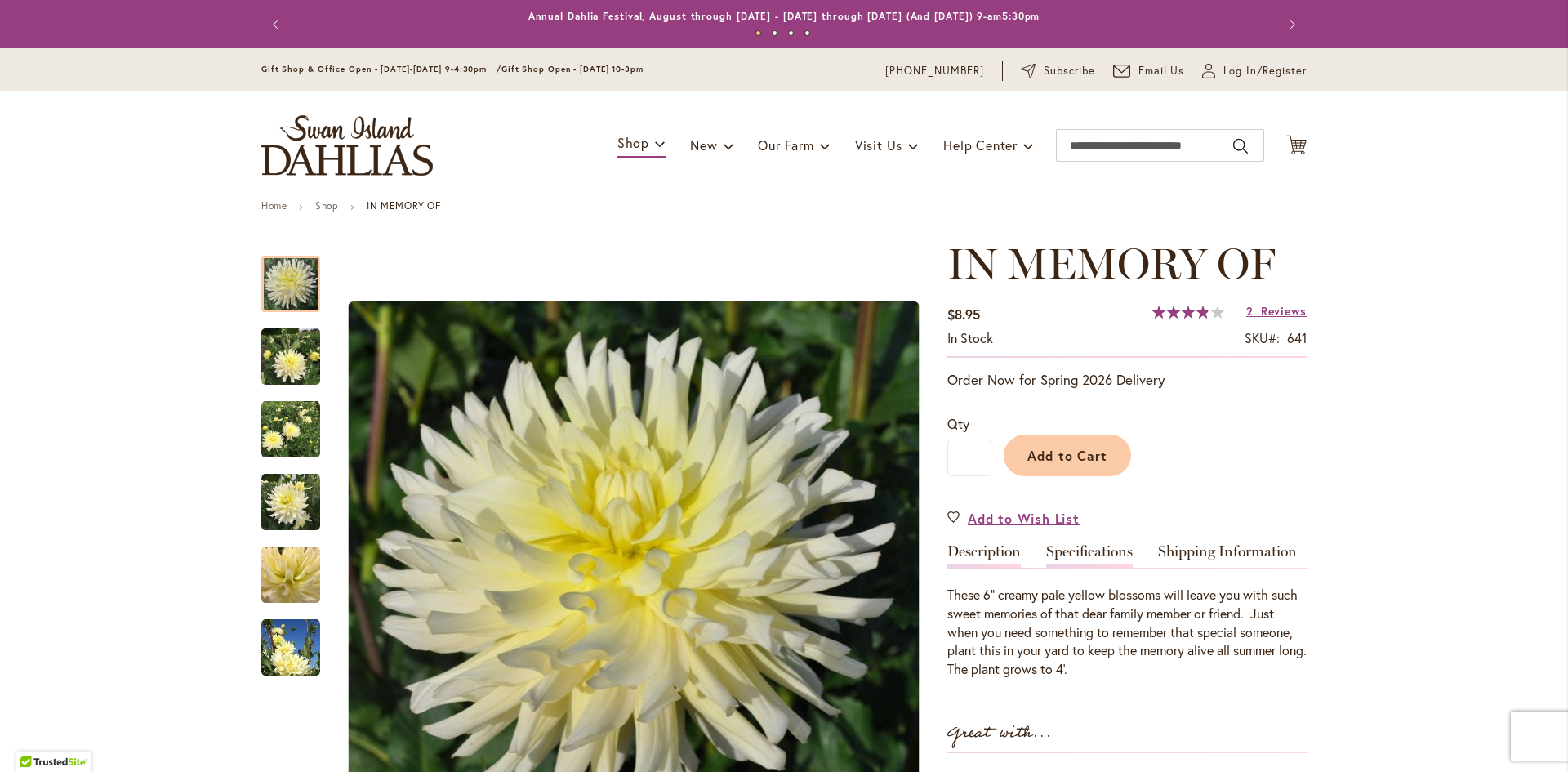
click at [1076, 545] on link "Specifications" at bounding box center [1089, 556] width 86 height 24
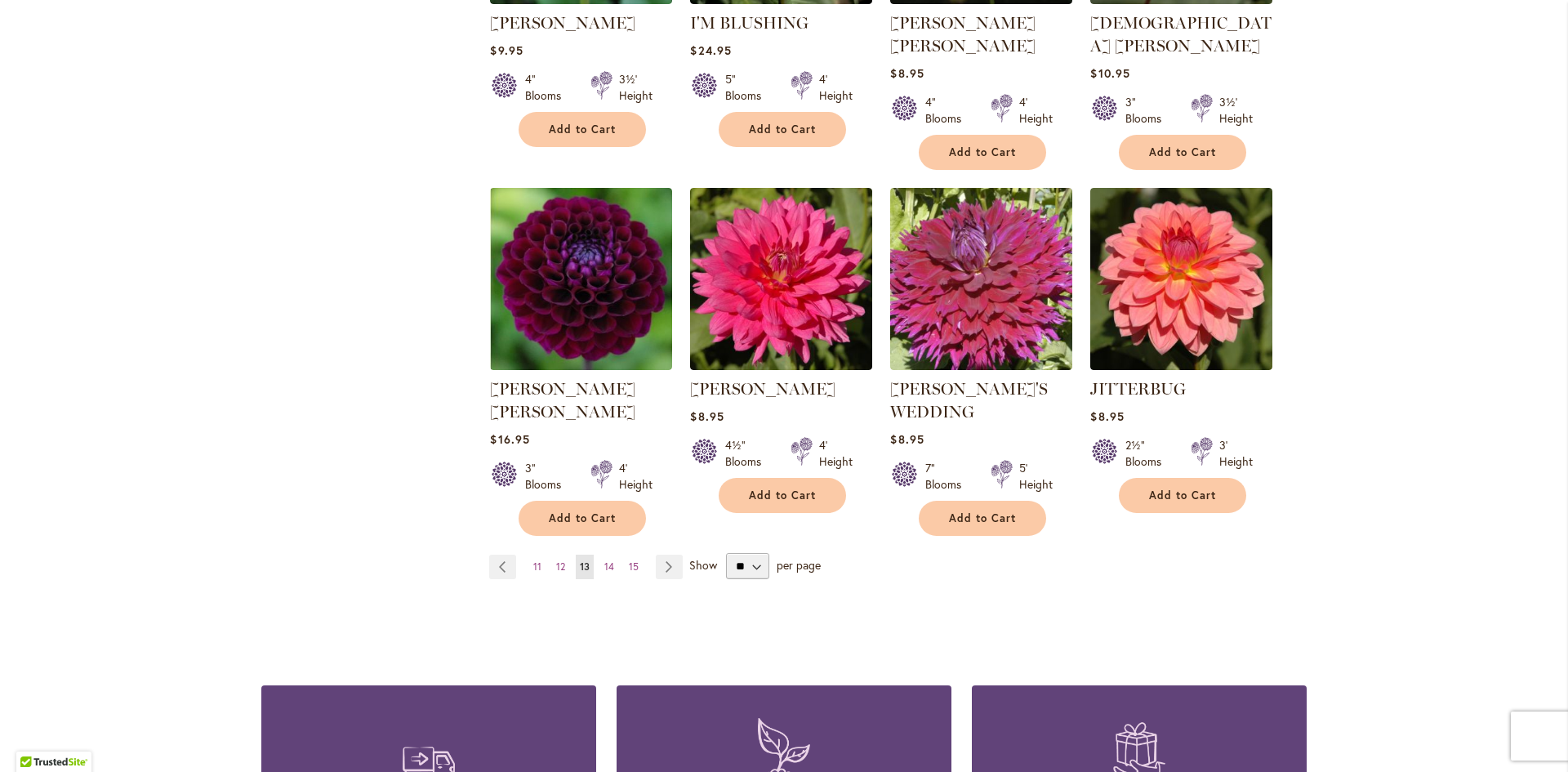
scroll to position [1308, 0]
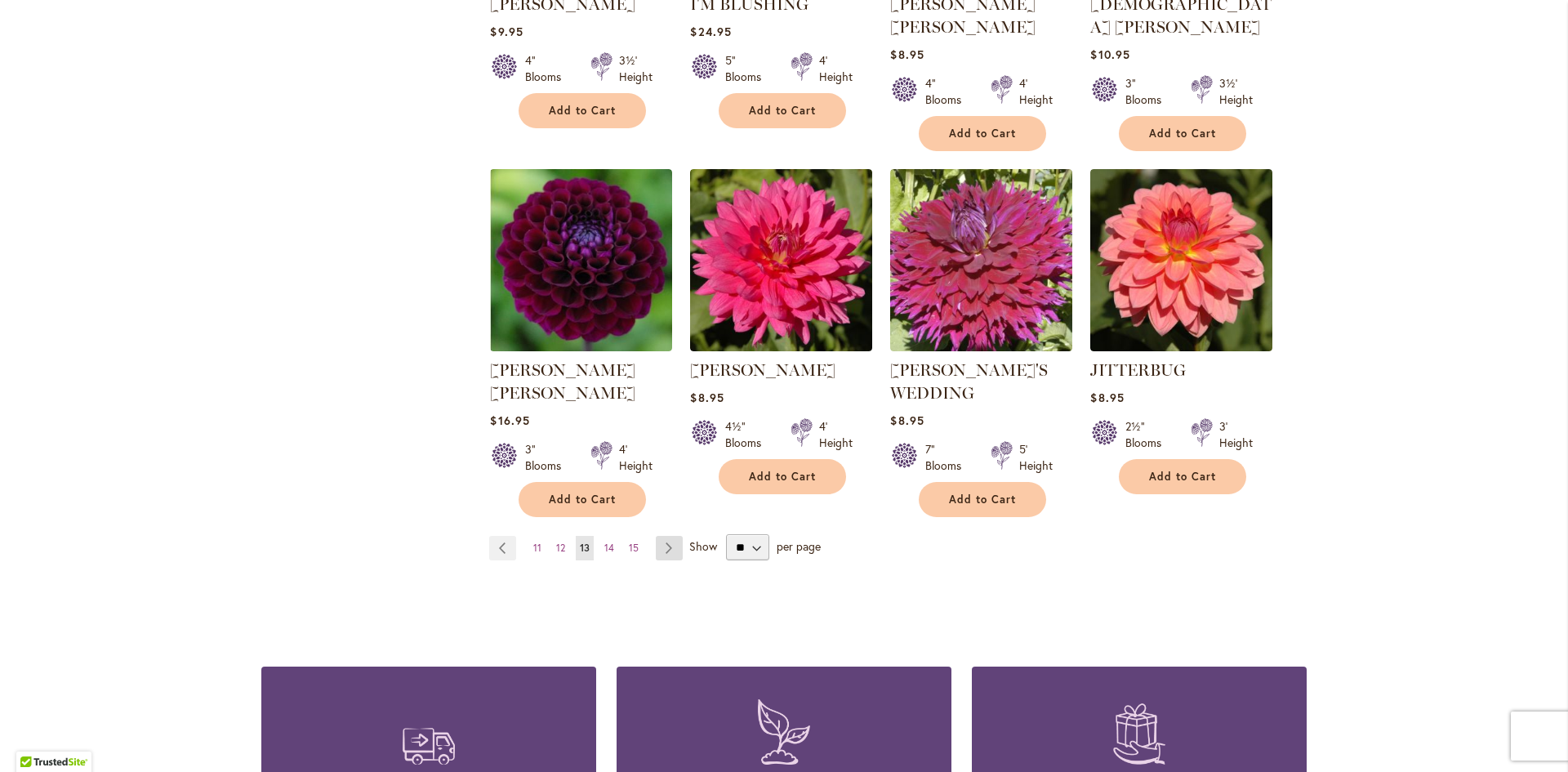
click at [657, 536] on link "Page Next" at bounding box center [668, 548] width 27 height 25
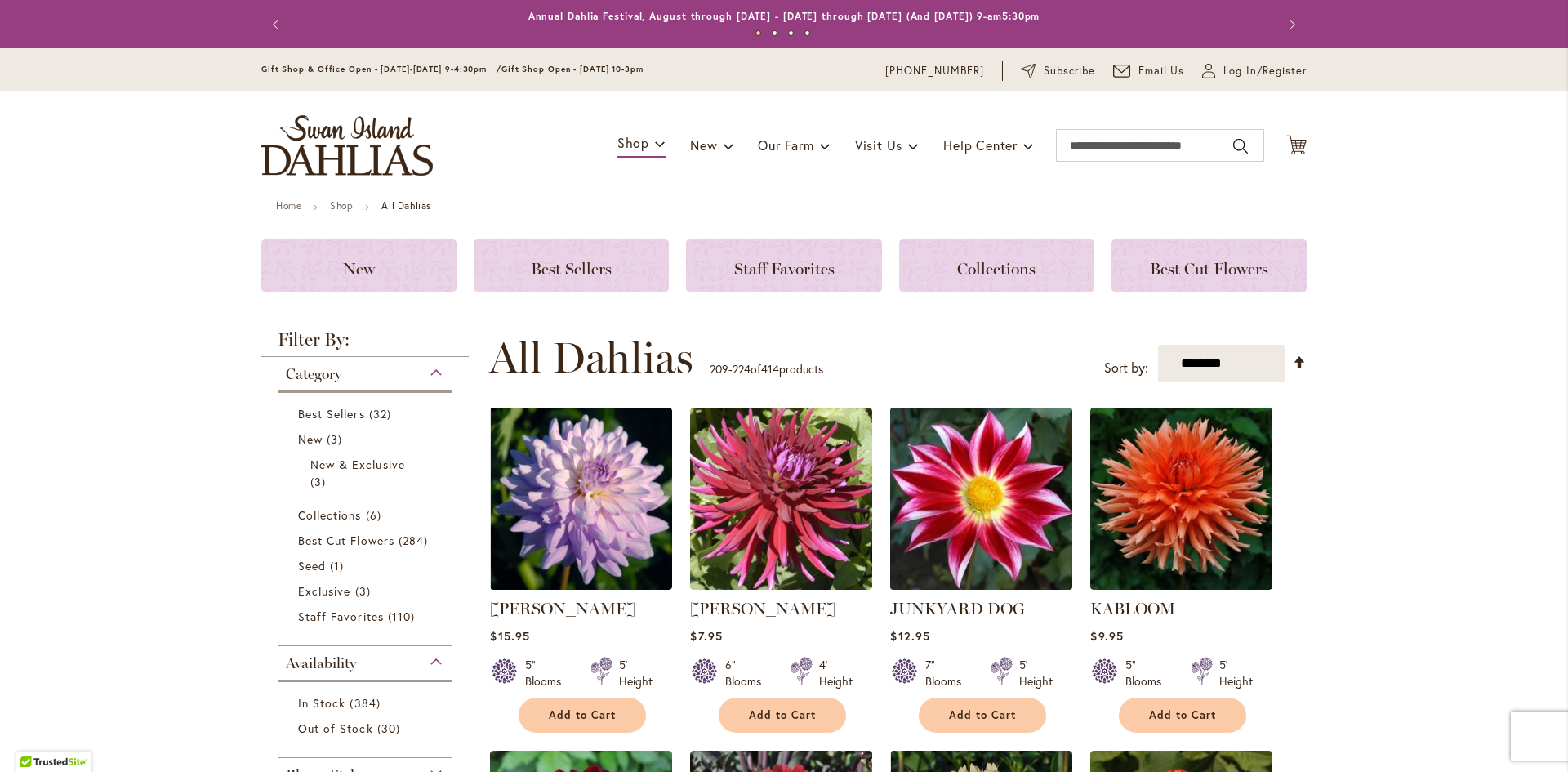
click at [970, 515] on img at bounding box center [982, 499] width 191 height 192
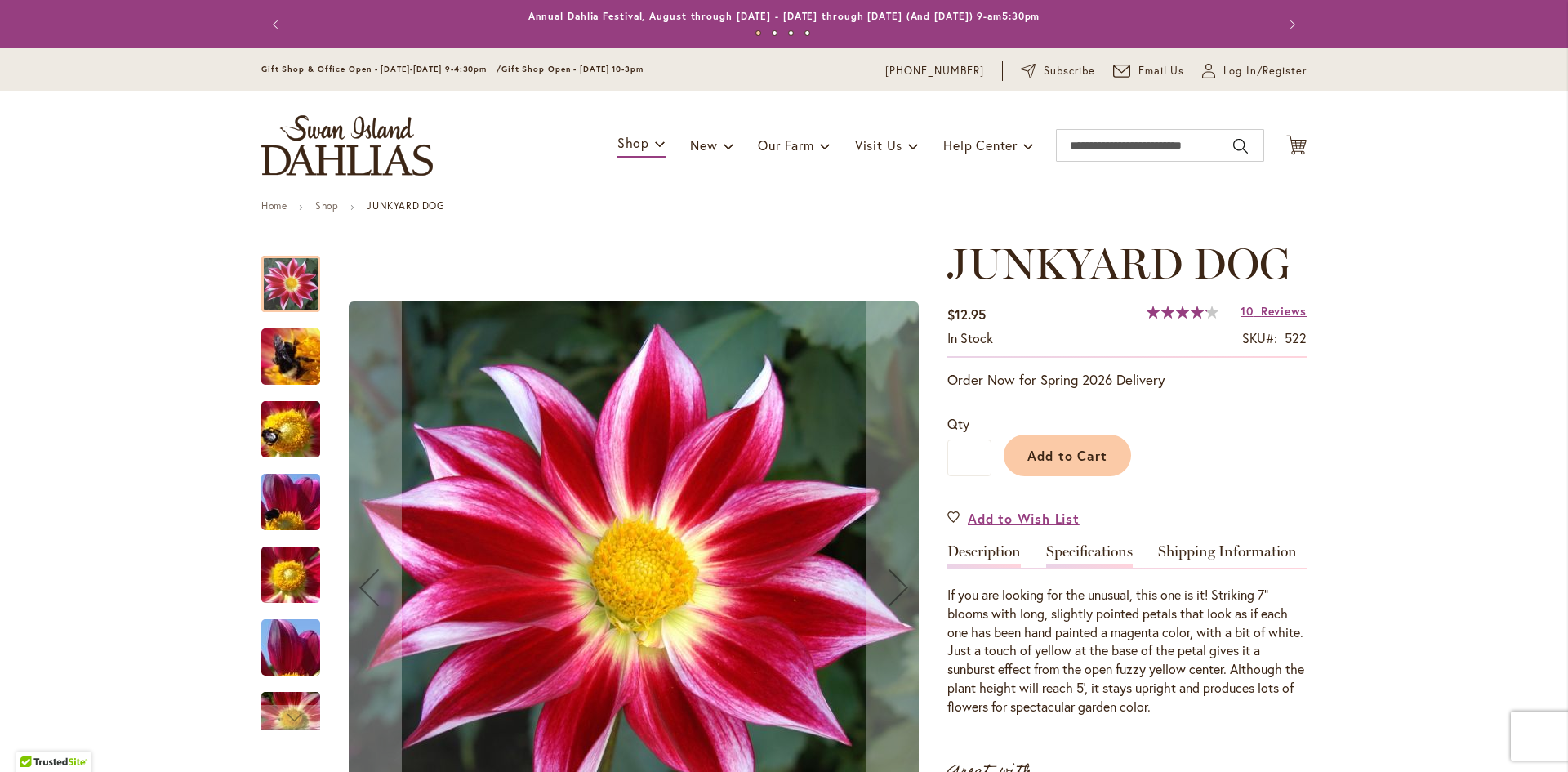
click at [1092, 550] on link "Specifications" at bounding box center [1089, 556] width 86 height 24
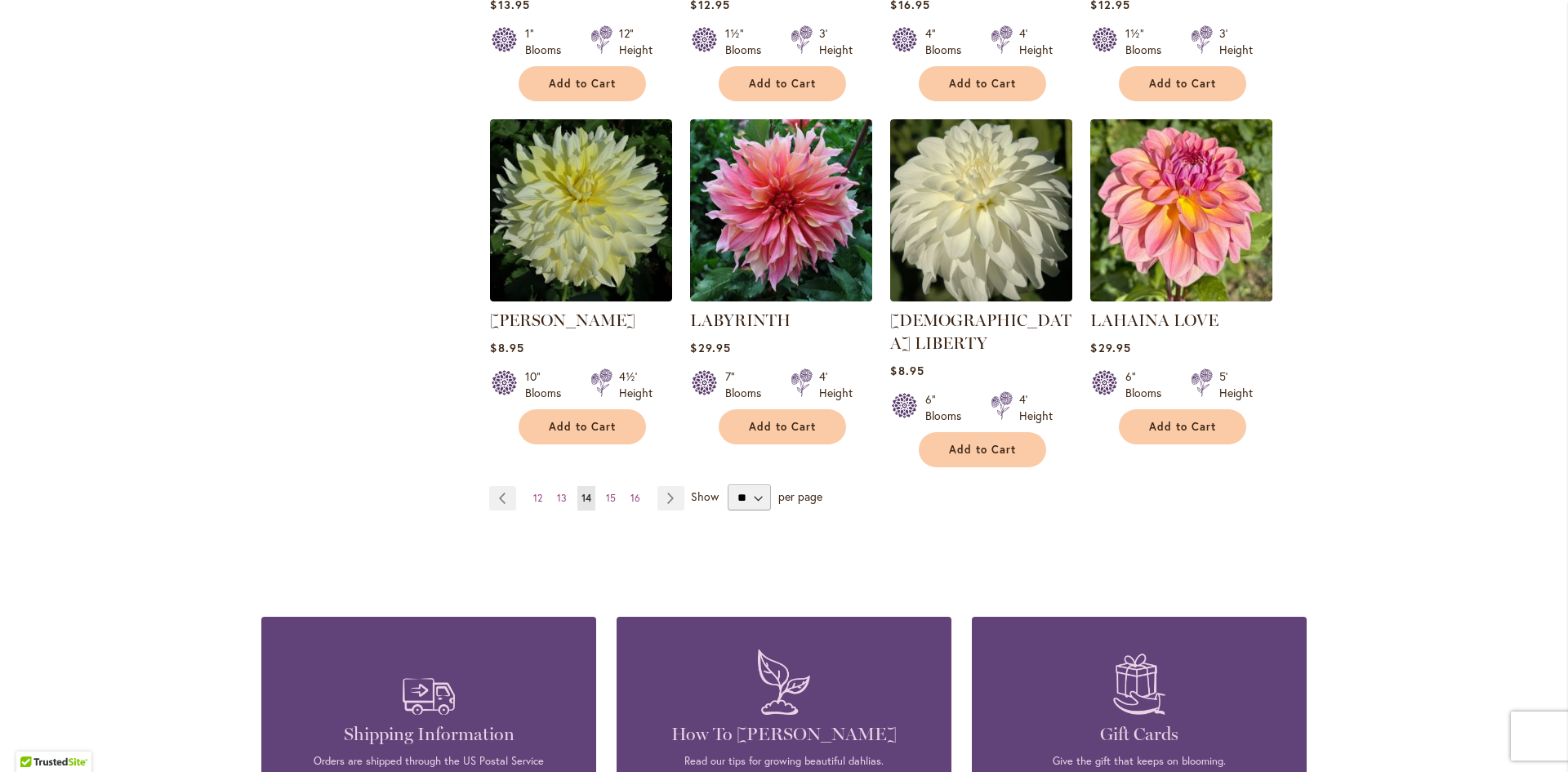
scroll to position [1389, 0]
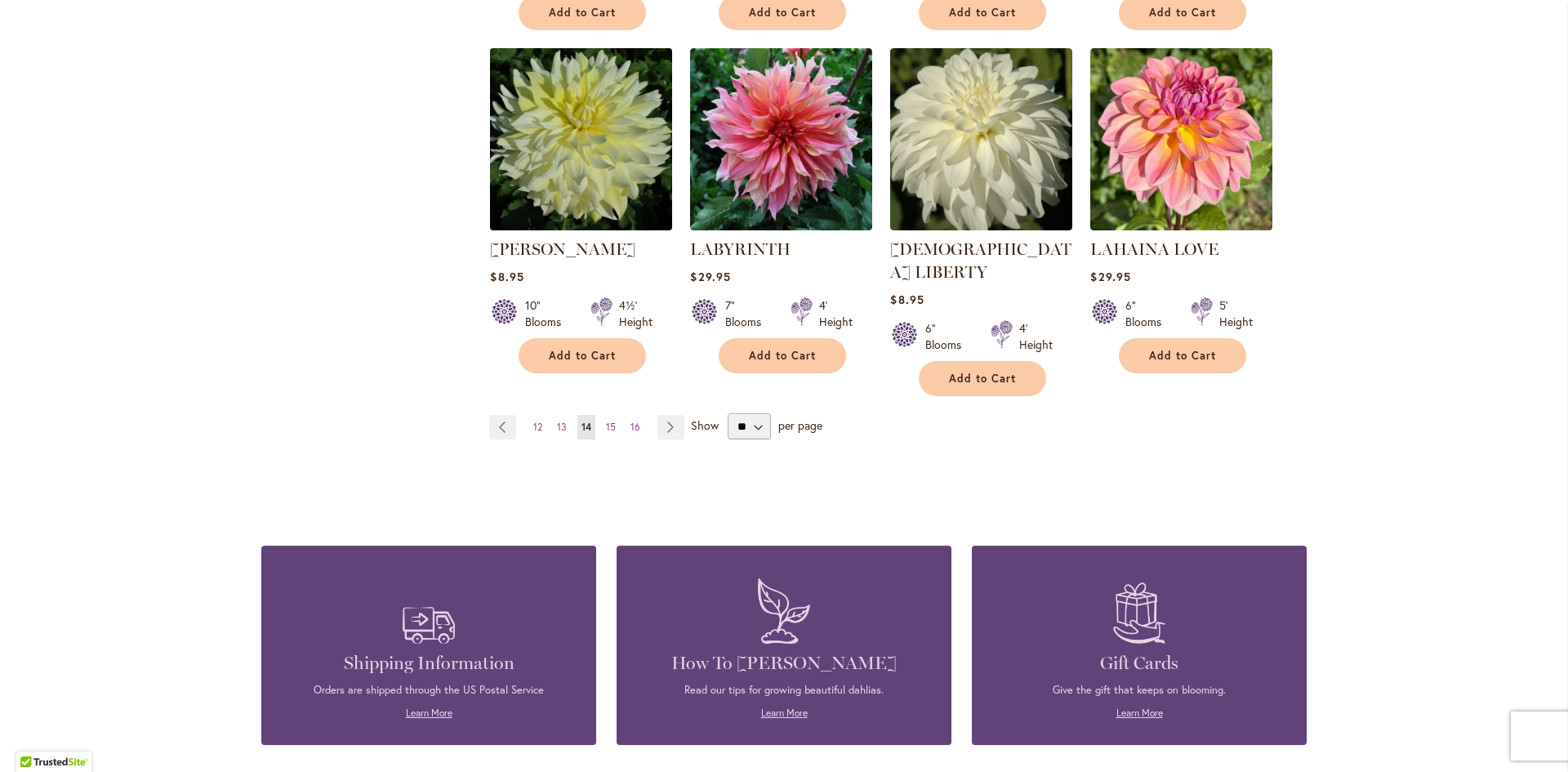
click at [576, 133] on img at bounding box center [581, 139] width 191 height 192
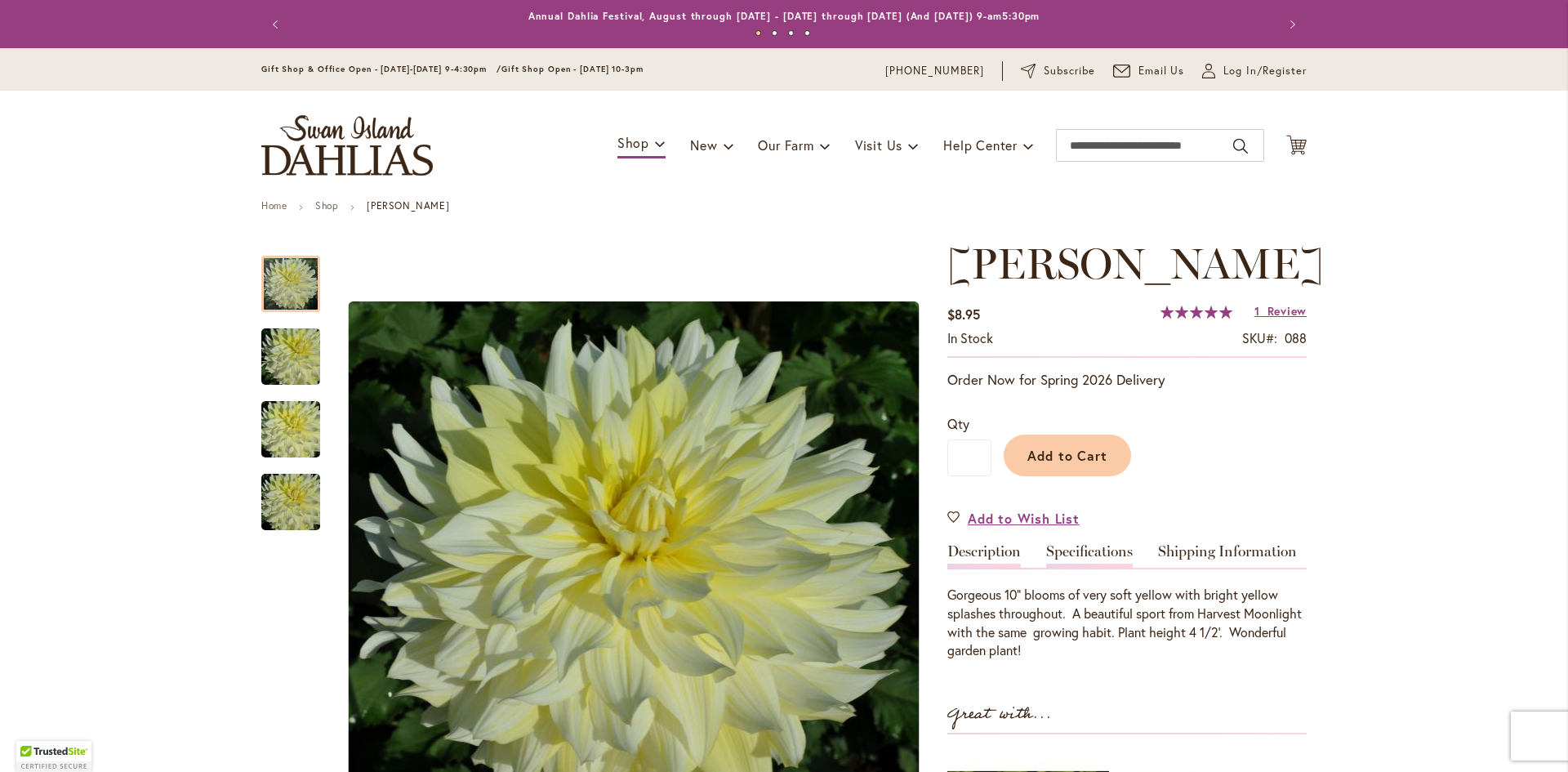
click at [1076, 550] on link "Specifications" at bounding box center [1089, 556] width 86 height 24
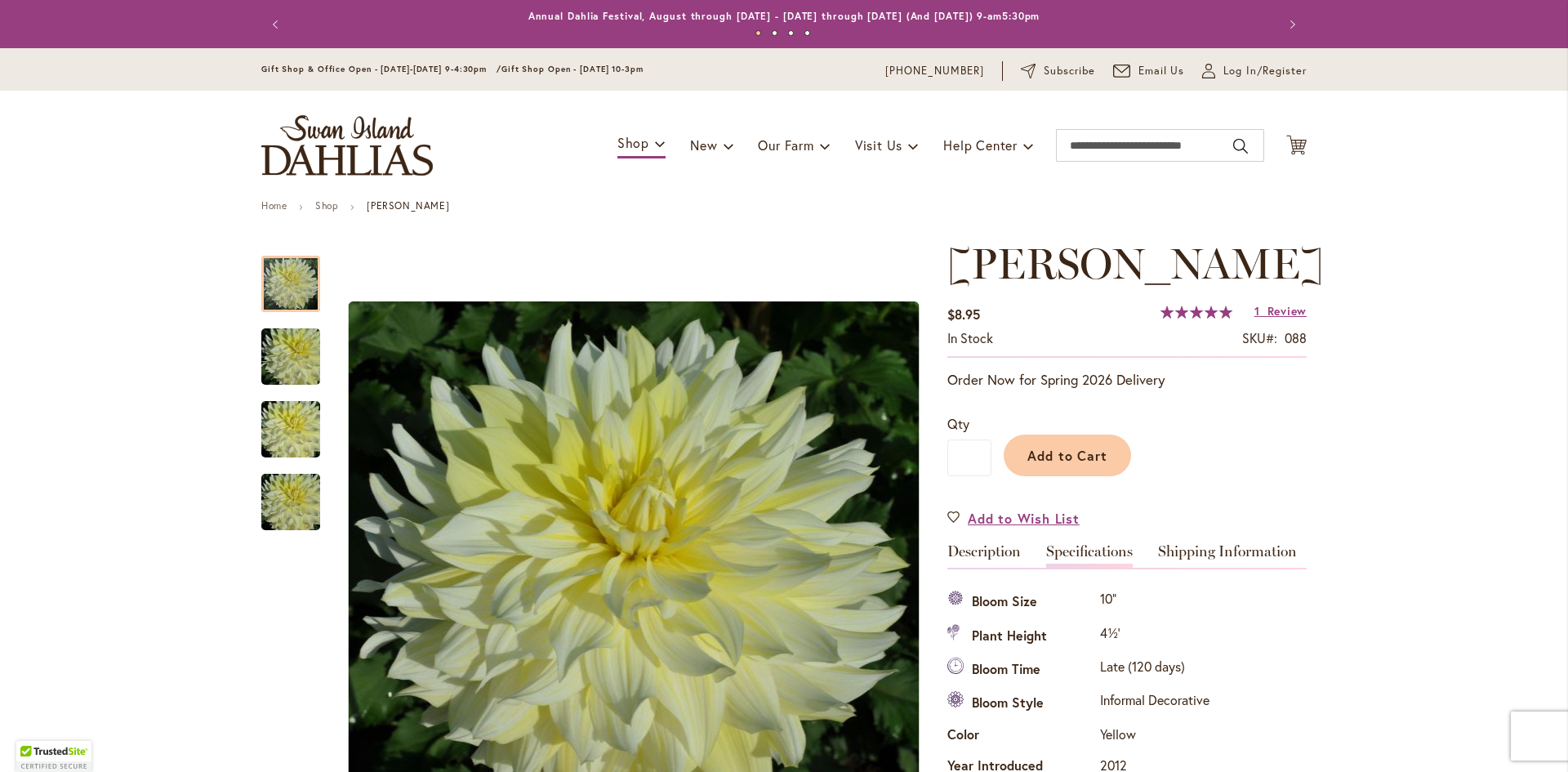
scroll to position [544, 0]
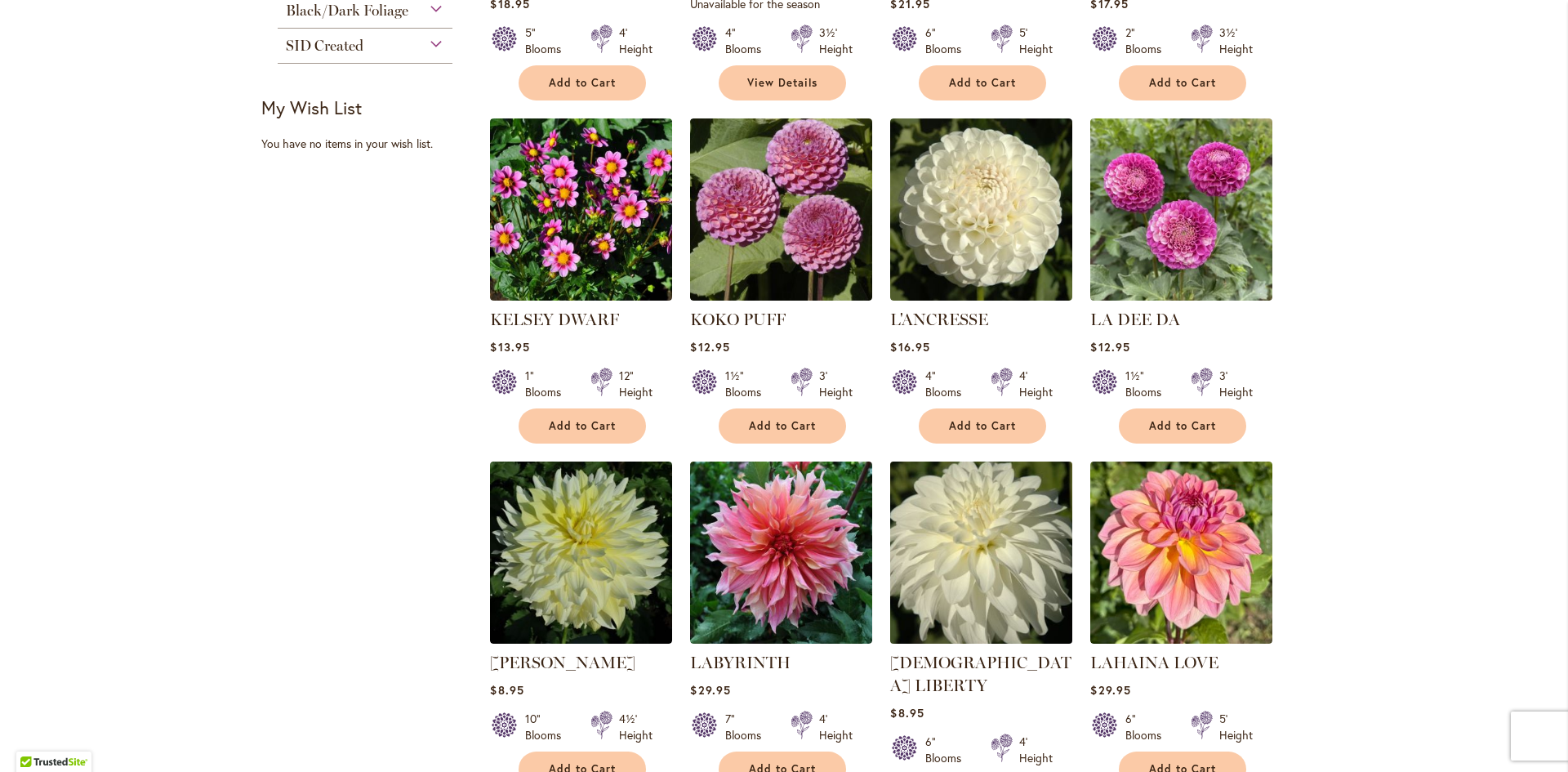
scroll to position [1144, 0]
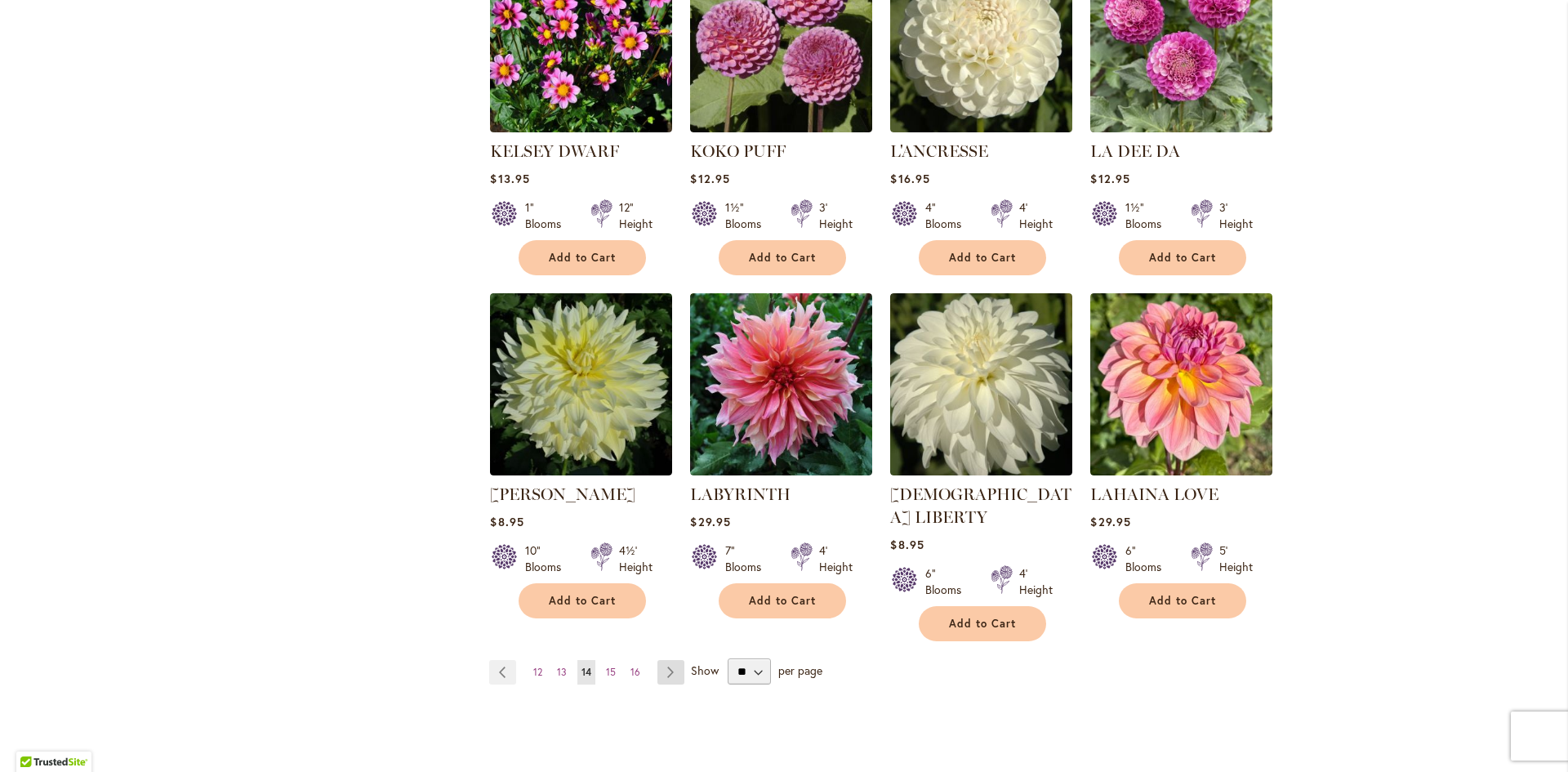
click at [660, 660] on link "Page Next" at bounding box center [670, 672] width 27 height 25
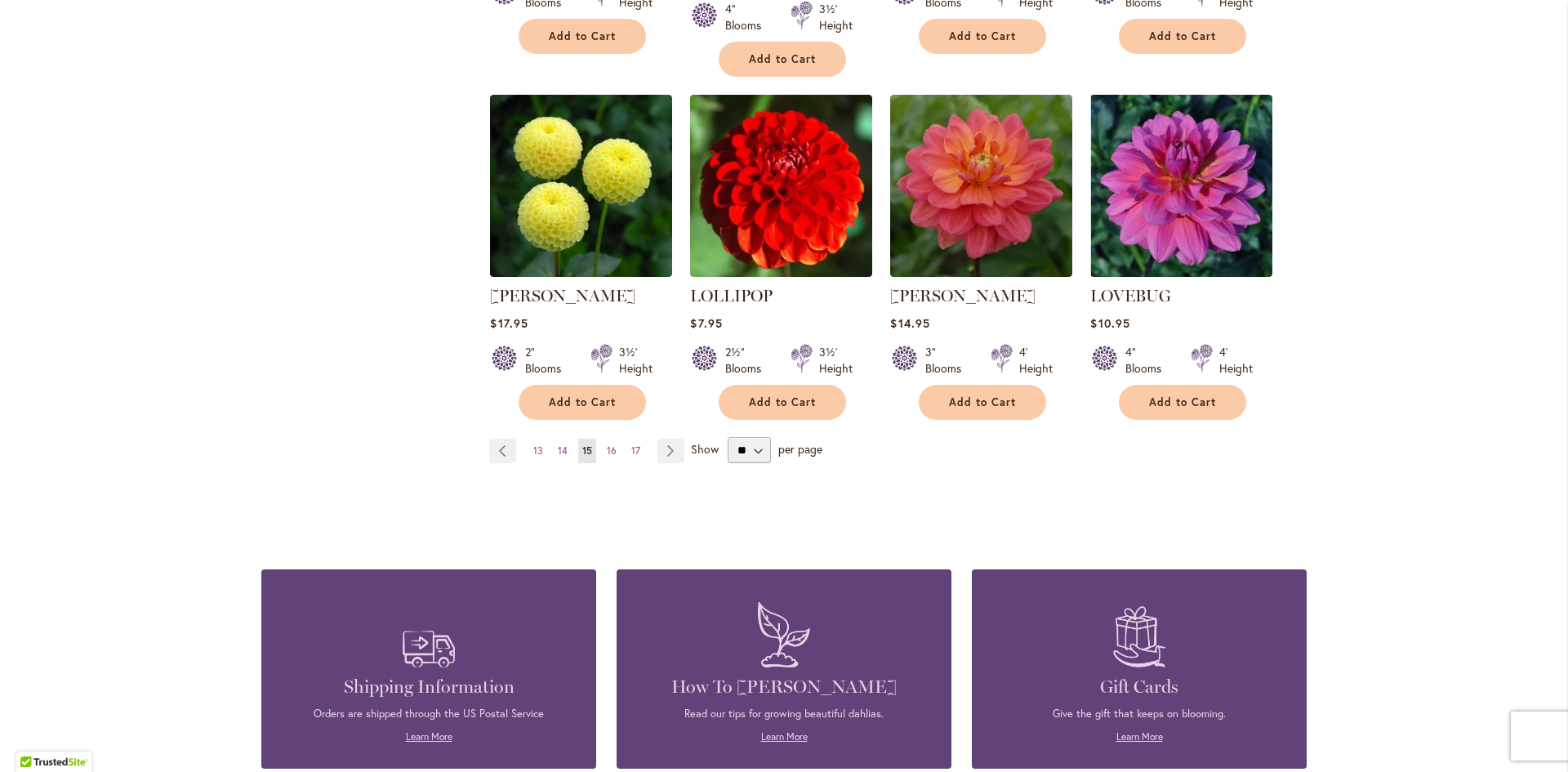
scroll to position [1389, 0]
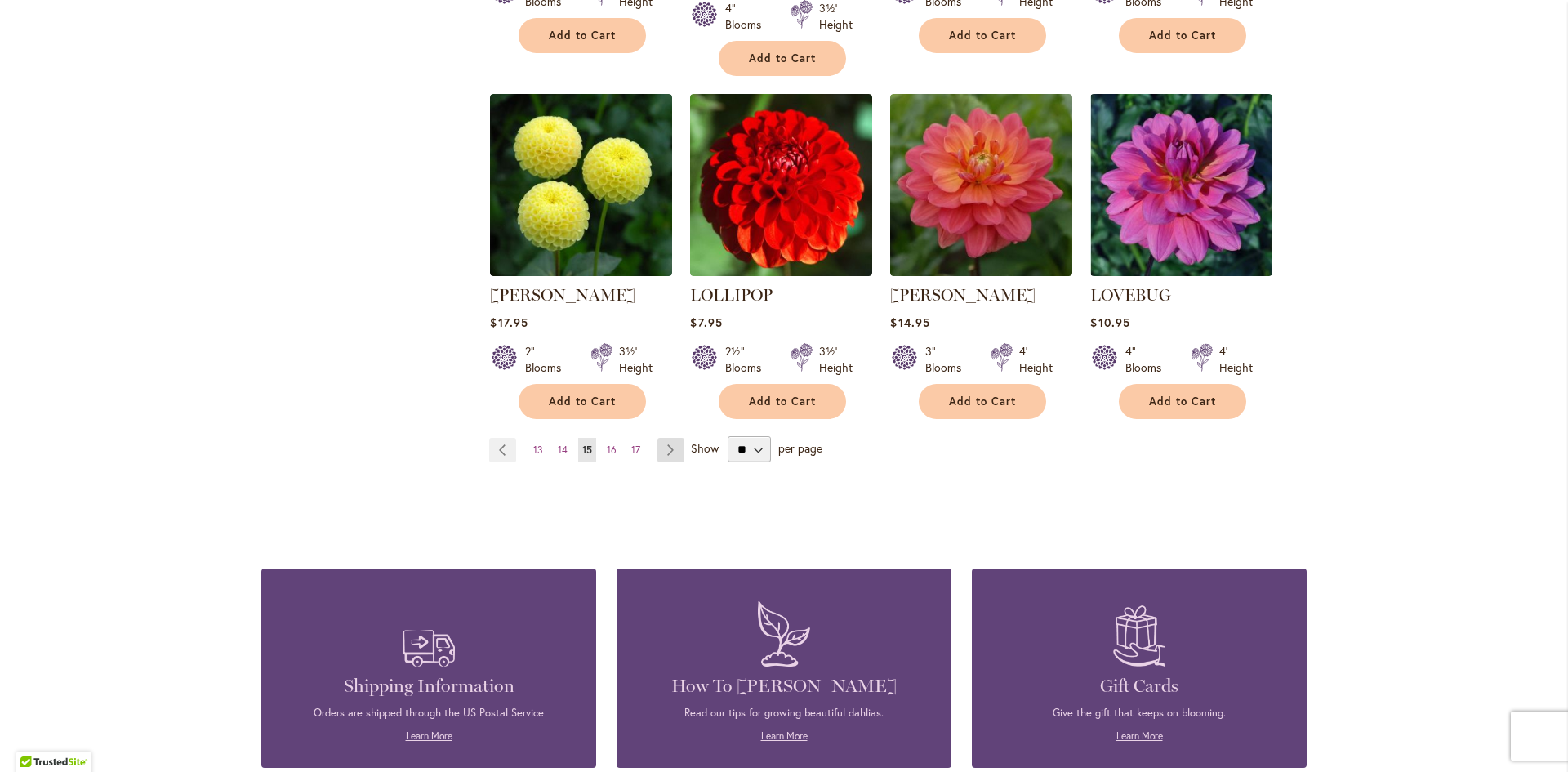
click at [664, 438] on link "Page Next" at bounding box center [670, 450] width 27 height 25
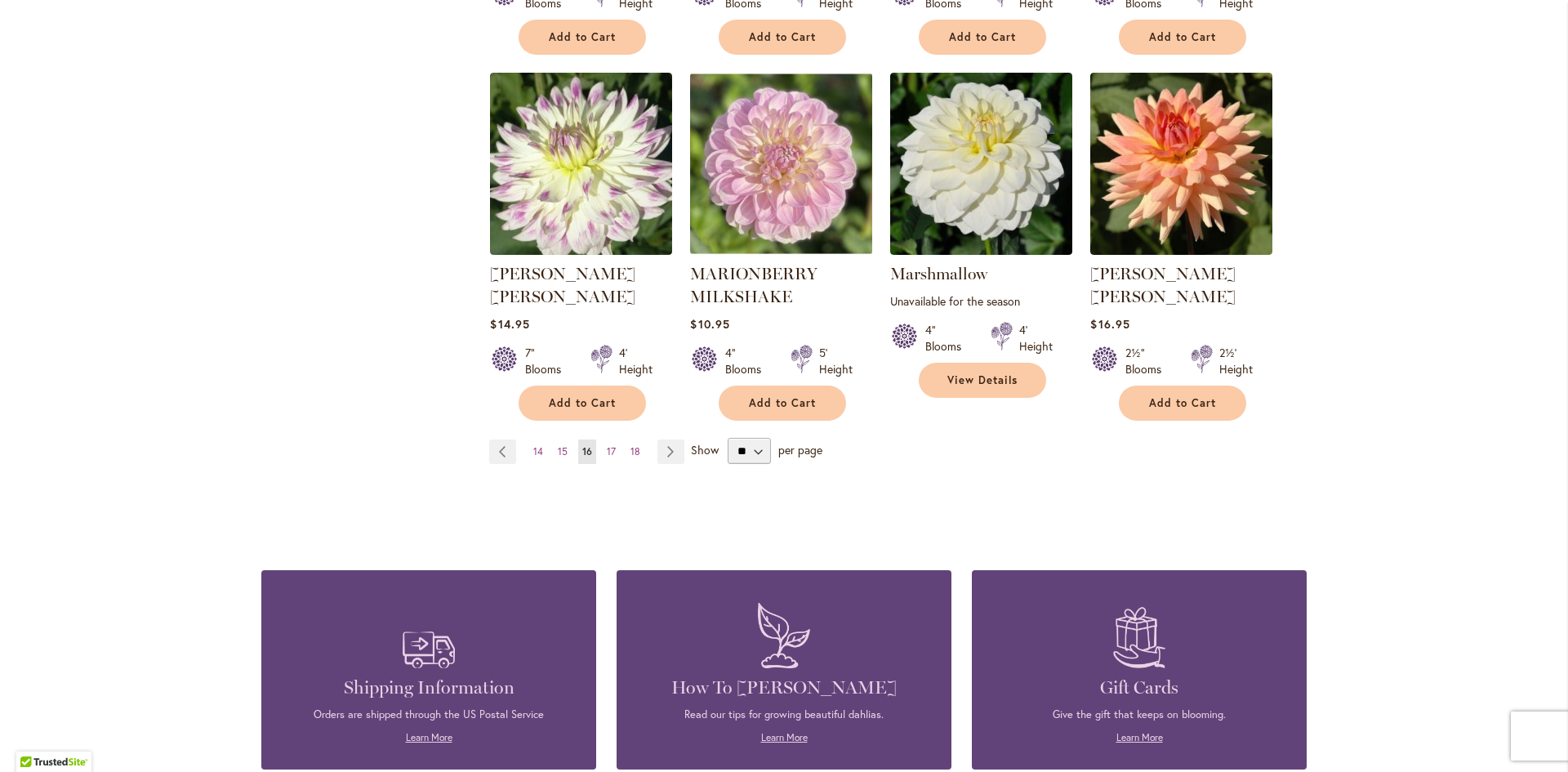
scroll to position [1389, 0]
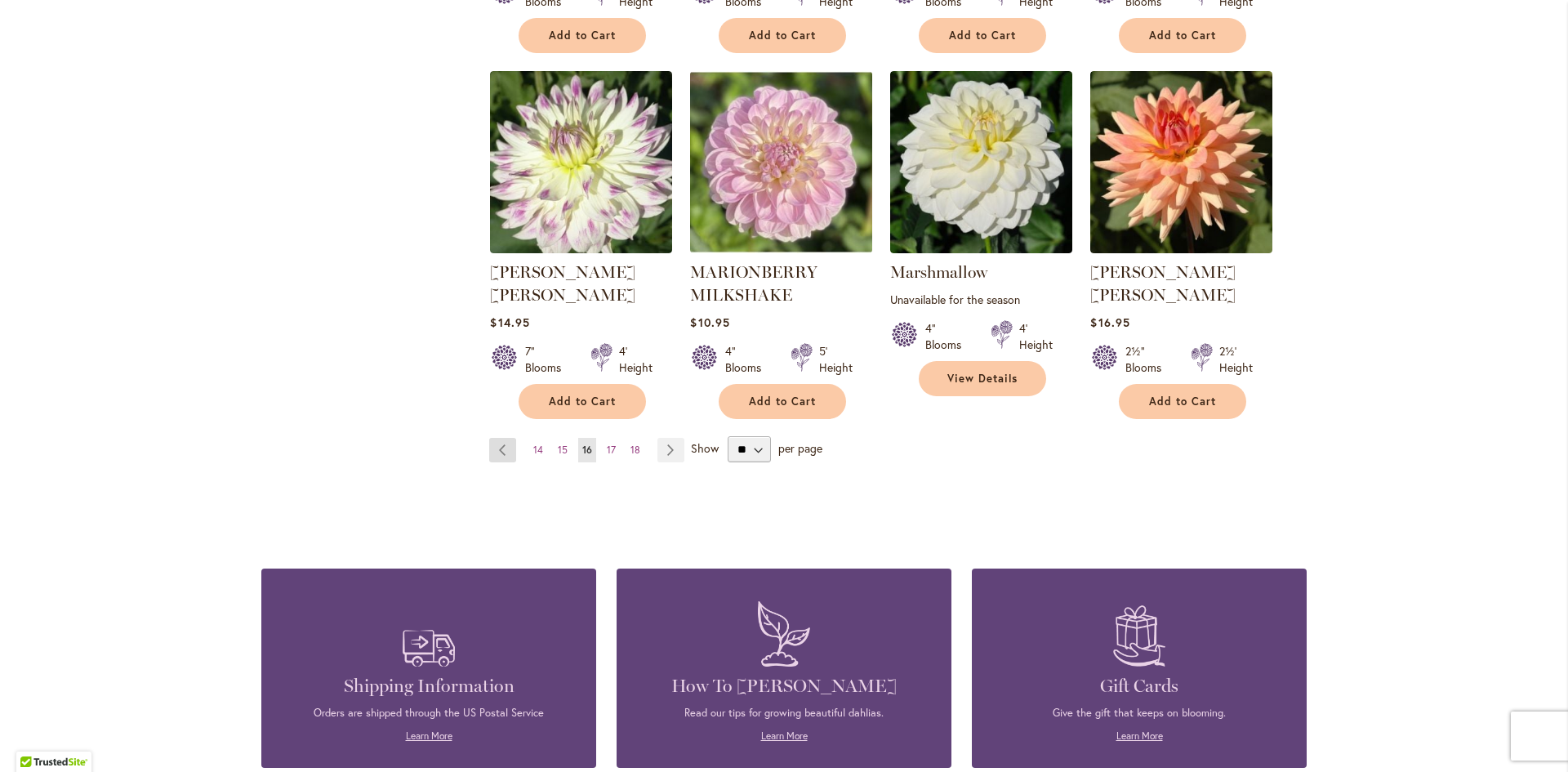
click at [490, 438] on link "Page Previous" at bounding box center [502, 450] width 27 height 25
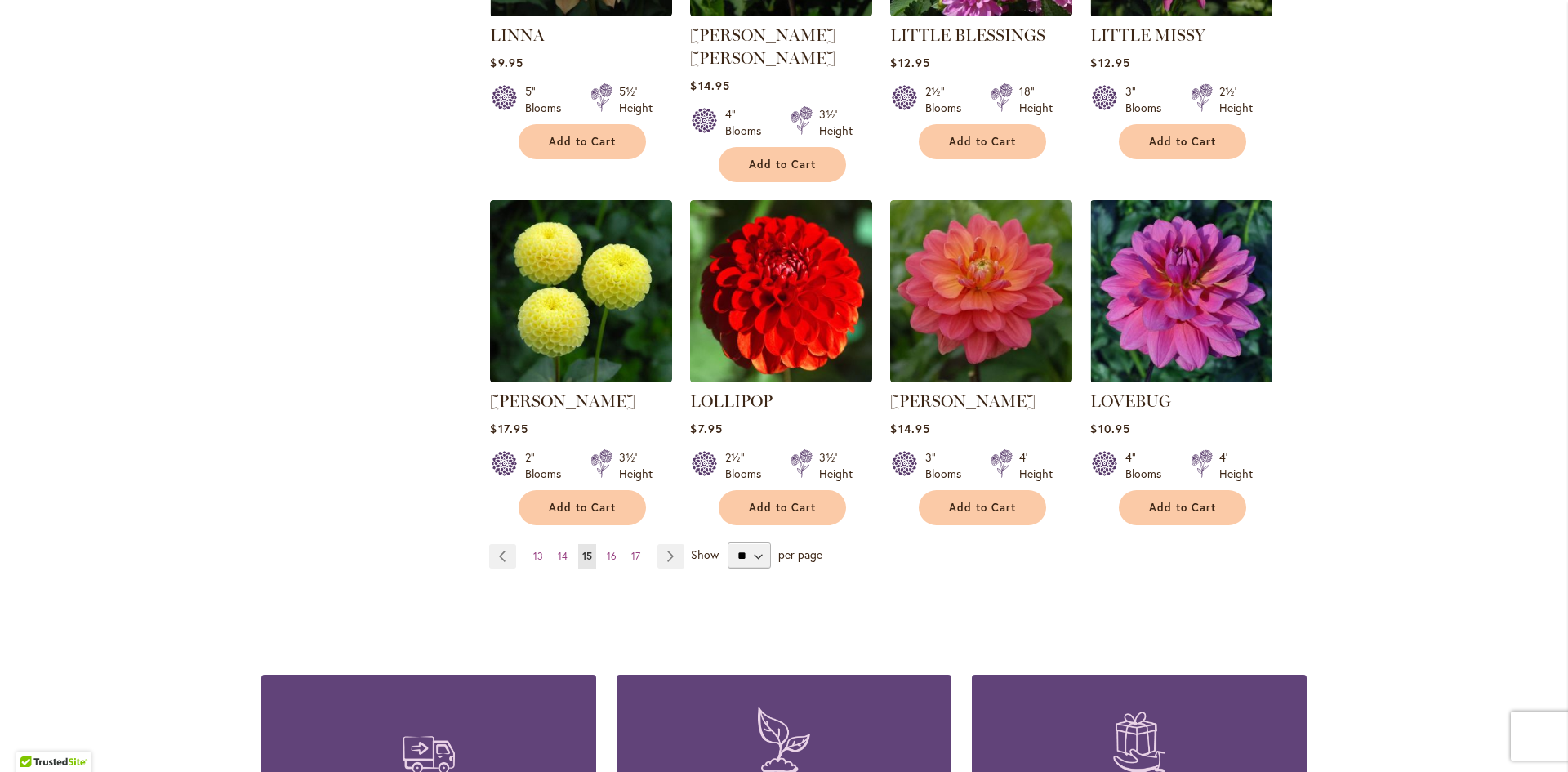
scroll to position [1308, 0]
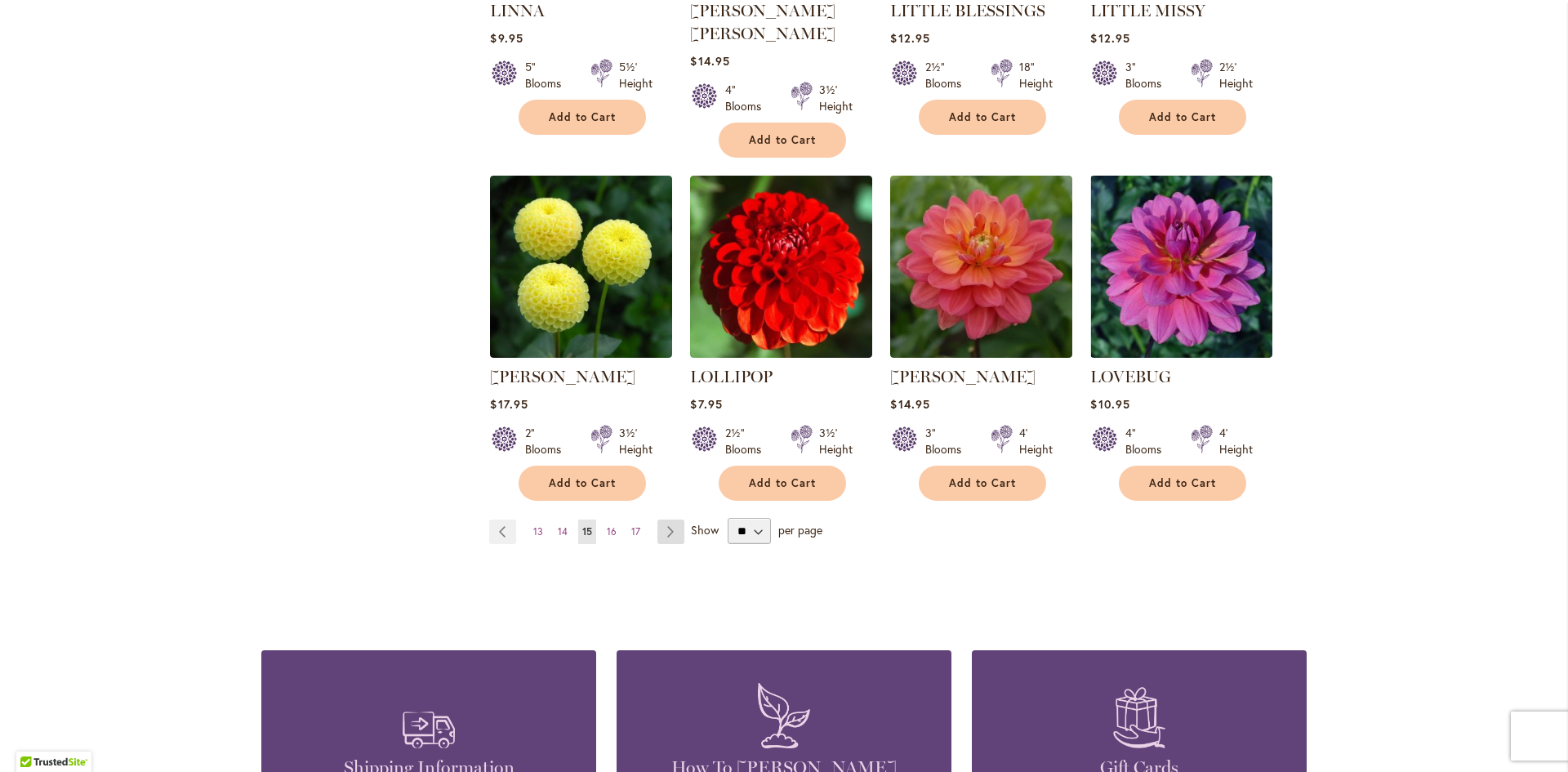
click at [665, 520] on link "Page Next" at bounding box center [670, 532] width 27 height 25
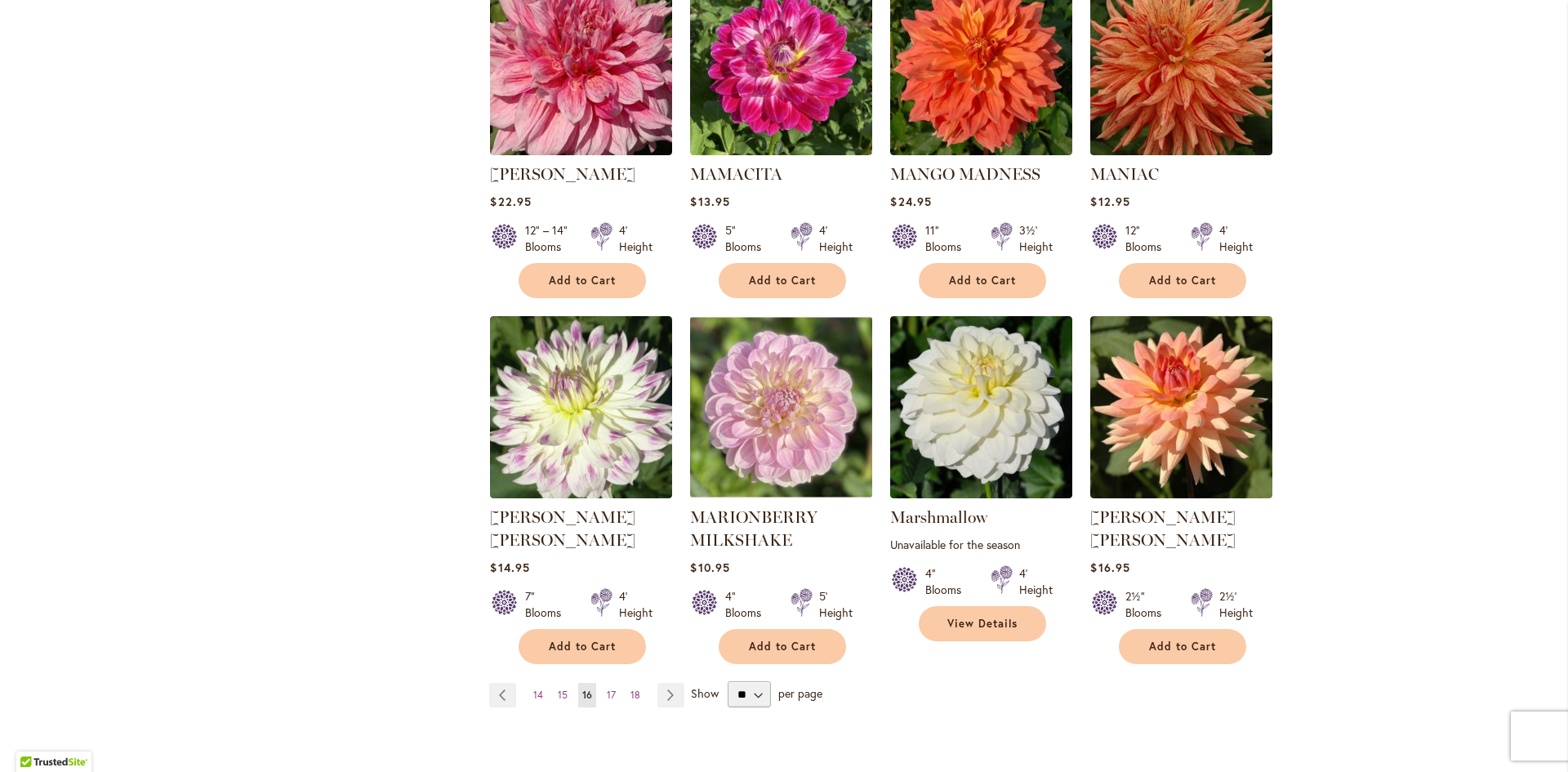
scroll to position [1389, 0]
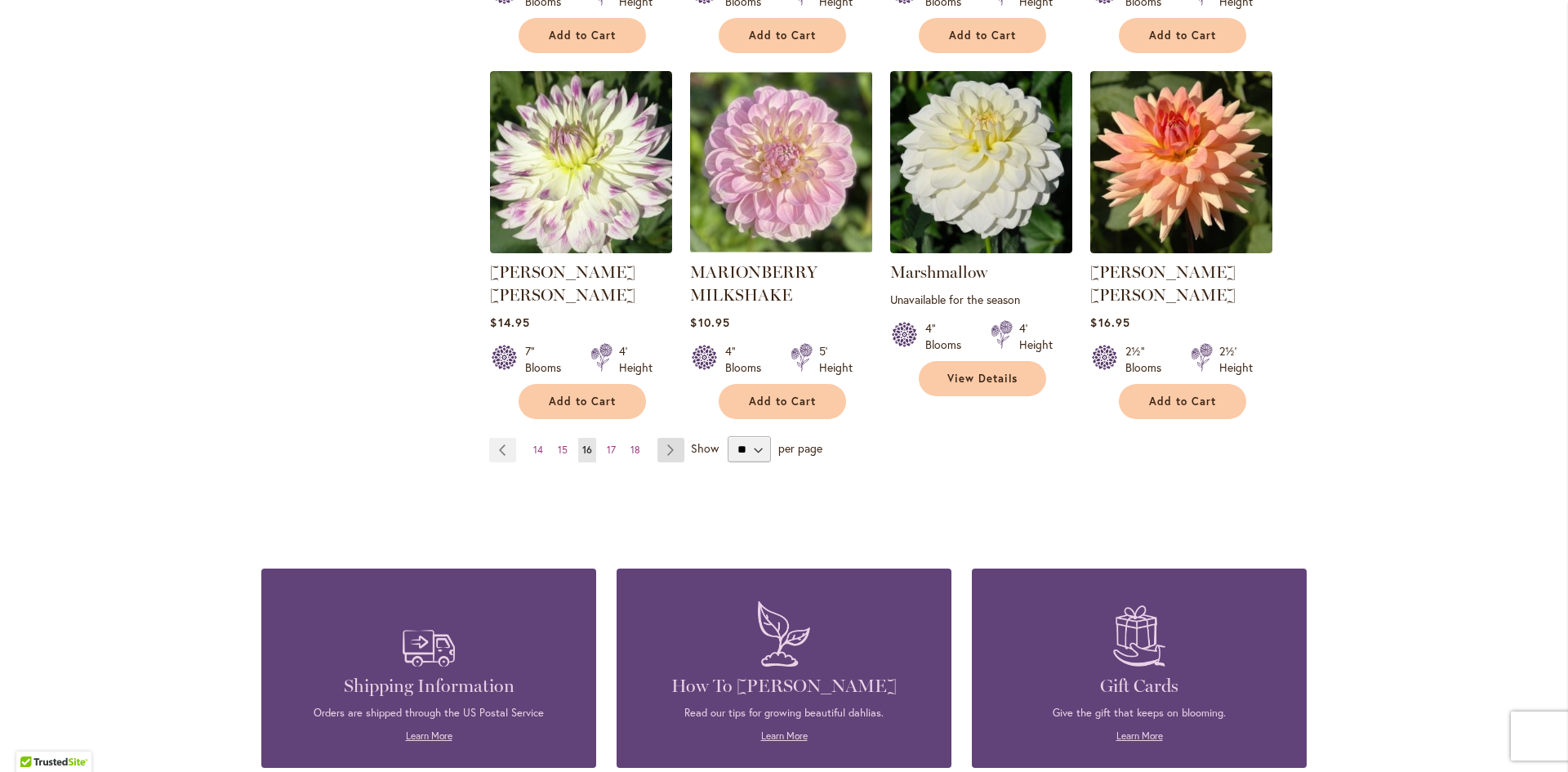
click at [663, 438] on link "Page Next" at bounding box center [670, 450] width 27 height 25
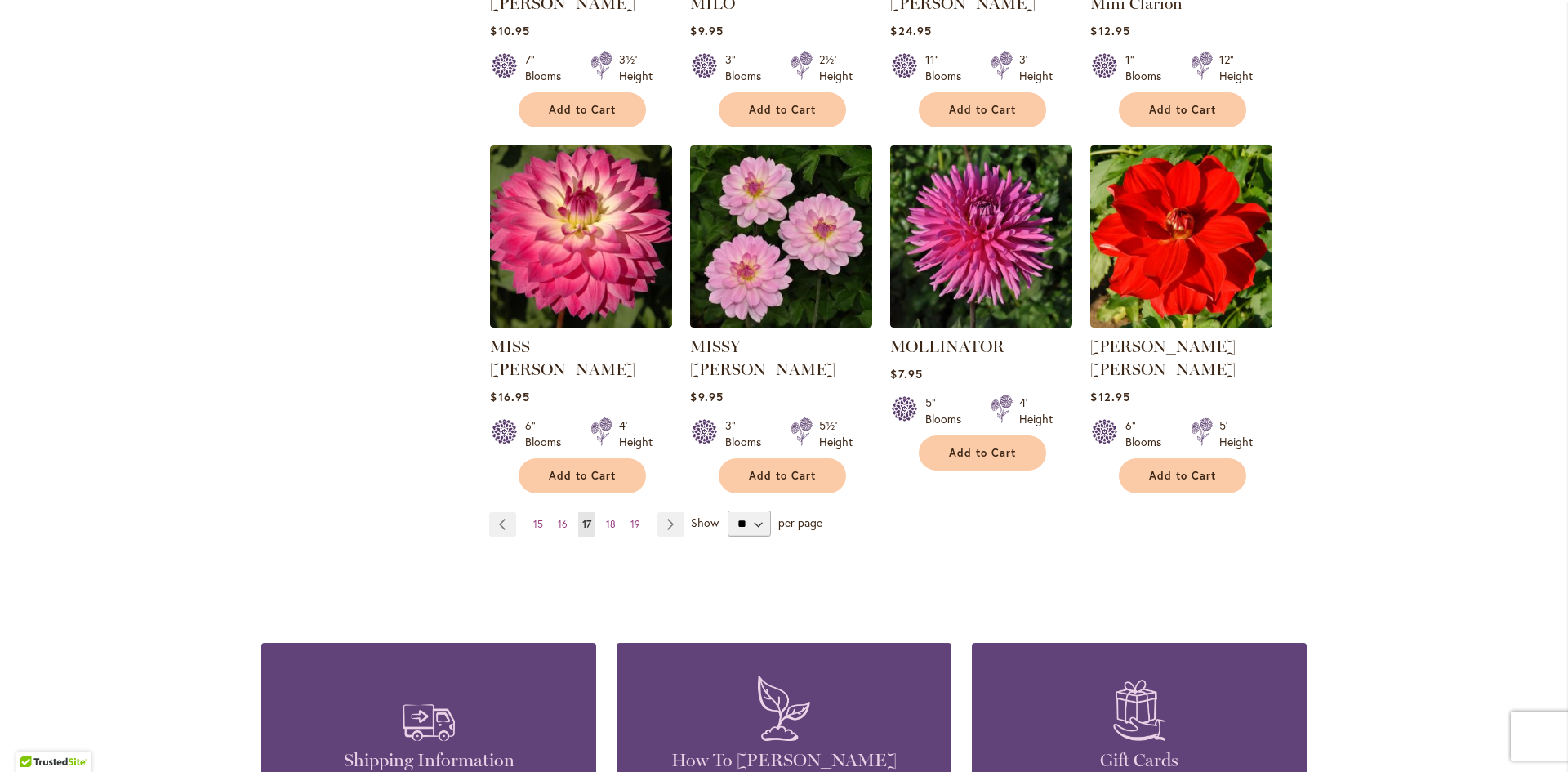
scroll to position [1389, 0]
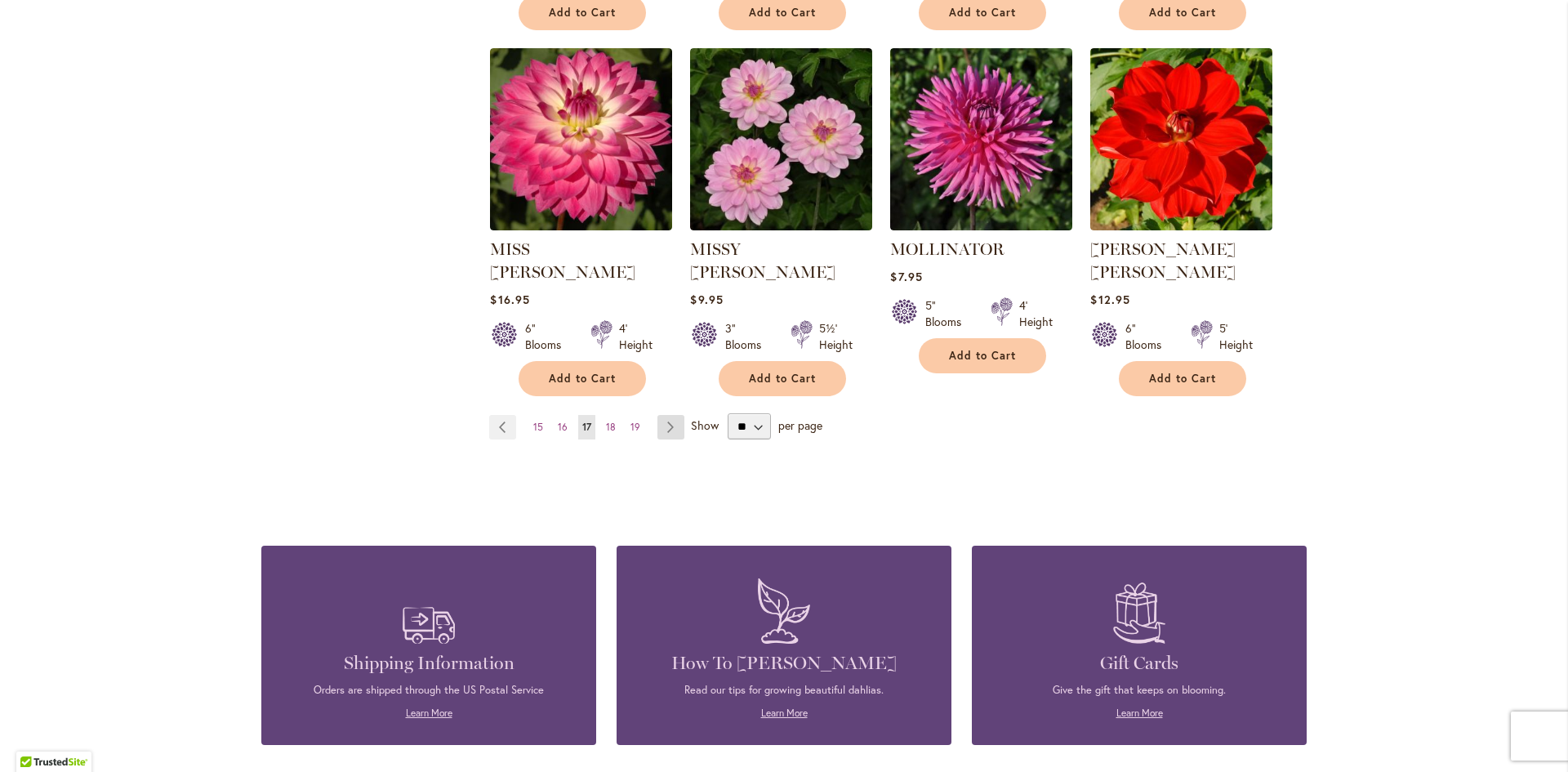
click at [662, 415] on link "Page Next" at bounding box center [670, 427] width 27 height 25
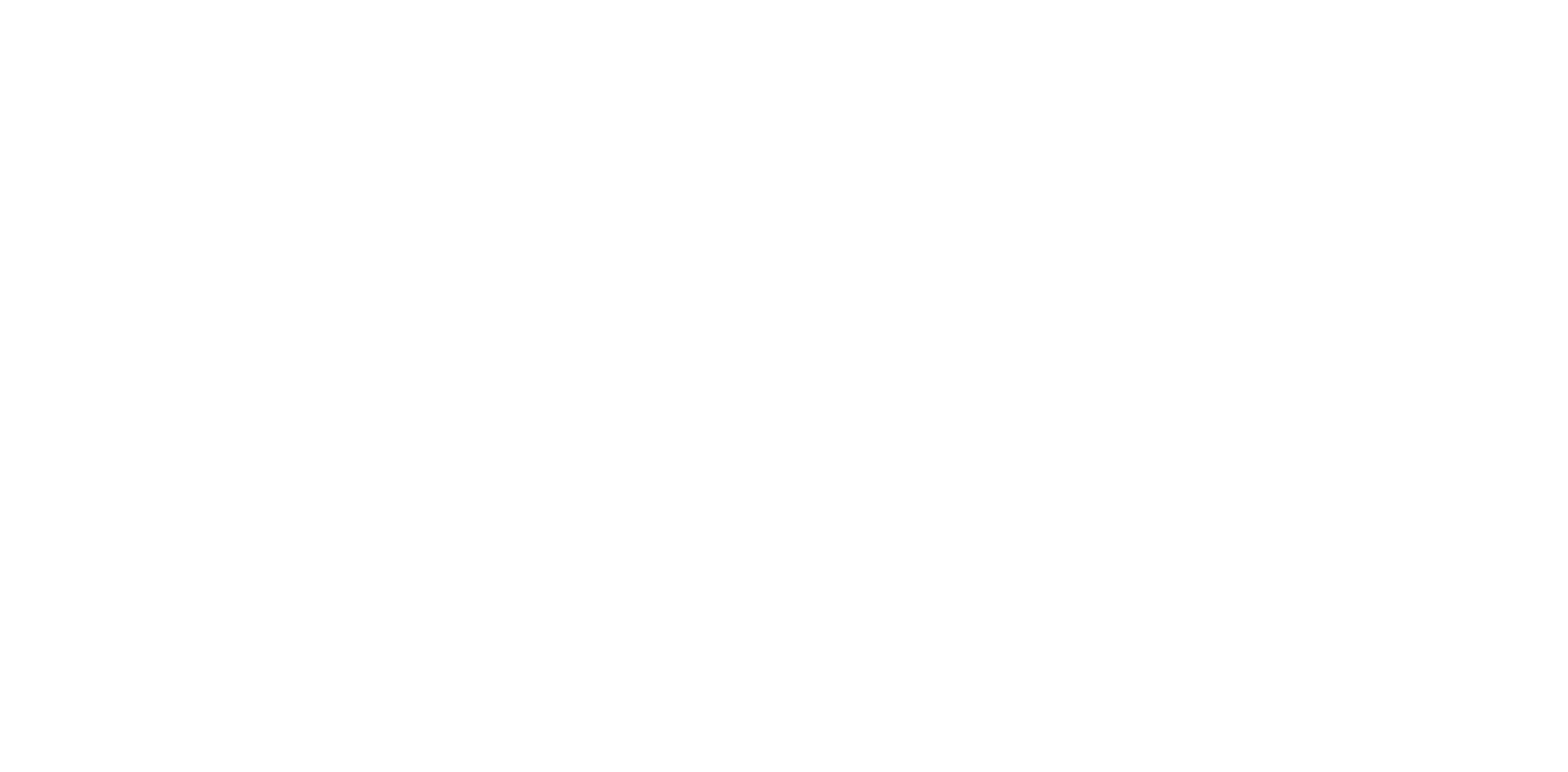
click at [660, 399] on body at bounding box center [784, 386] width 1568 height 772
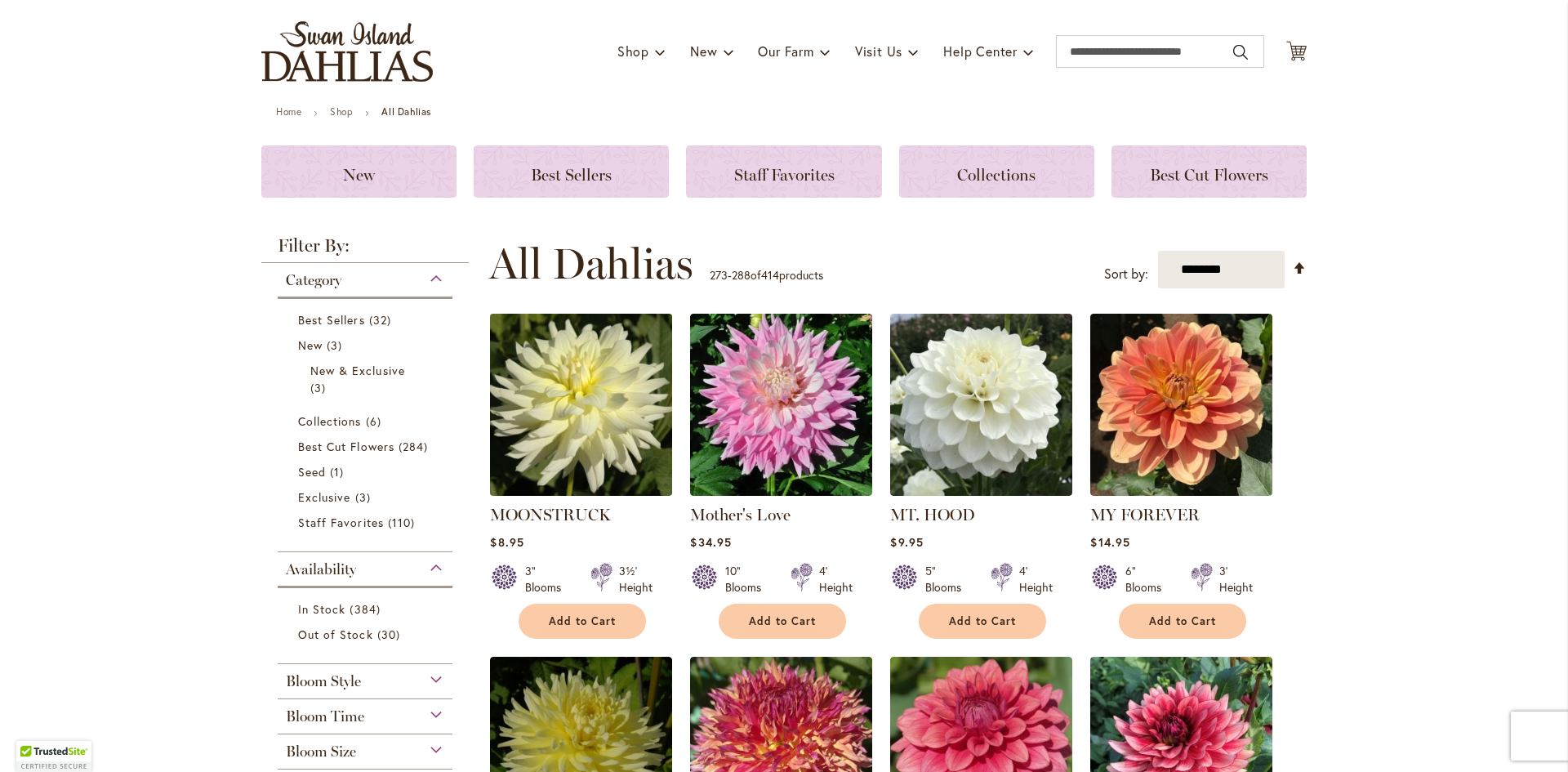
scroll to position [409, 0]
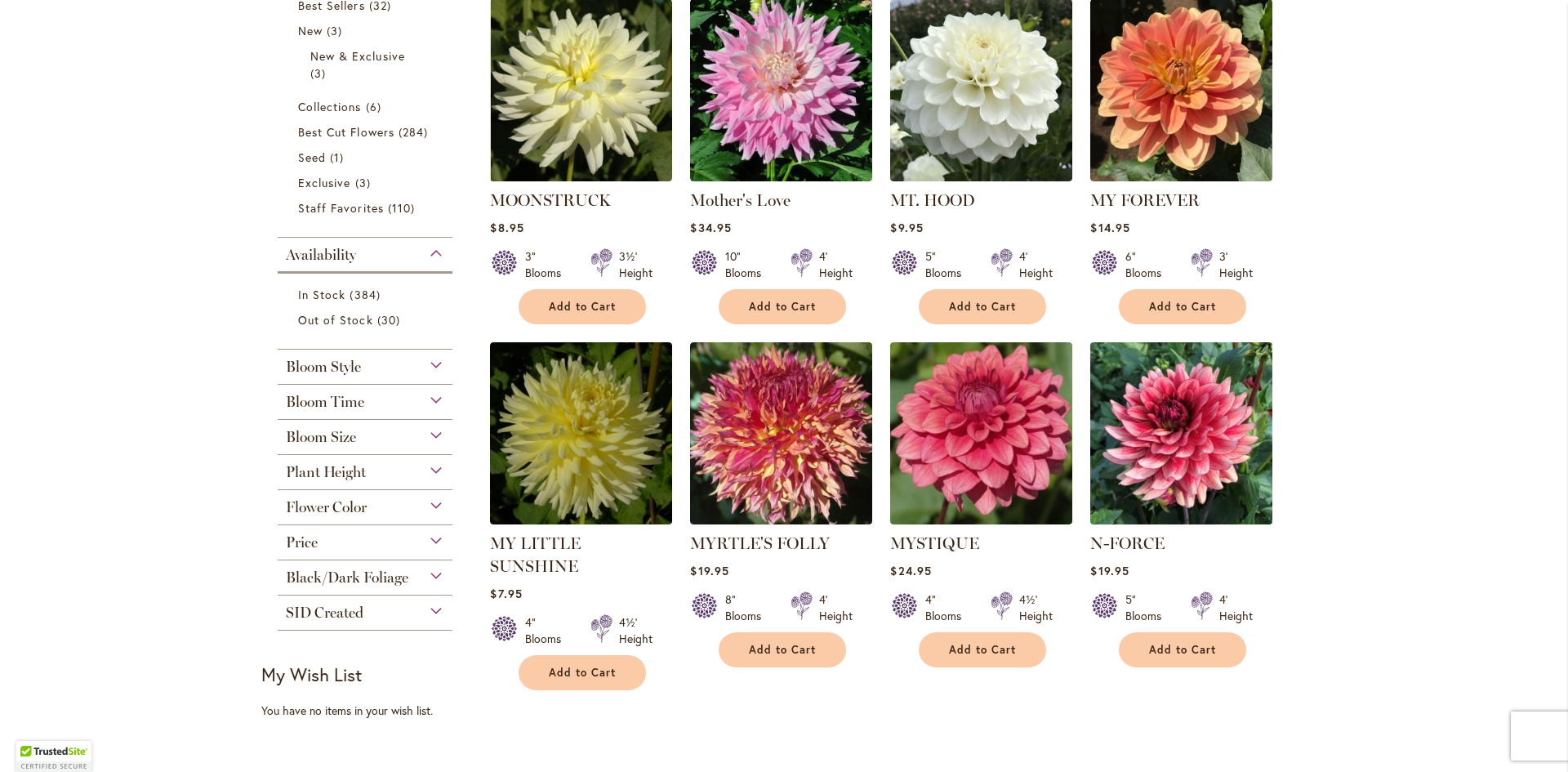
click at [1202, 424] on img at bounding box center [1181, 434] width 191 height 192
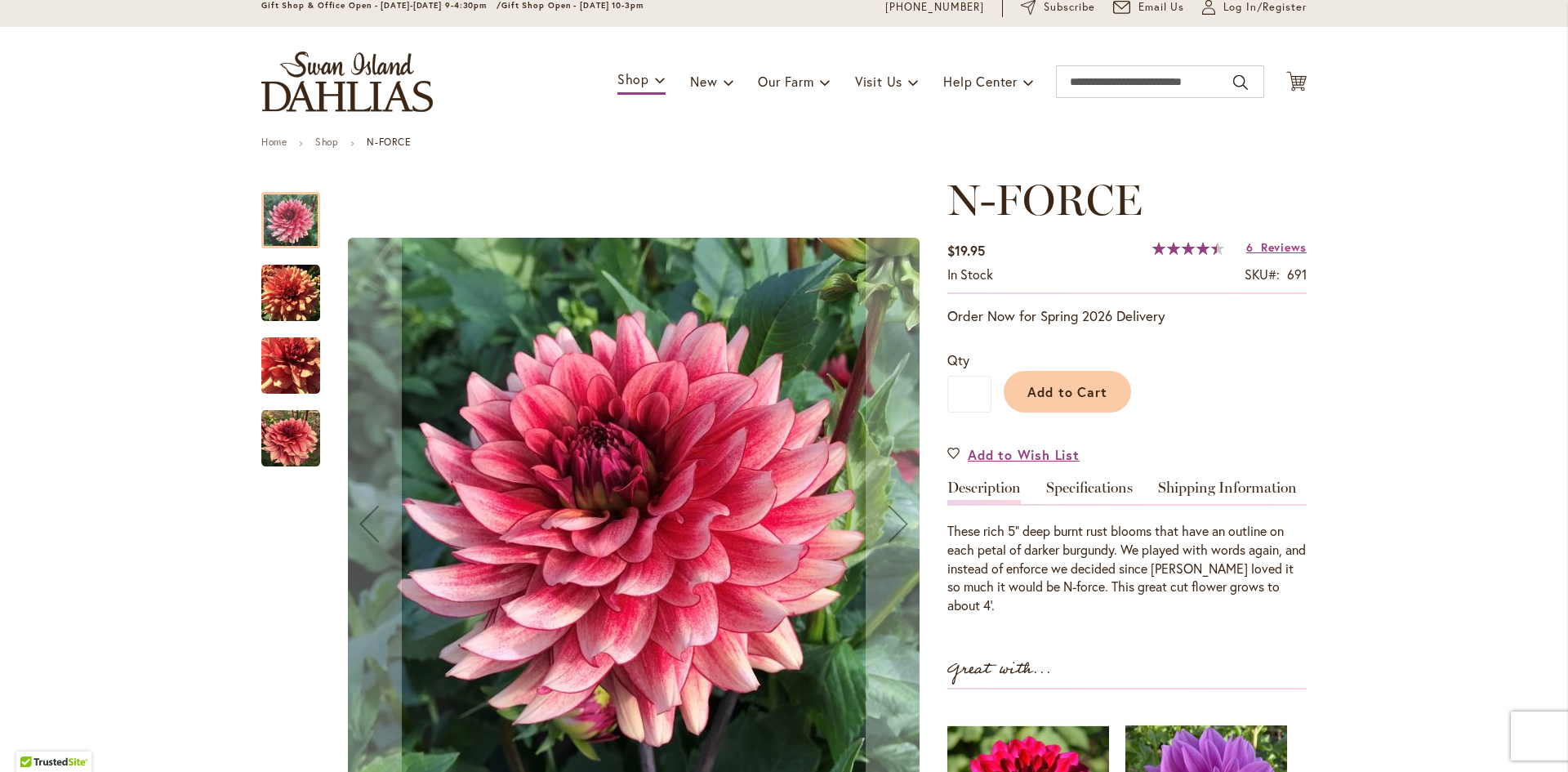
scroll to position [245, 0]
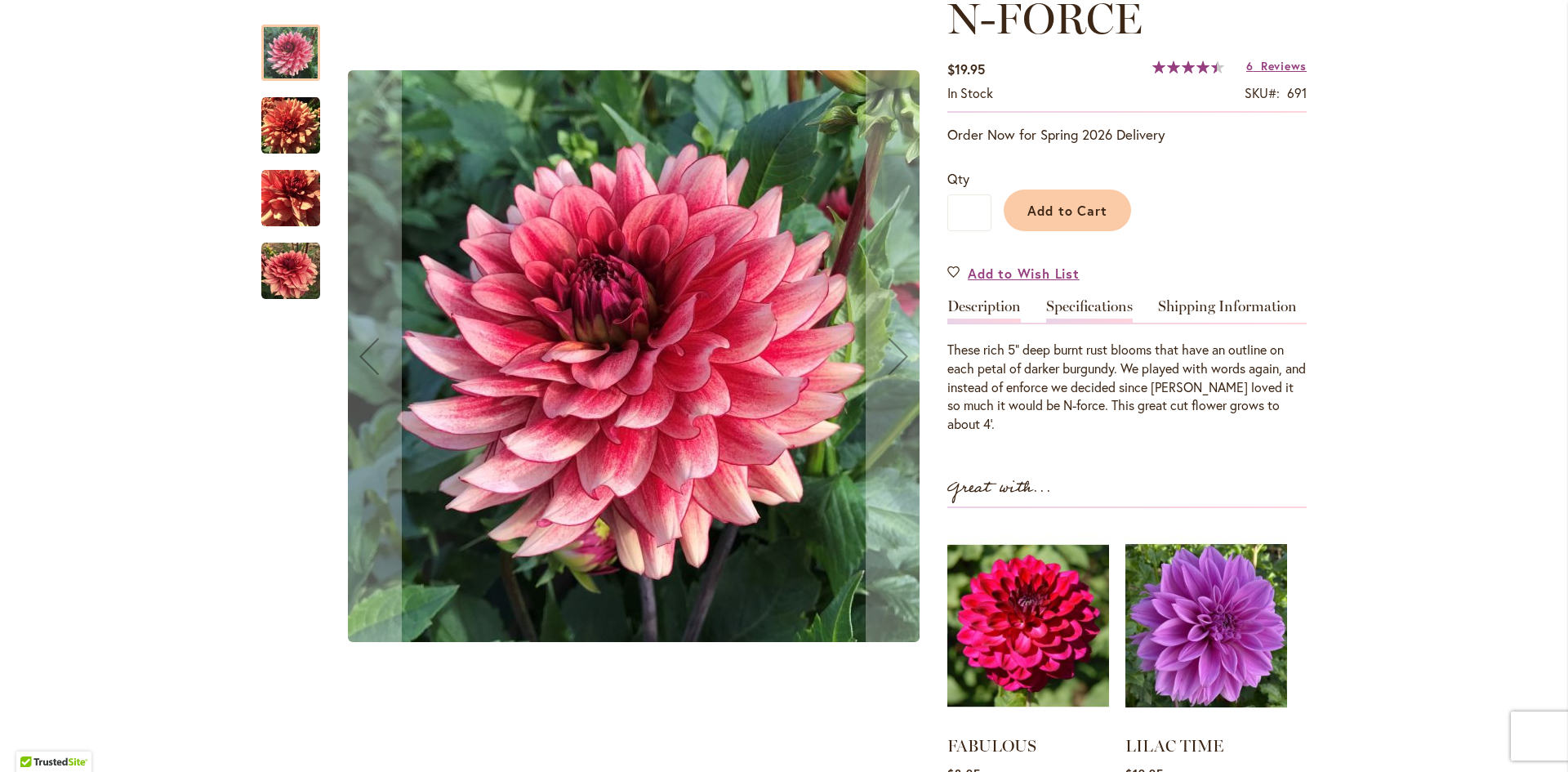
click at [1079, 301] on link "Specifications" at bounding box center [1089, 311] width 86 height 24
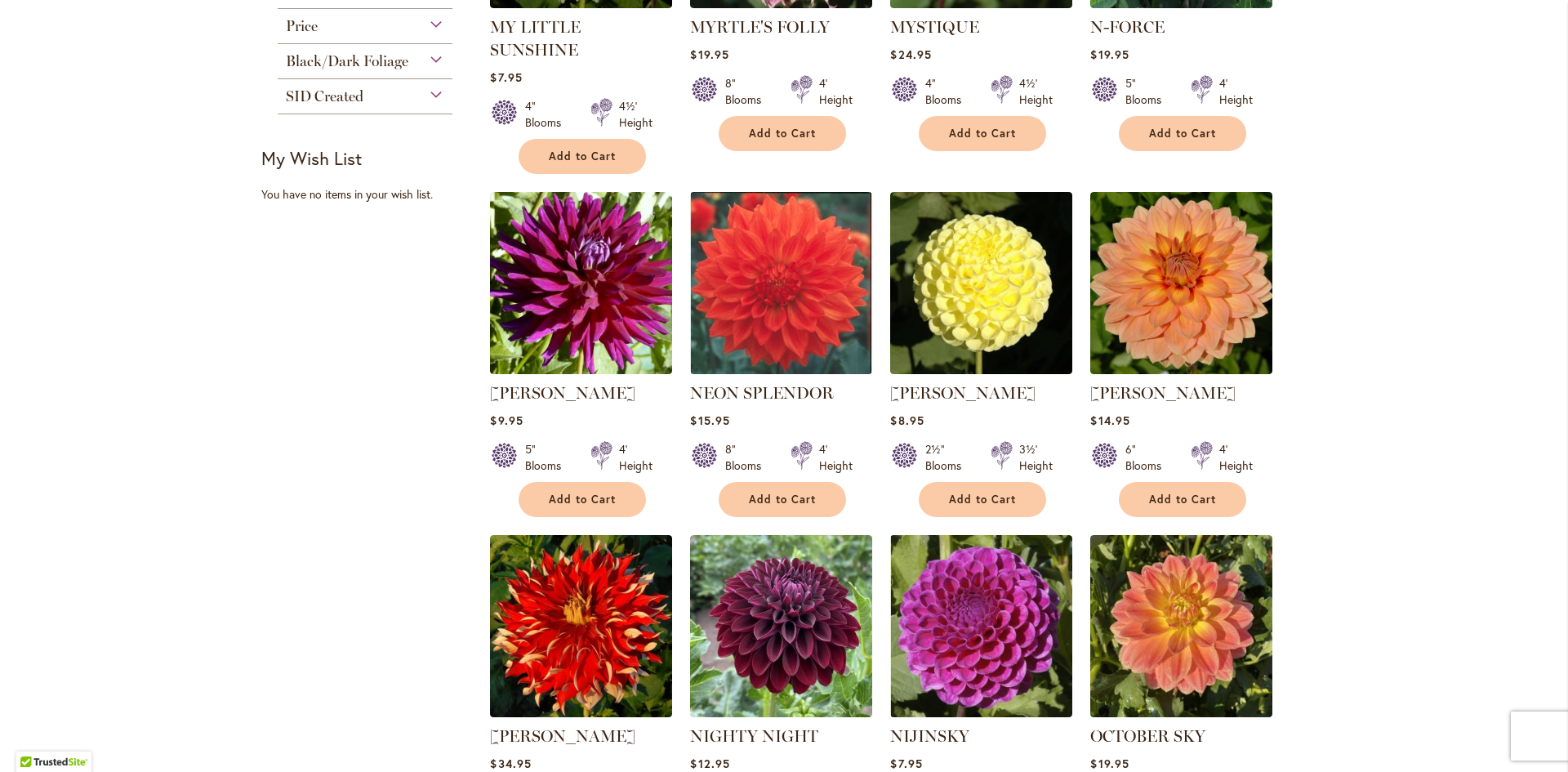
scroll to position [1225, 0]
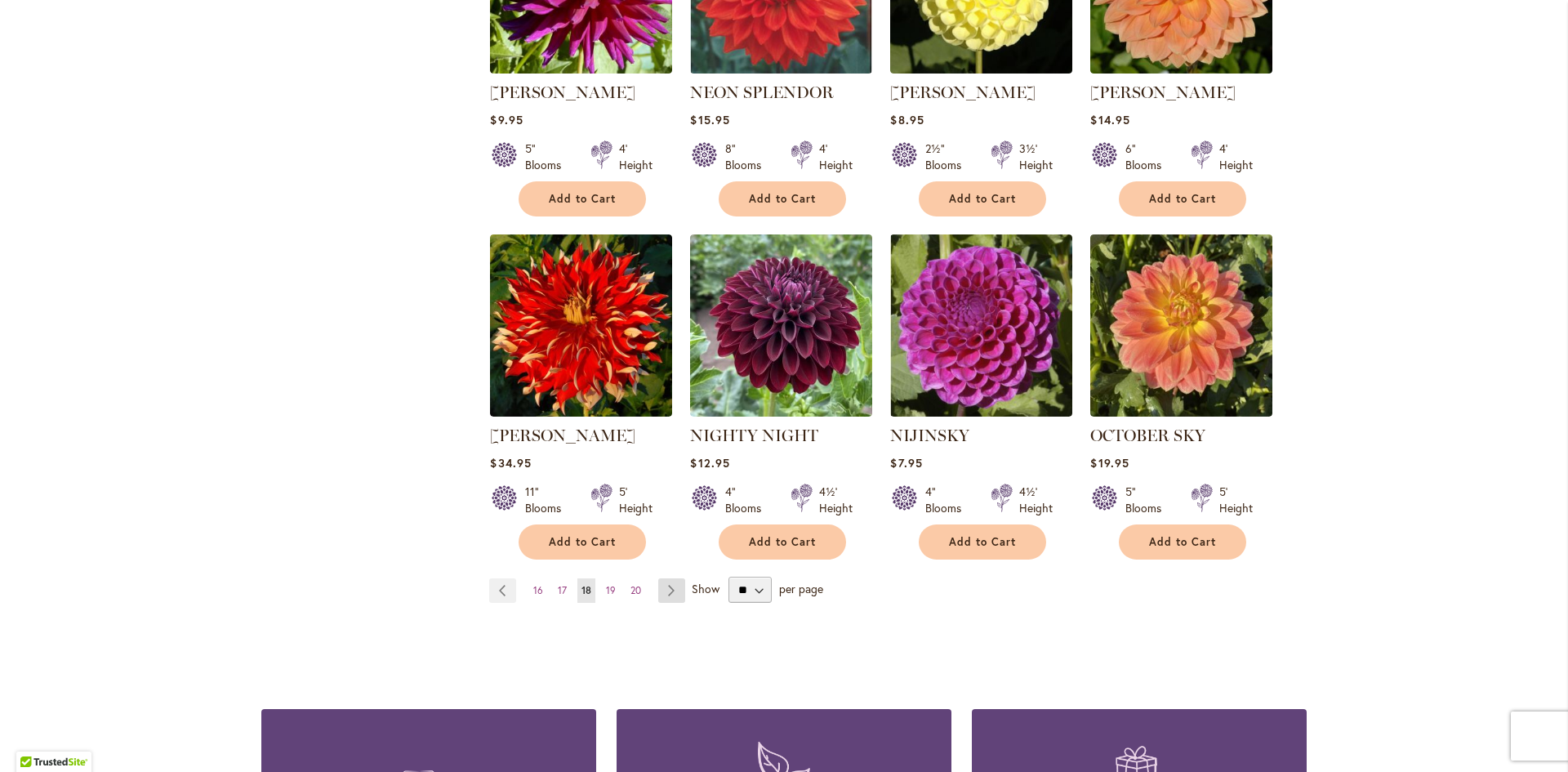
click at [668, 579] on link "Page Next" at bounding box center [671, 590] width 27 height 25
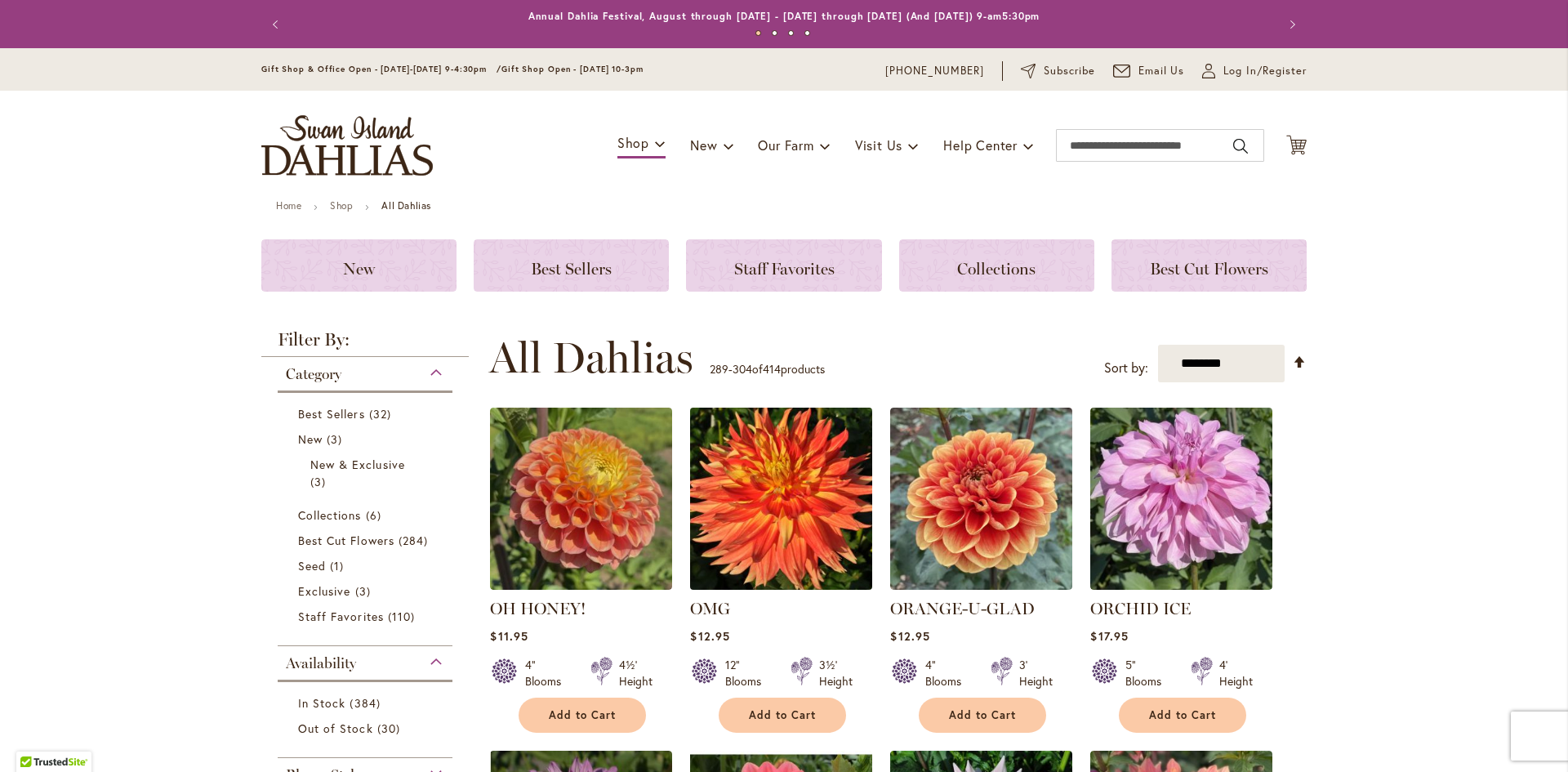
click at [748, 464] on img at bounding box center [782, 499] width 191 height 192
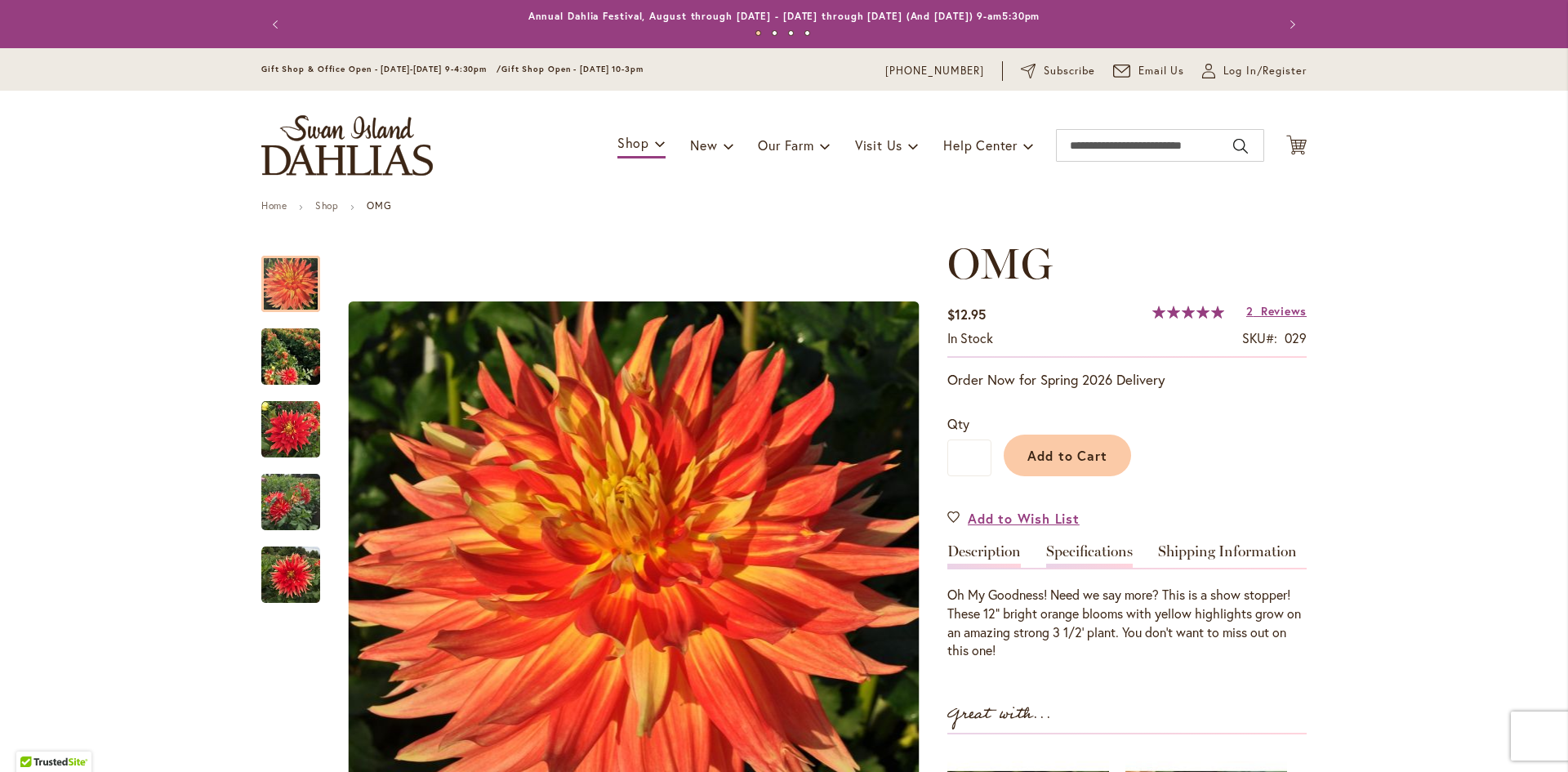
click at [1084, 549] on link "Specifications" at bounding box center [1089, 556] width 86 height 24
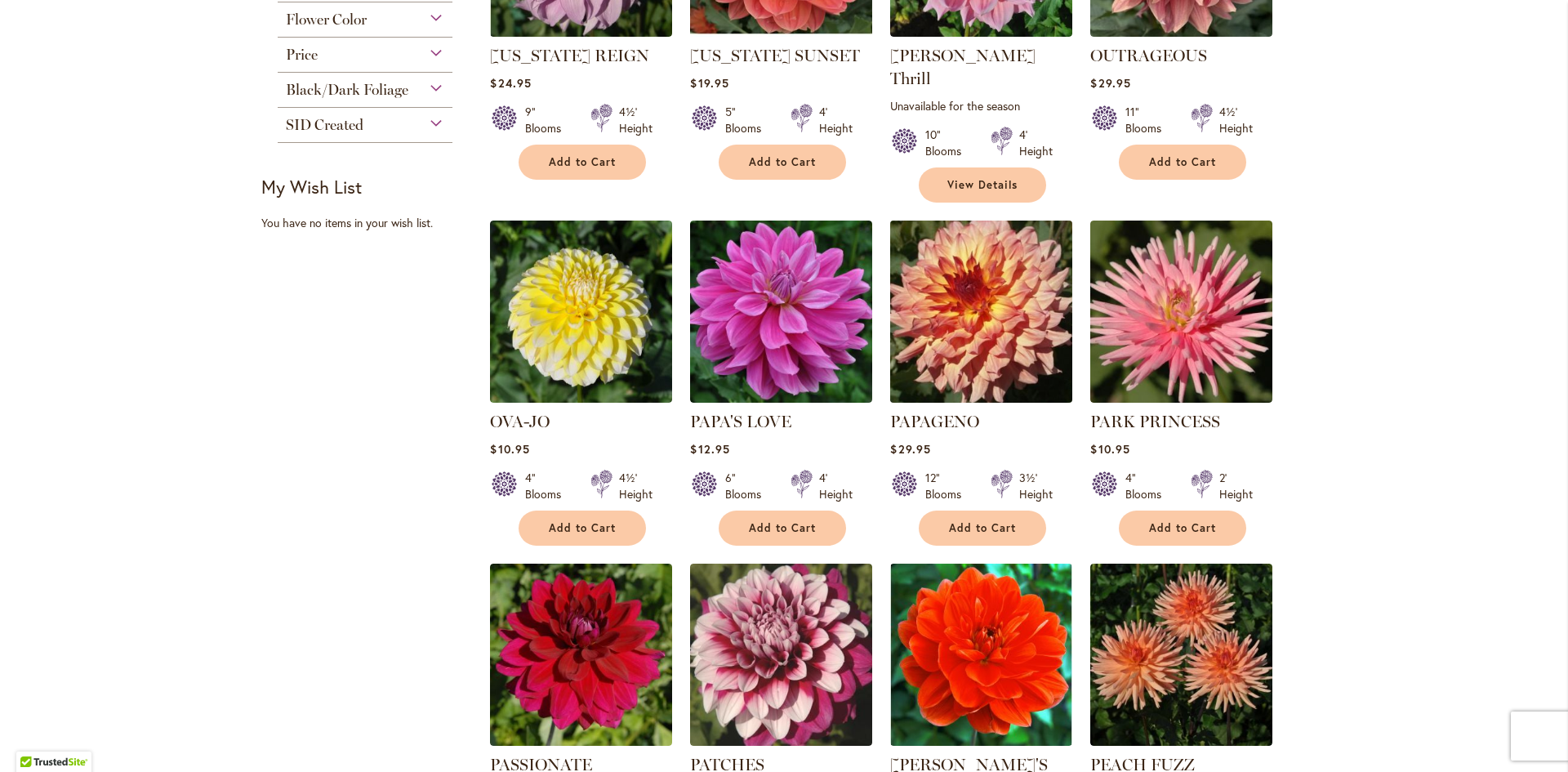
scroll to position [899, 0]
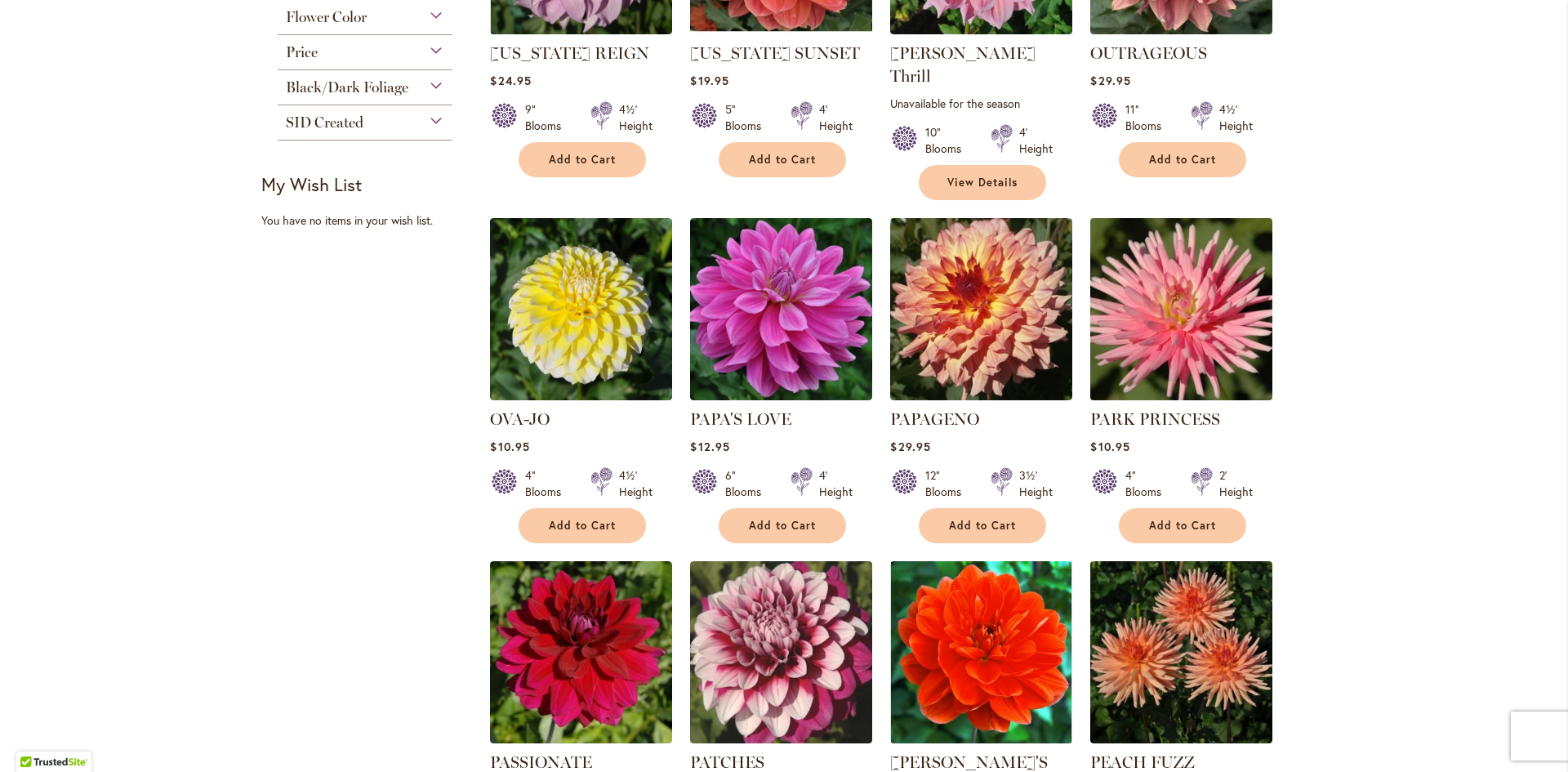
click at [1168, 308] on img at bounding box center [1181, 310] width 191 height 192
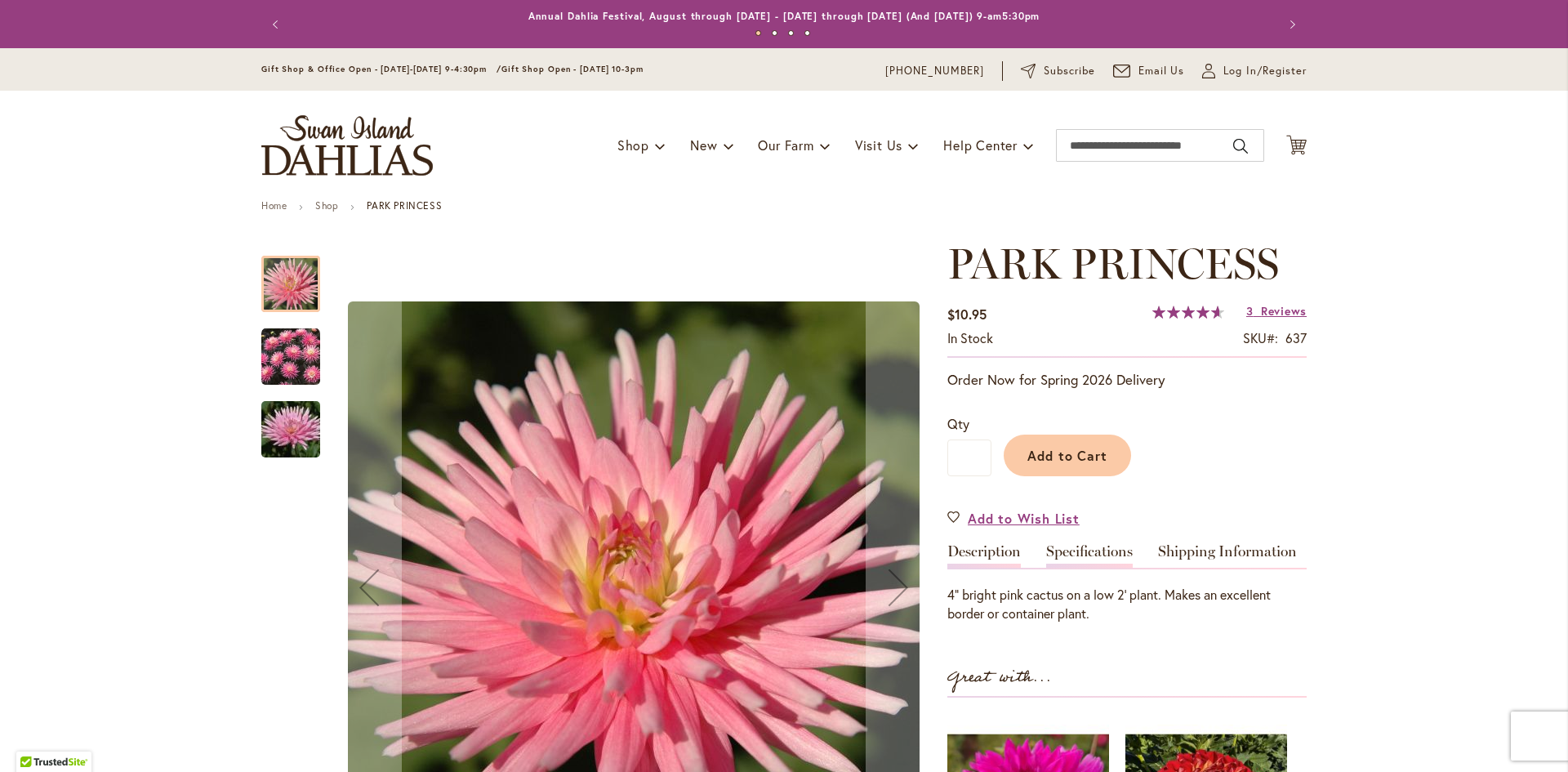
click at [1091, 556] on link "Specifications" at bounding box center [1089, 556] width 86 height 24
